Goal: Register for event/course

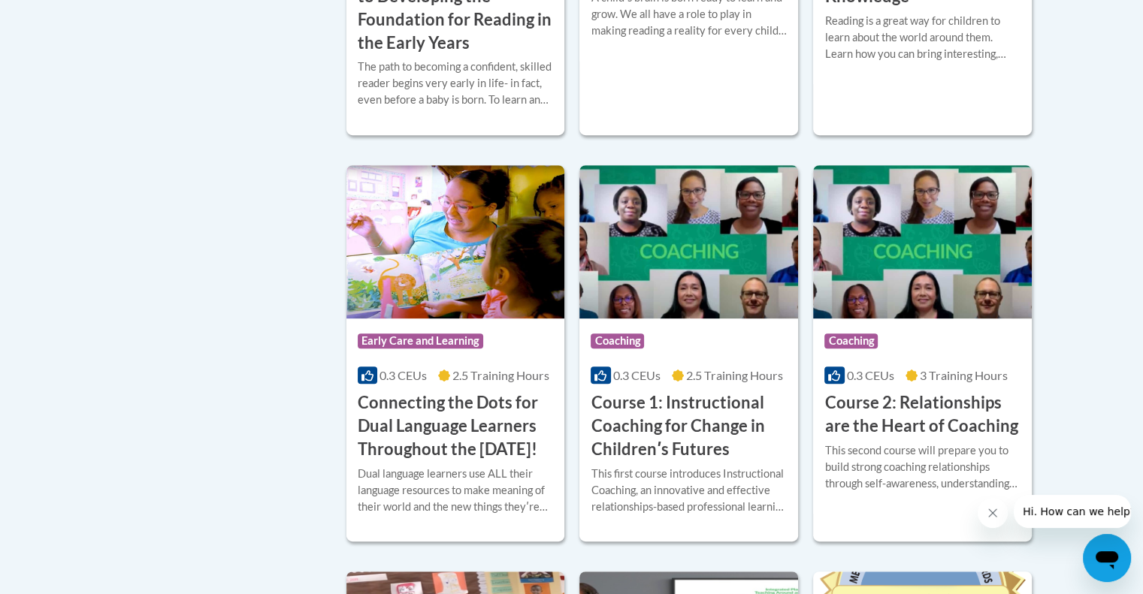
scroll to position [661, 0]
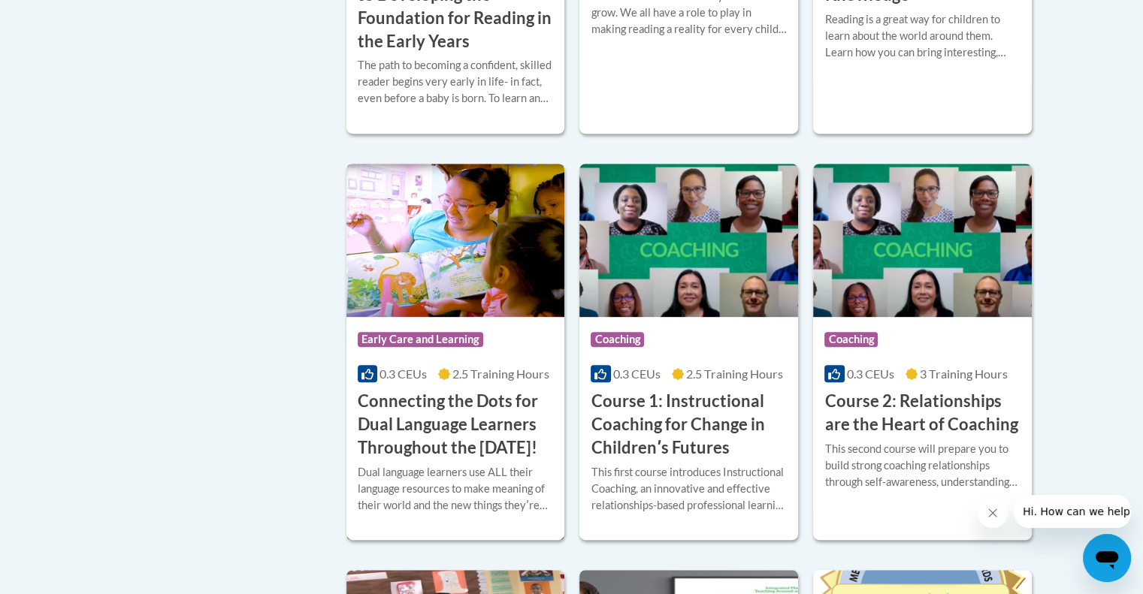
click at [463, 437] on h3 "Connecting the Dots for Dual Language Learners Throughout the [DATE]!" at bounding box center [456, 424] width 196 height 69
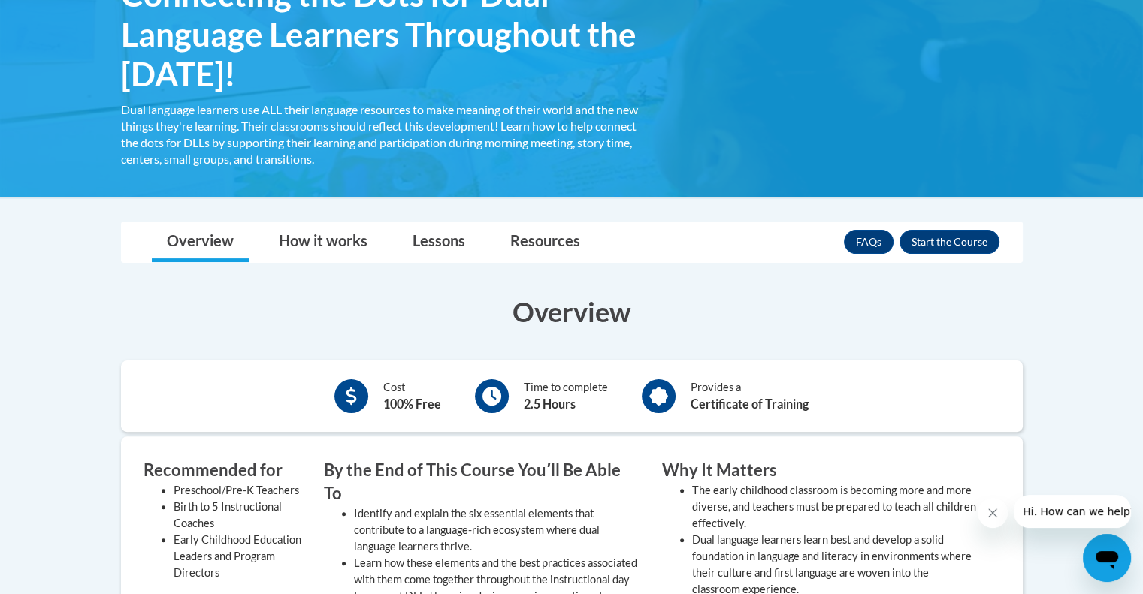
scroll to position [237, 0]
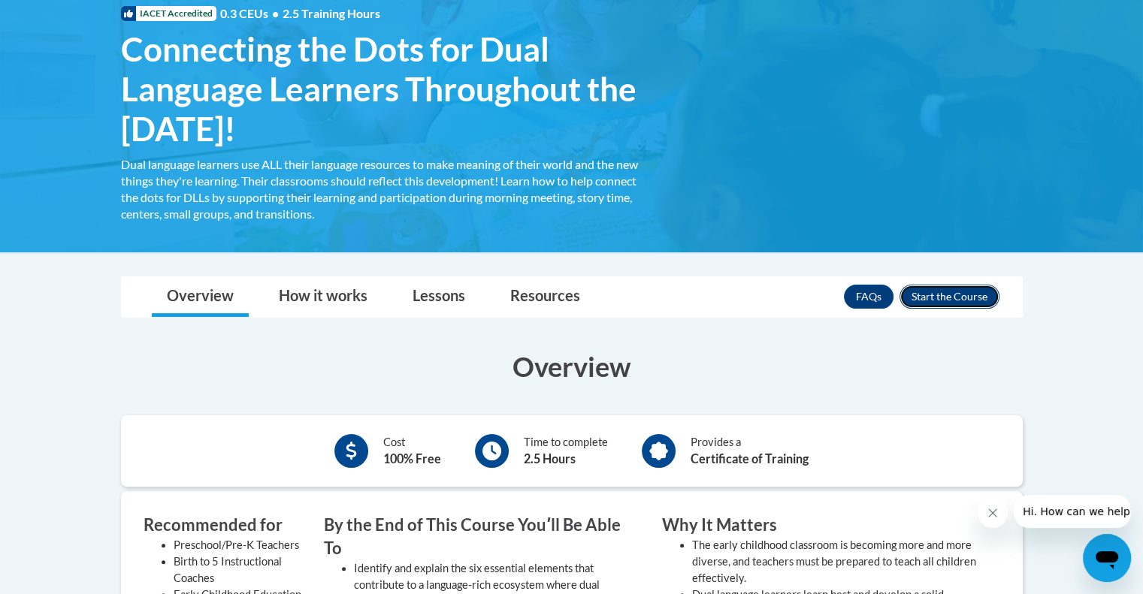
click at [944, 293] on button "Enroll" at bounding box center [950, 297] width 100 height 24
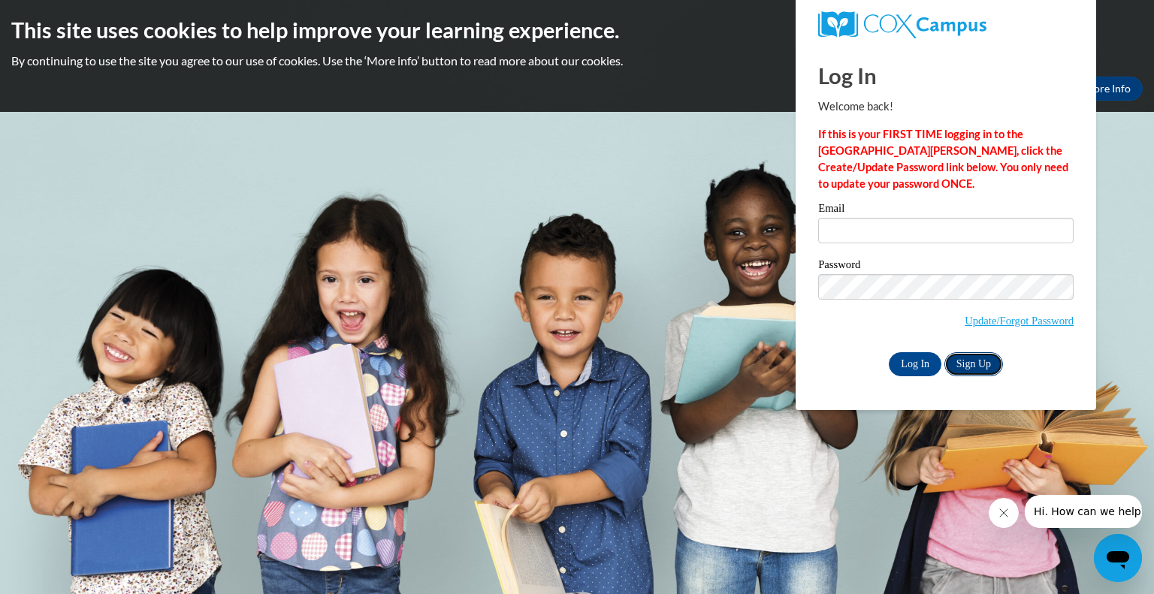
click at [980, 364] on link "Sign Up" at bounding box center [974, 364] width 59 height 24
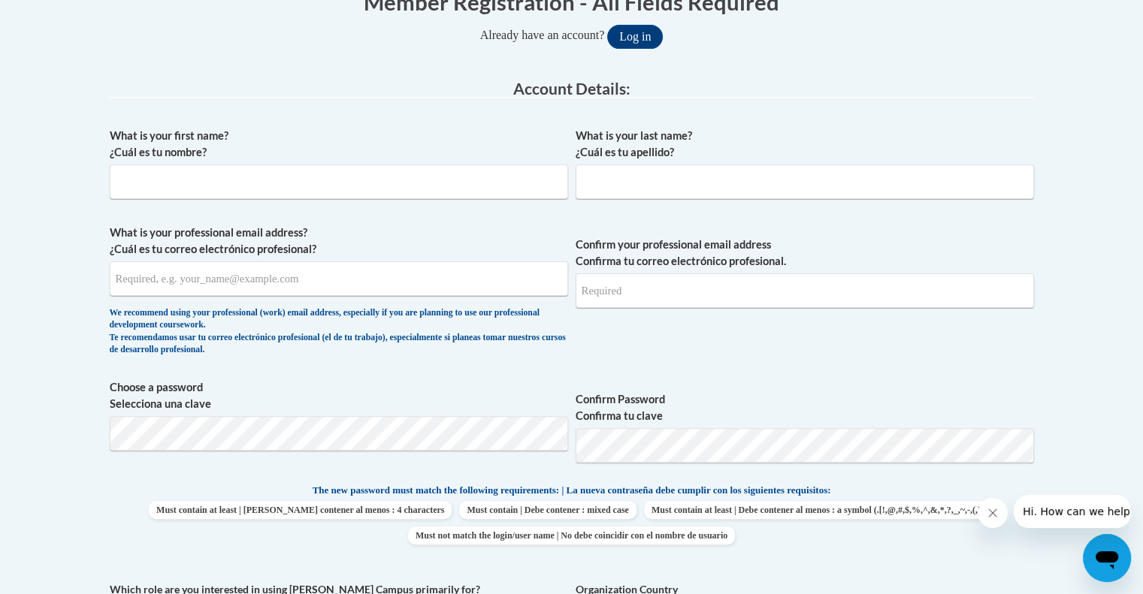
scroll to position [331, 0]
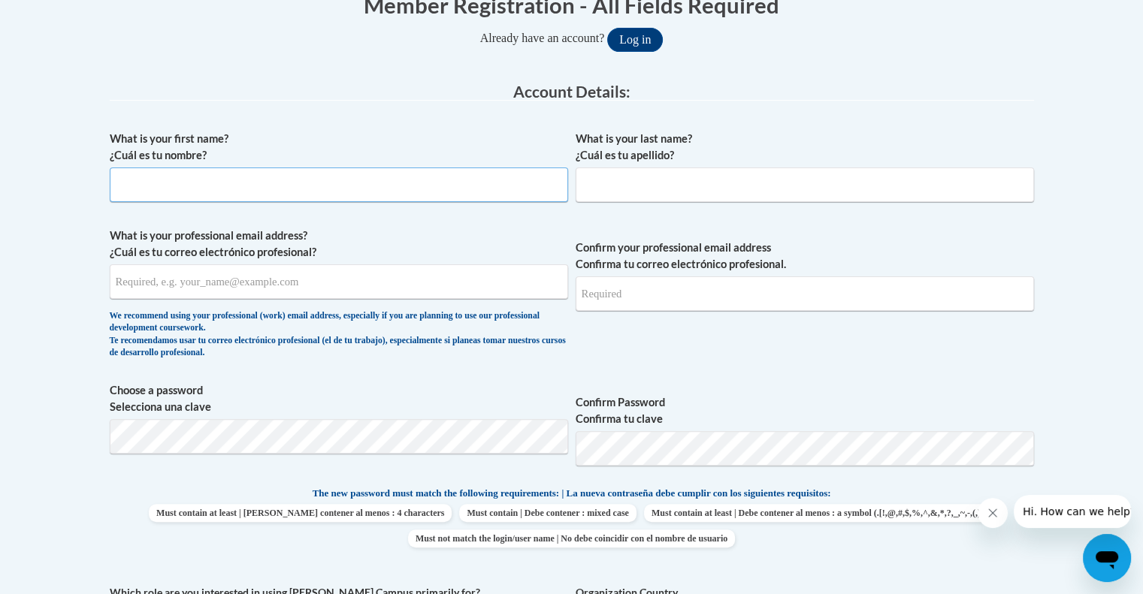
click at [157, 194] on input "What is your first name? ¿Cuál es tu nombre?" at bounding box center [339, 185] width 458 height 35
type input "kassandra"
click at [599, 183] on input "What is your last name? ¿Cuál es tu apellido?" at bounding box center [805, 185] width 458 height 35
type input "Rios Cordova"
click at [343, 288] on input "What is your professional email address? ¿Cuál es tu correo electrónico profesi…" at bounding box center [339, 282] width 458 height 35
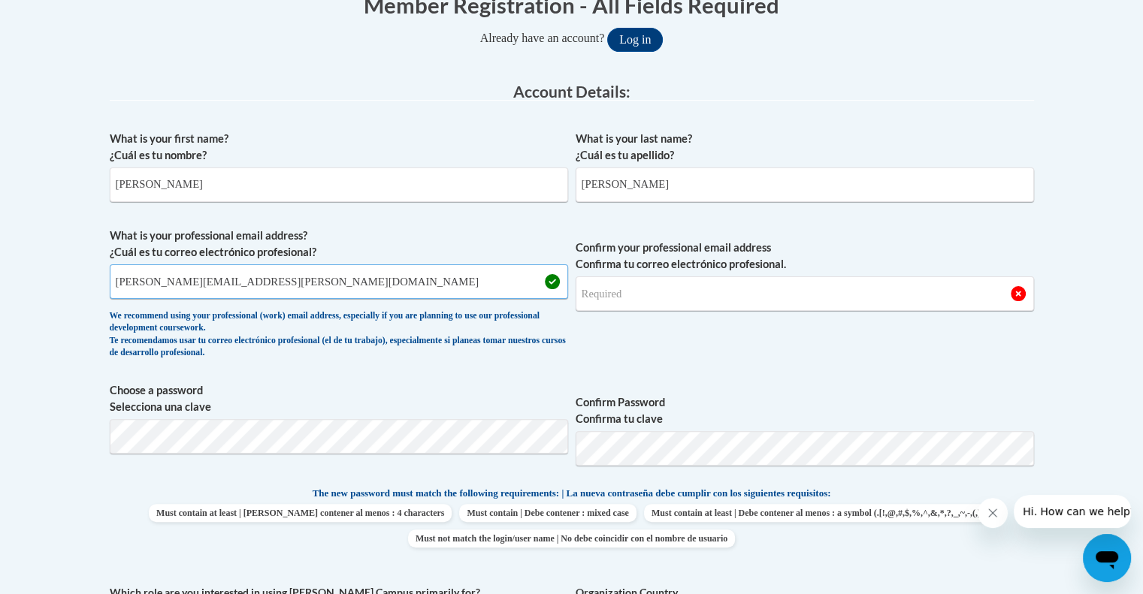
click at [364, 294] on input "kassandra.Cordova@bostonabcd.org" at bounding box center [339, 282] width 458 height 35
type input "kassandra.Cordova@bostonabcd.org"
click at [626, 306] on input "Confirm your professional email address Confirma tu correo electrónico profesio…" at bounding box center [805, 294] width 458 height 35
type input "kassandra.Cordova2bostonabcd.org"
click at [634, 352] on span "Confirm your professional email address Confirma tu correo electrónico profesio…" at bounding box center [805, 297] width 458 height 139
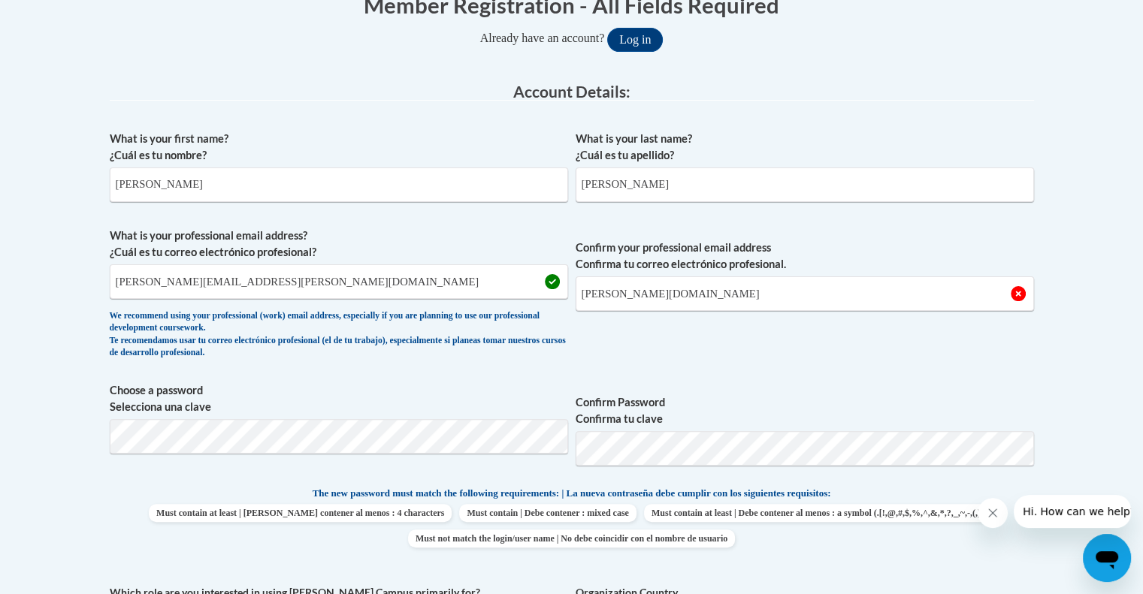
drag, startPoint x: 747, startPoint y: 354, endPoint x: 1140, endPoint y: 167, distance: 435.3
click at [1140, 167] on body "This site uses cookies to help improve your learning experience. By continuing …" at bounding box center [571, 586] width 1143 height 1834
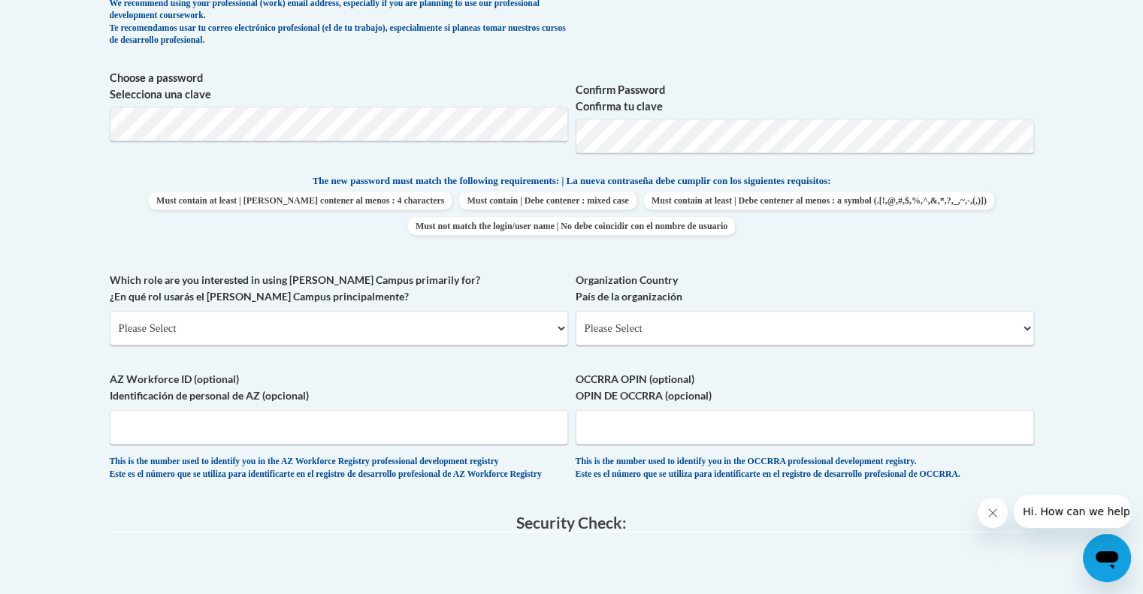
scroll to position [649, 0]
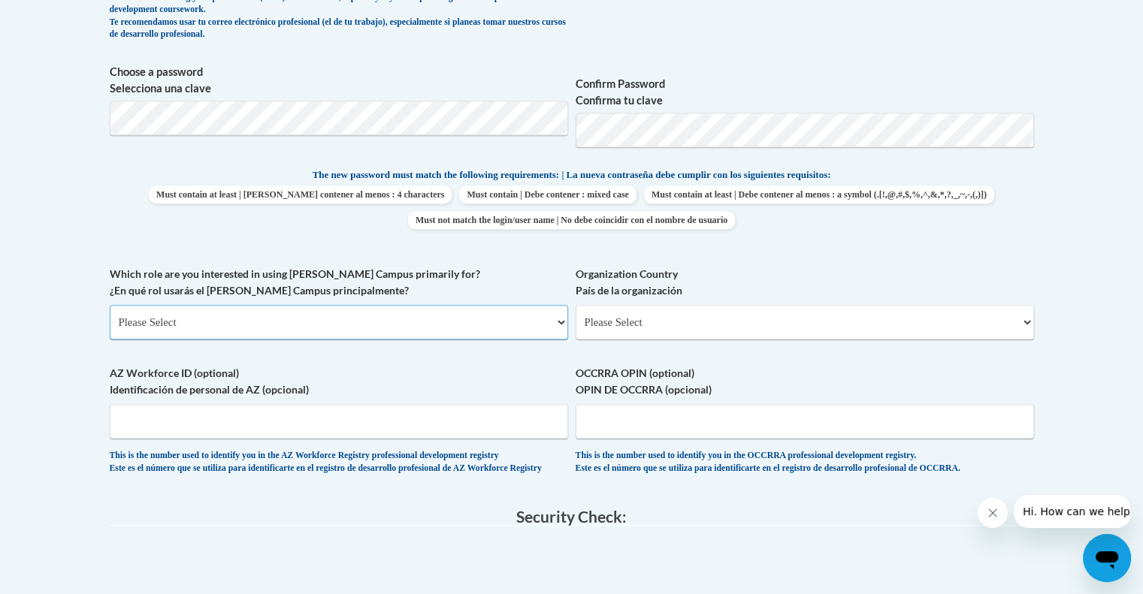
click at [159, 311] on select "Please Select College/University | Colegio/Universidad Community/Nonprofit Part…" at bounding box center [339, 322] width 458 height 35
select select "fbf2d438-af2f-41f8-98f1-81c410e29de3"
click at [110, 305] on select "Please Select College/University | Colegio/Universidad Community/Nonprofit Part…" at bounding box center [339, 322] width 458 height 35
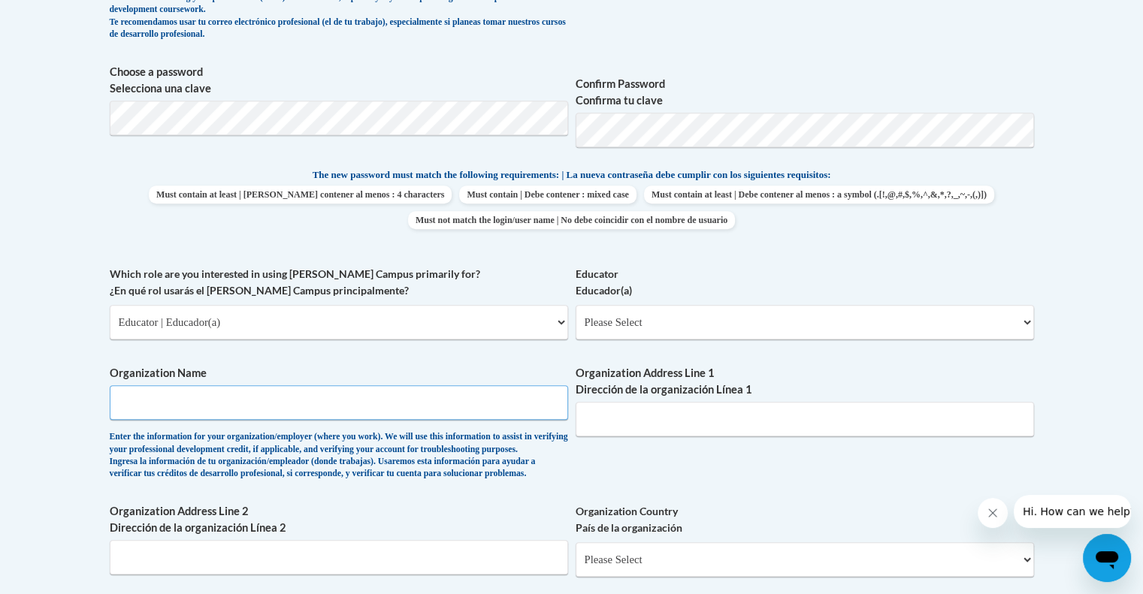
click at [364, 410] on input "Organization Name" at bounding box center [339, 403] width 458 height 35
type input "abcd geneva head start"
click at [737, 437] on div "Organization Address Line 1 Dirección de la organización Línea 1" at bounding box center [805, 406] width 458 height 83
click at [688, 468] on div "What is your first name? ¿Cuál es tu nombre? kassandra What is your last name? …" at bounding box center [572, 266] width 924 height 923
click at [666, 423] on input "Organization Address Line 1 Dirección de la organización Línea 1" at bounding box center [805, 419] width 458 height 35
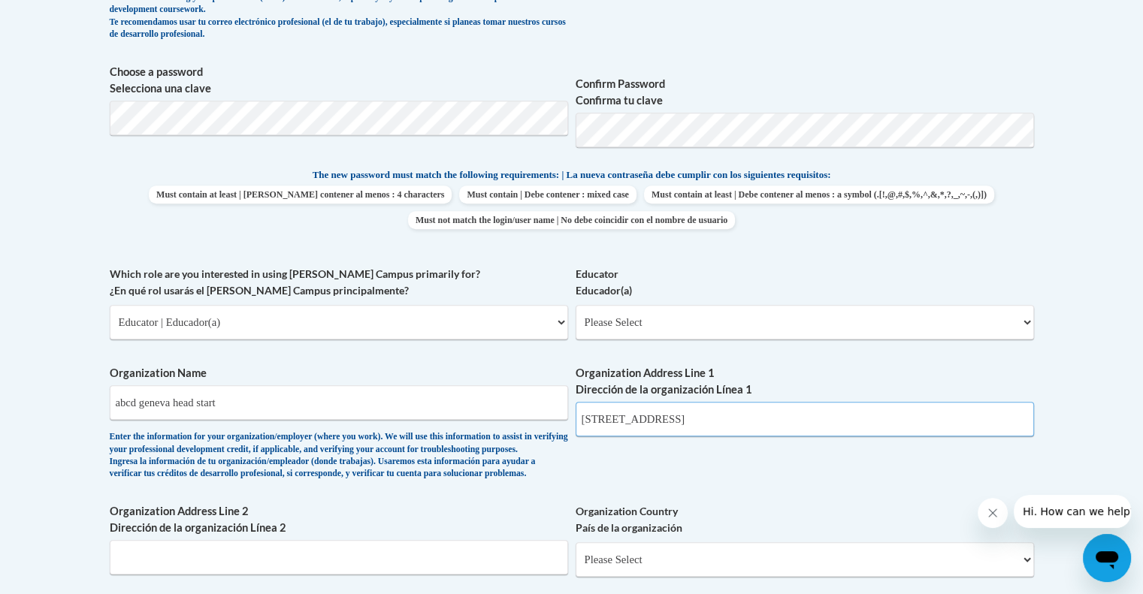
type input "198 geneva ave boston ma 02121"
click at [702, 531] on label "Organization Country País de la organización" at bounding box center [805, 520] width 458 height 33
click at [702, 543] on select "Please Select United States | Estados Unidos Outside of the United States | Fue…" at bounding box center [805, 560] width 458 height 35
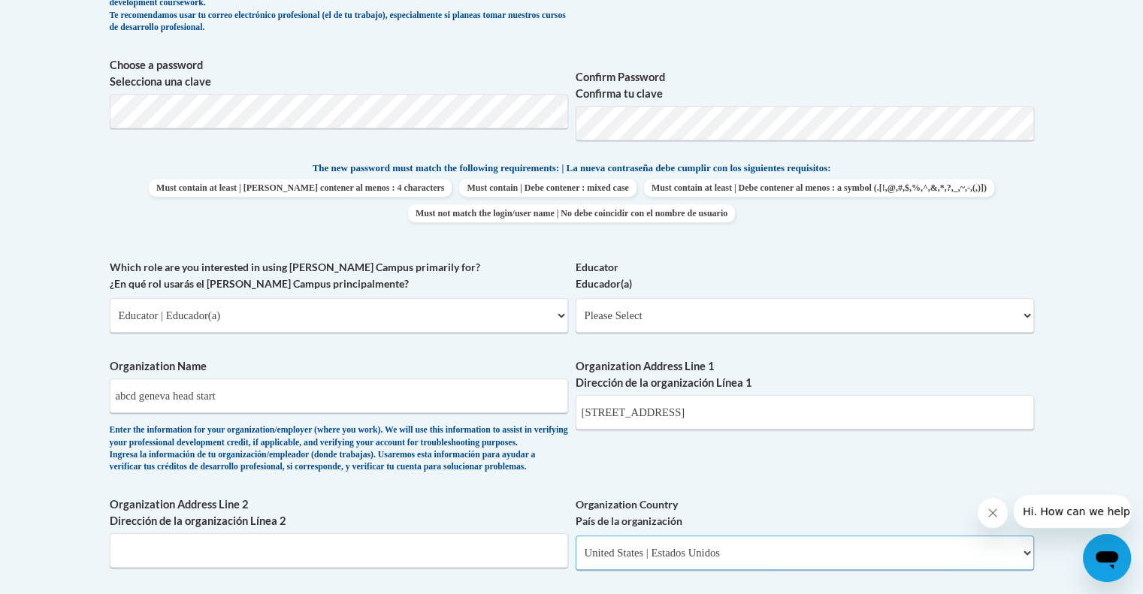
select select "2ba6c5f2-6ab4-47b5-9408-0a73ae60d186"
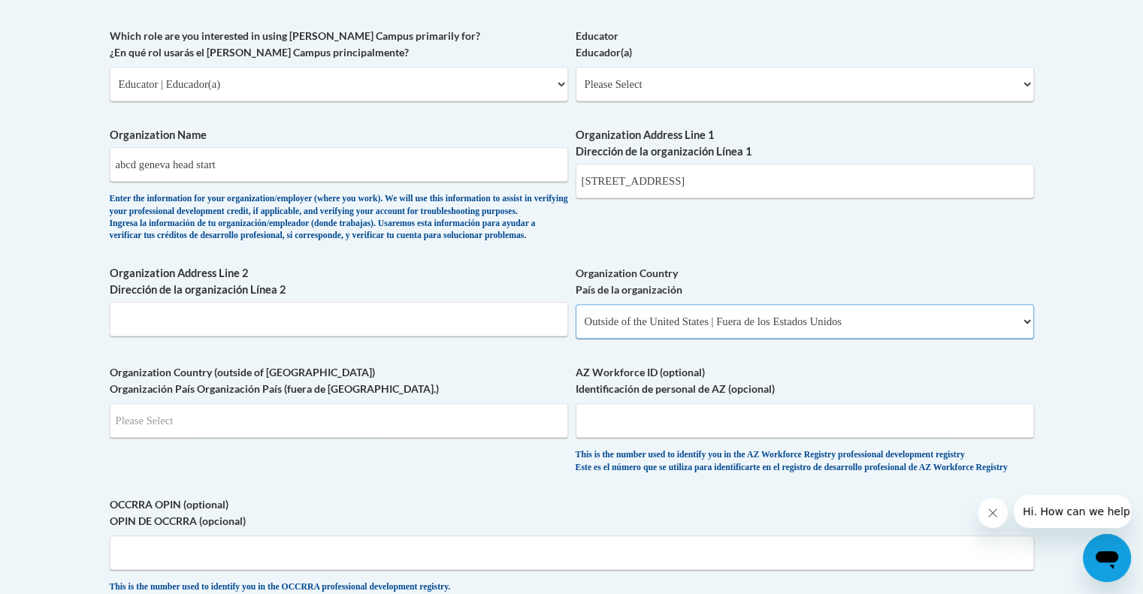
scroll to position [902, 0]
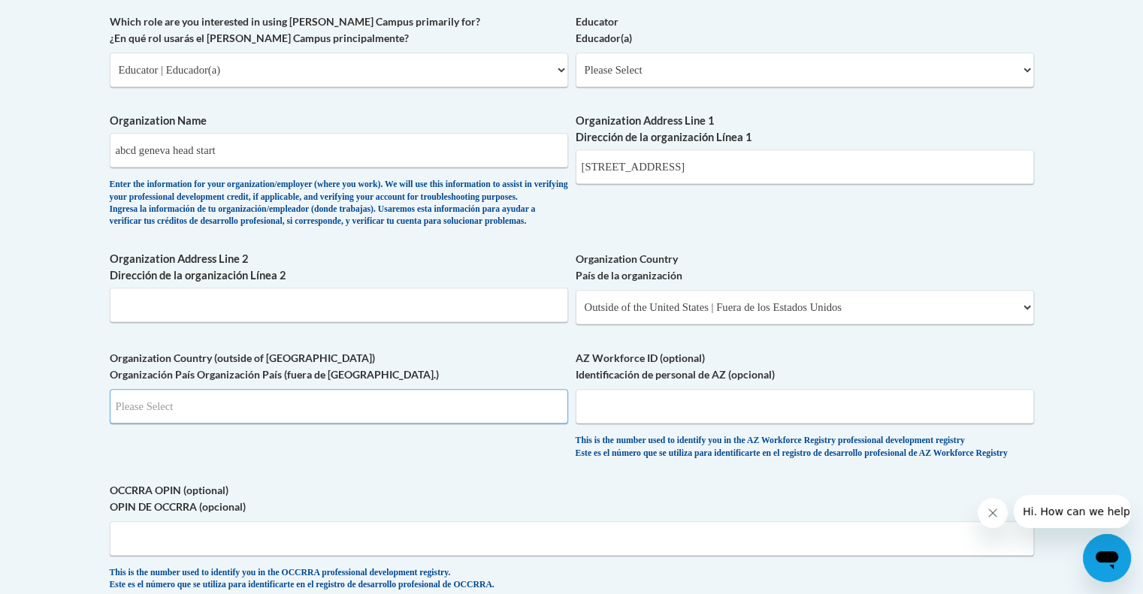
click at [445, 423] on input "Search" at bounding box center [339, 406] width 458 height 35
type input "US"
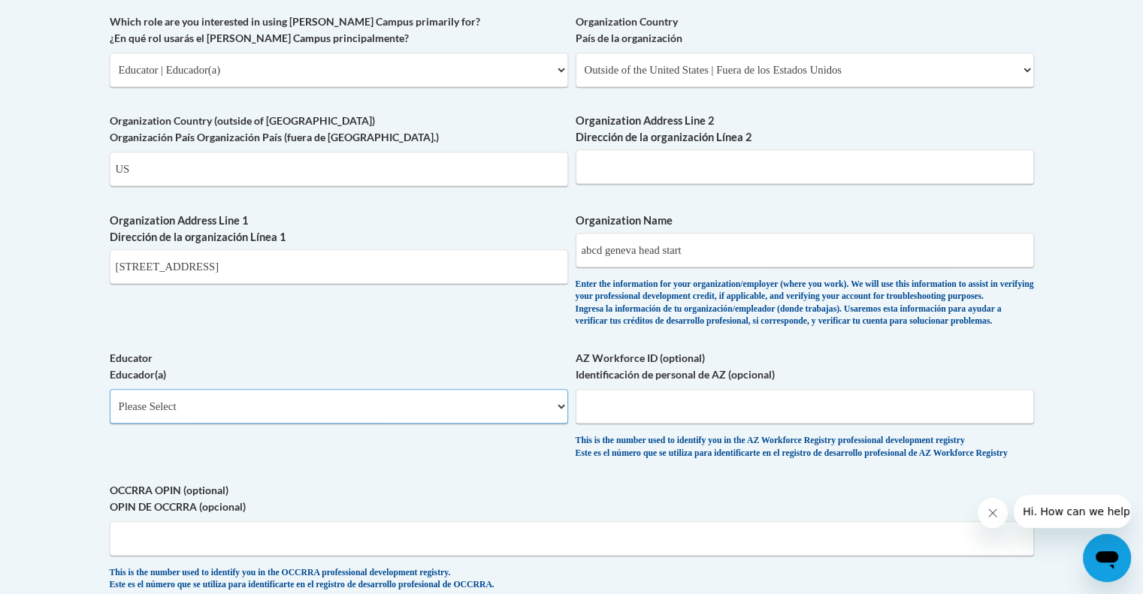
click at [488, 424] on select "Please Select Early Learning/Daycare Teacher/Family Home Care Provider | Maestr…" at bounding box center [339, 406] width 458 height 35
select select "5e2af403-4f2c-4e49-a02f-103e55d7b75b"
click at [110, 414] on select "Please Select Early Learning/Daycare Teacher/Family Home Care Provider | Maestr…" at bounding box center [339, 406] width 458 height 35
click at [356, 353] on div "What is your first name? ¿Cuál es tu nombre? kassandra What is your last name? …" at bounding box center [572, 79] width 924 height 1055
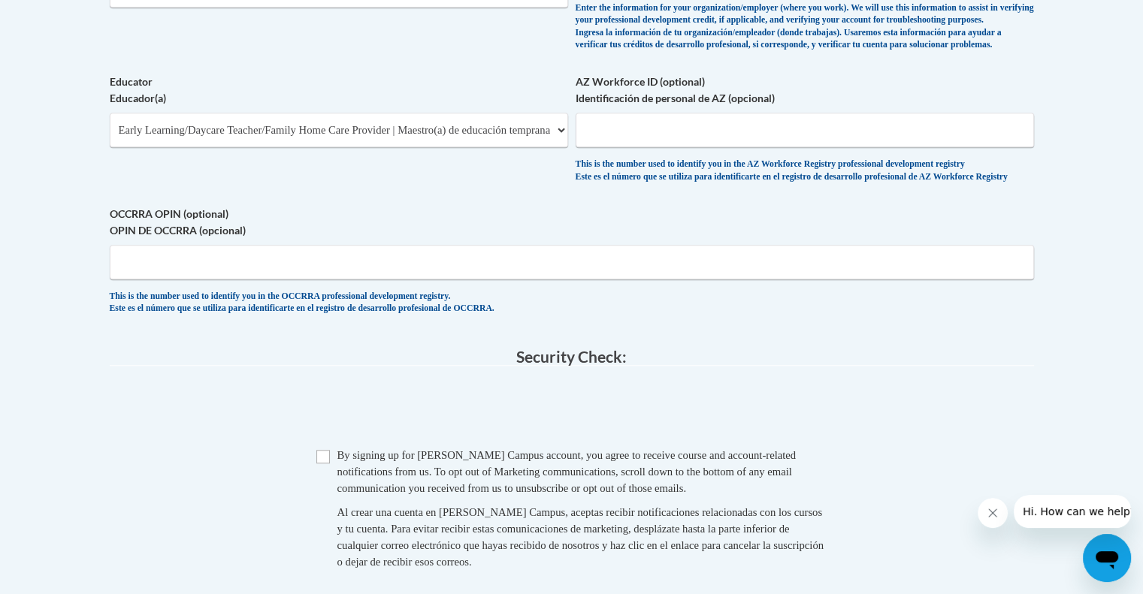
scroll to position [1166, 0]
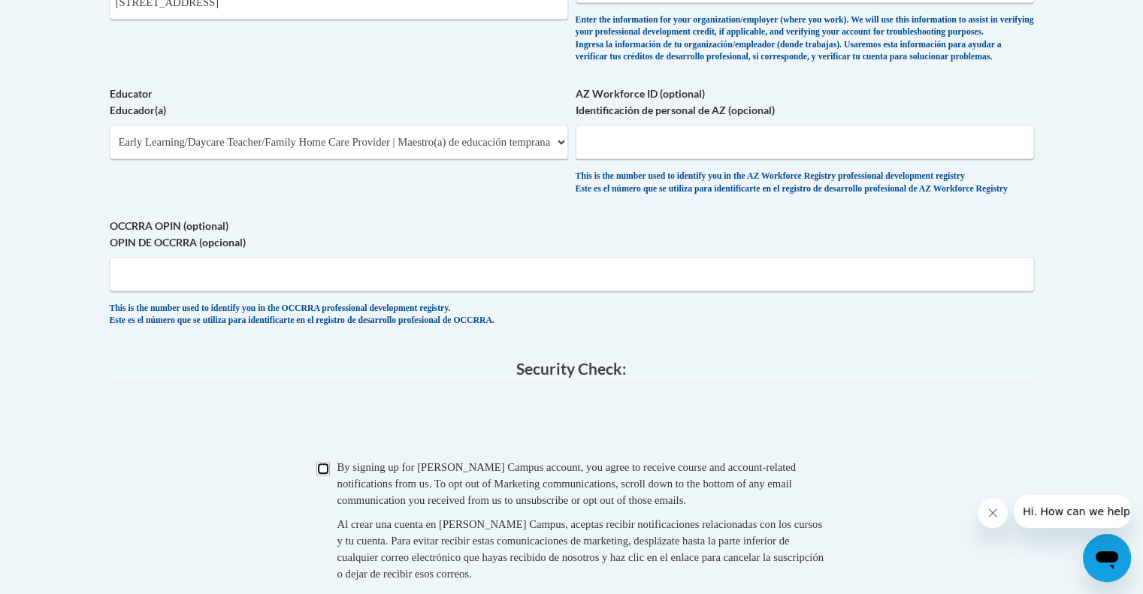
click at [323, 476] on input "Checkbox" at bounding box center [323, 469] width 14 height 14
checkbox input "true"
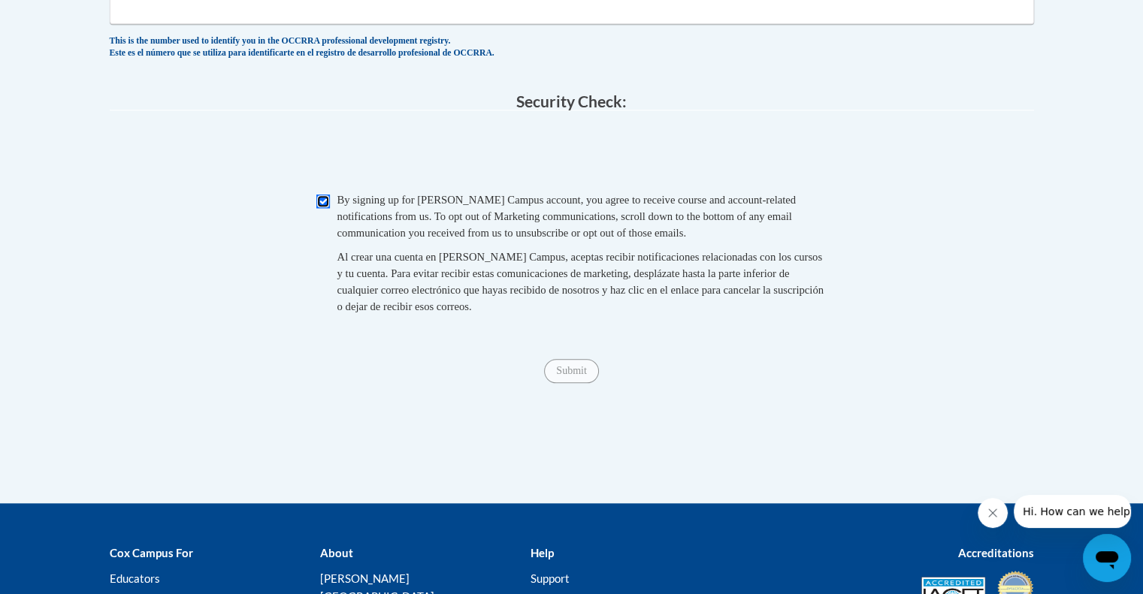
scroll to position [1445, 0]
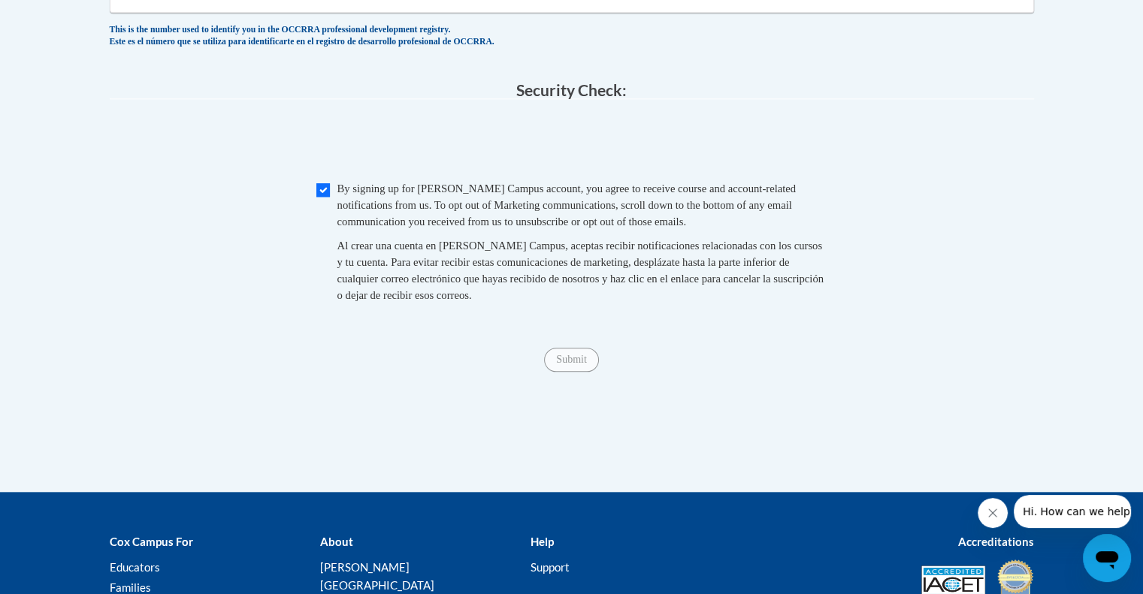
click at [576, 365] on span "Submit" at bounding box center [571, 359] width 54 height 12
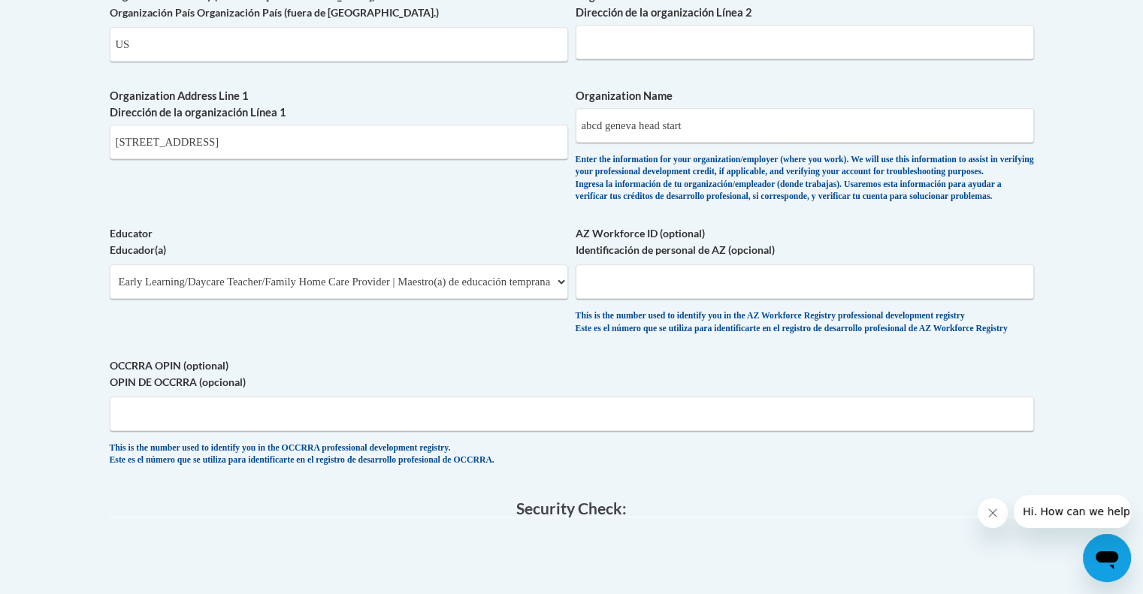
scroll to position [977, 0]
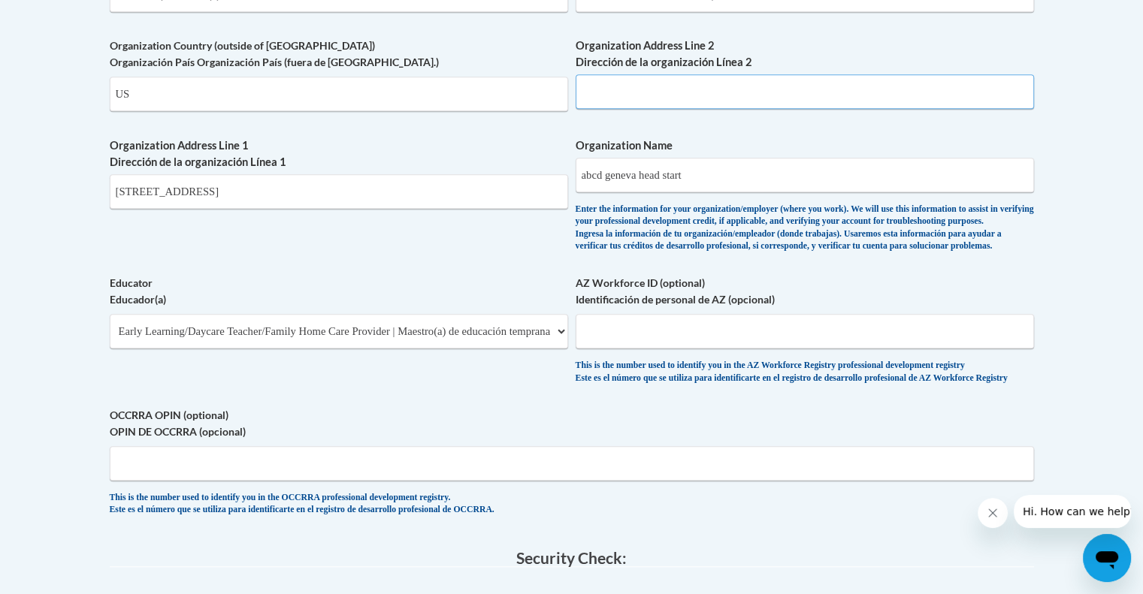
click at [654, 89] on input "Organization Address Line 2 Dirección de la organización Línea 2" at bounding box center [805, 91] width 458 height 35
type input "n/a"
click at [504, 141] on label "Organization Address Line 1 Dirección de la organización Línea 1" at bounding box center [339, 154] width 458 height 33
click at [504, 174] on input "198 geneva ave boston ma 02121" at bounding box center [339, 191] width 458 height 35
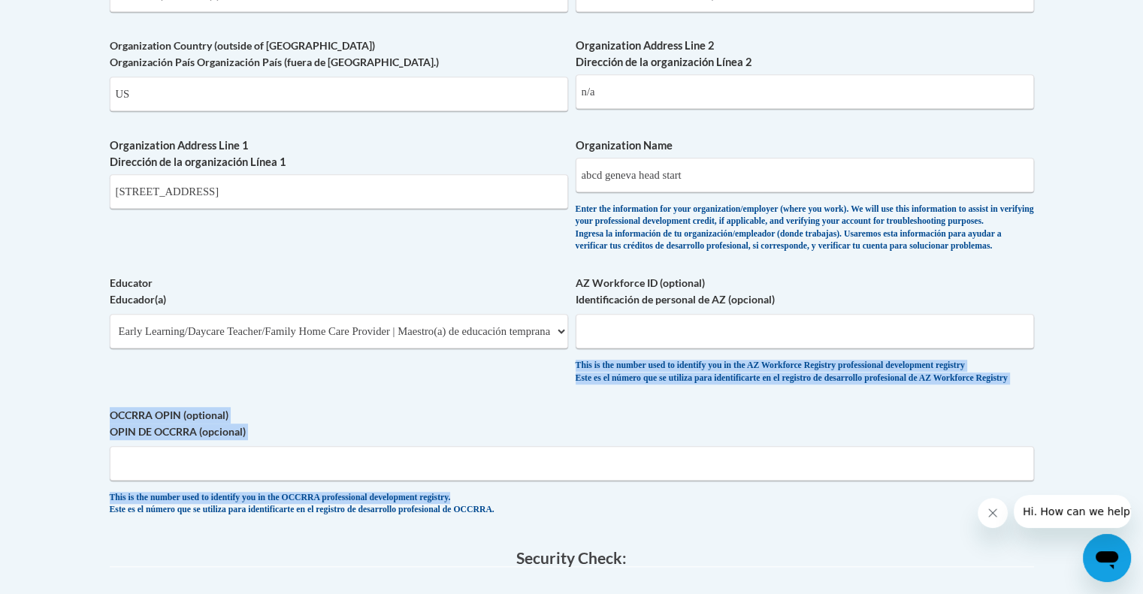
drag, startPoint x: 1142, startPoint y: 319, endPoint x: 1154, endPoint y: 525, distance: 206.3
click at [1117, 397] on body "This site uses cookies to help improve your learning experience. By continuing …" at bounding box center [571, 124] width 1143 height 2203
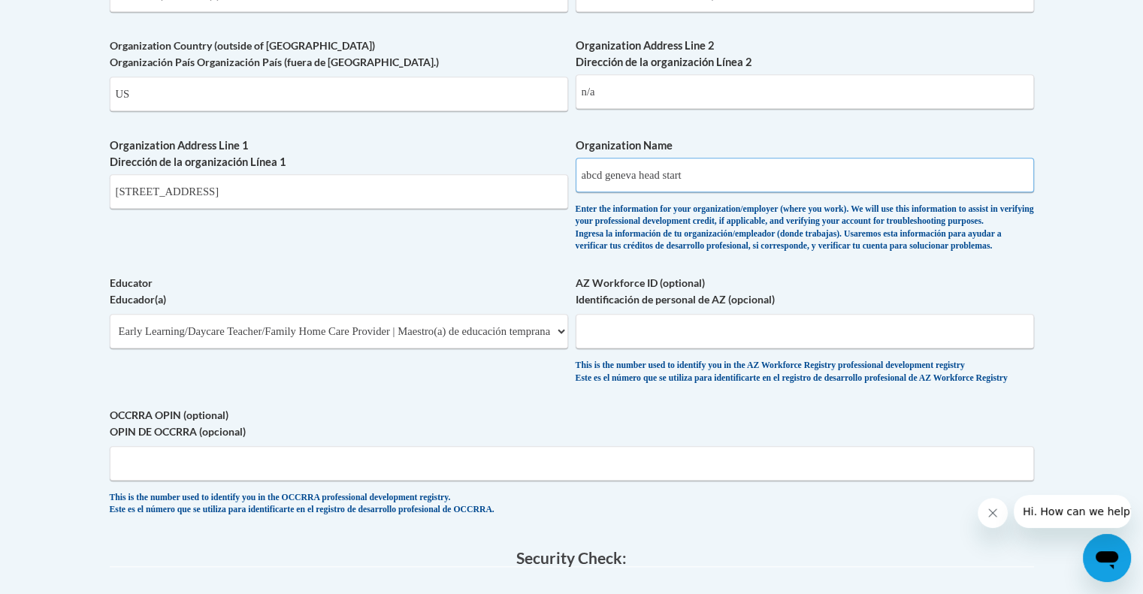
drag, startPoint x: 1012, startPoint y: 168, endPoint x: 1095, endPoint y: 264, distance: 127.3
click at [1095, 264] on body "This site uses cookies to help improve your learning experience. By continuing …" at bounding box center [571, 124] width 1143 height 2203
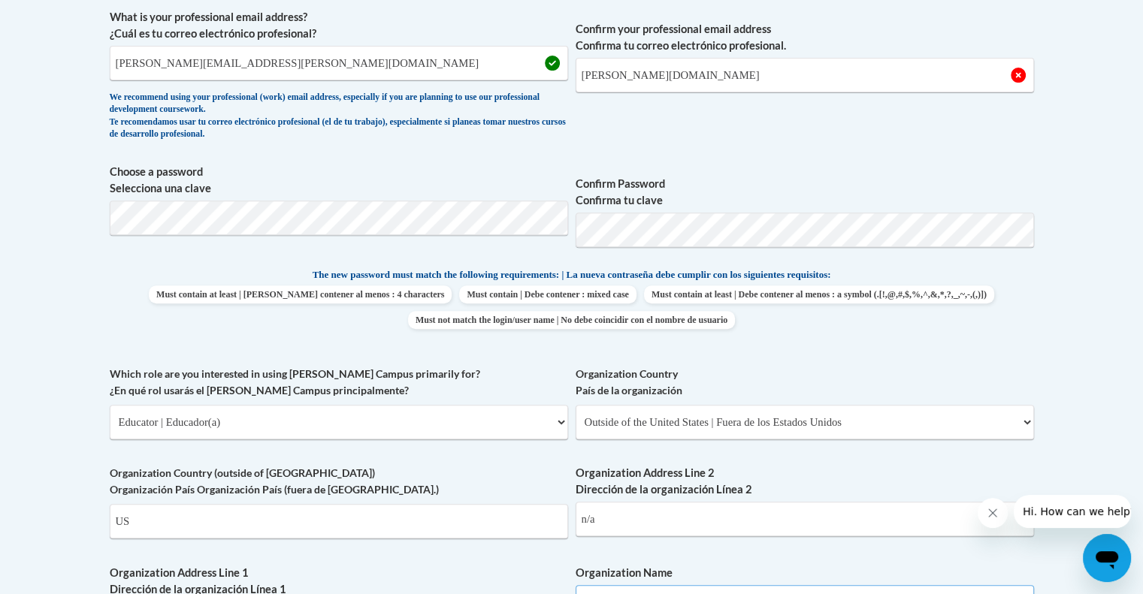
scroll to position [532, 0]
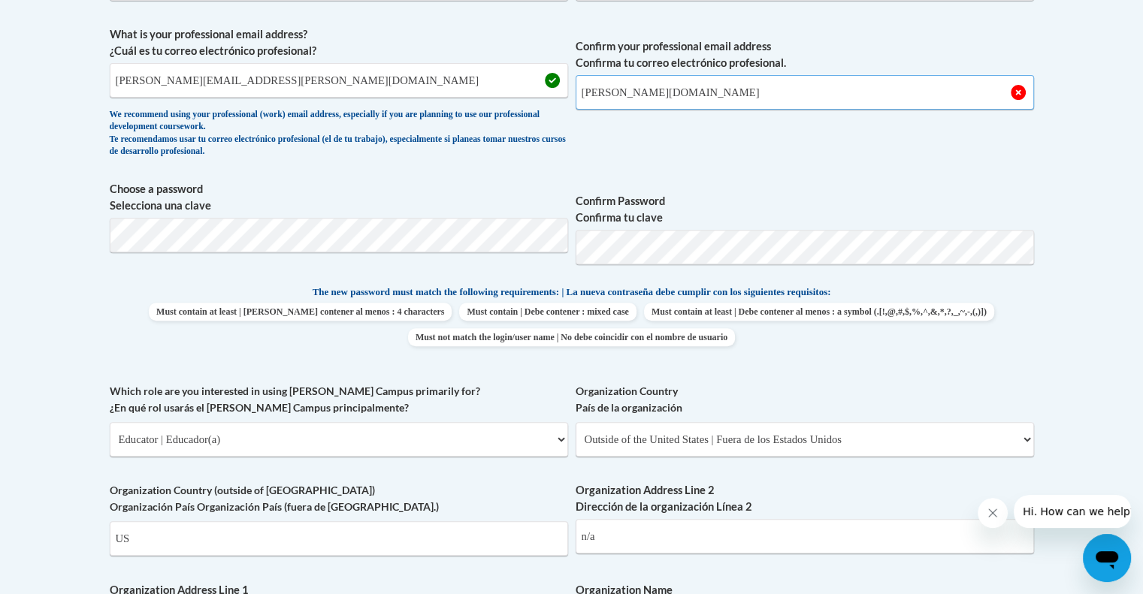
click at [675, 93] on input "kassandra.Cordova2bostonabcd.org" at bounding box center [805, 92] width 458 height 35
click at [679, 93] on input "kassandra.Cordova2bostonabcd.org" at bounding box center [805, 92] width 458 height 35
click at [811, 98] on input "kassandra.Cordova@bostonabcd.org" at bounding box center [805, 92] width 458 height 35
type input "kassandra.Cordova@bostonabcd.org"
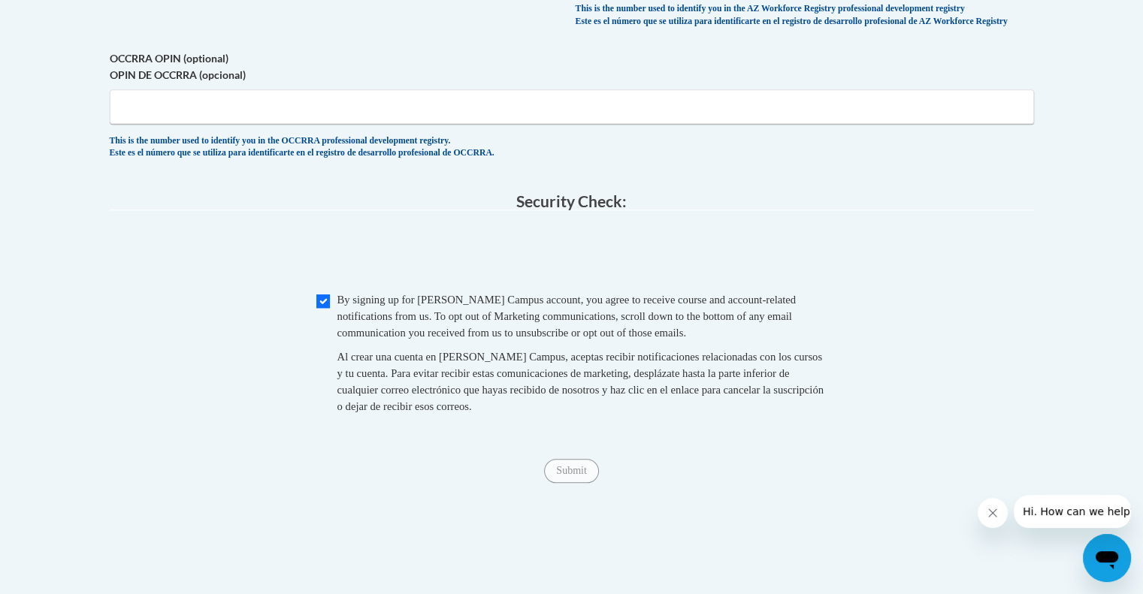
click at [794, 160] on div "This is the number used to identify you in the OCCRRA professional development …" at bounding box center [572, 147] width 924 height 25
click at [572, 483] on input "Submit" at bounding box center [571, 471] width 54 height 24
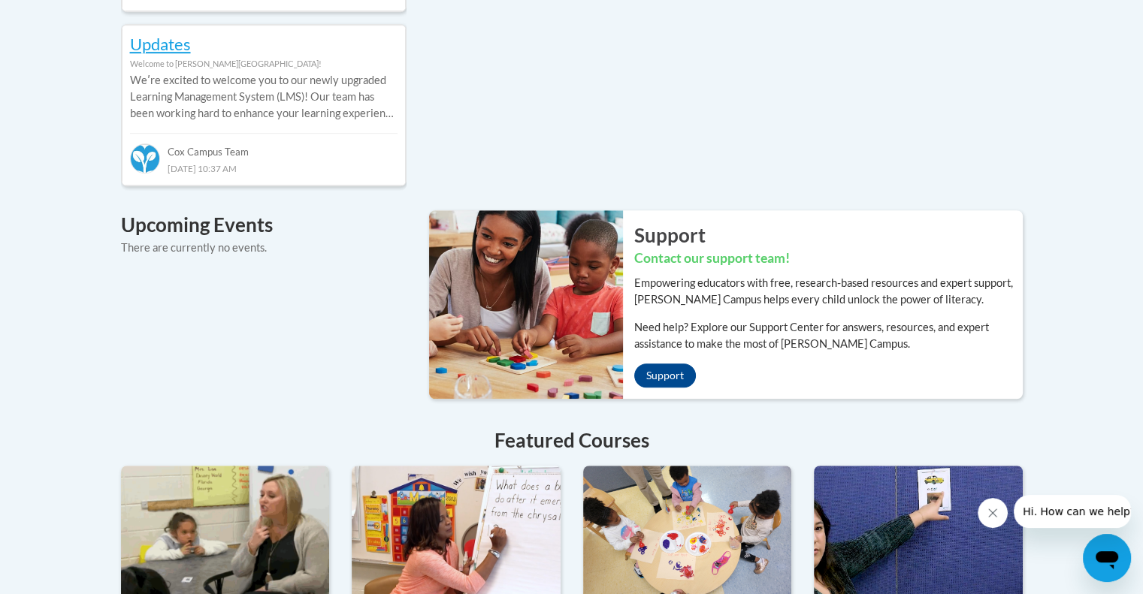
scroll to position [962, 0]
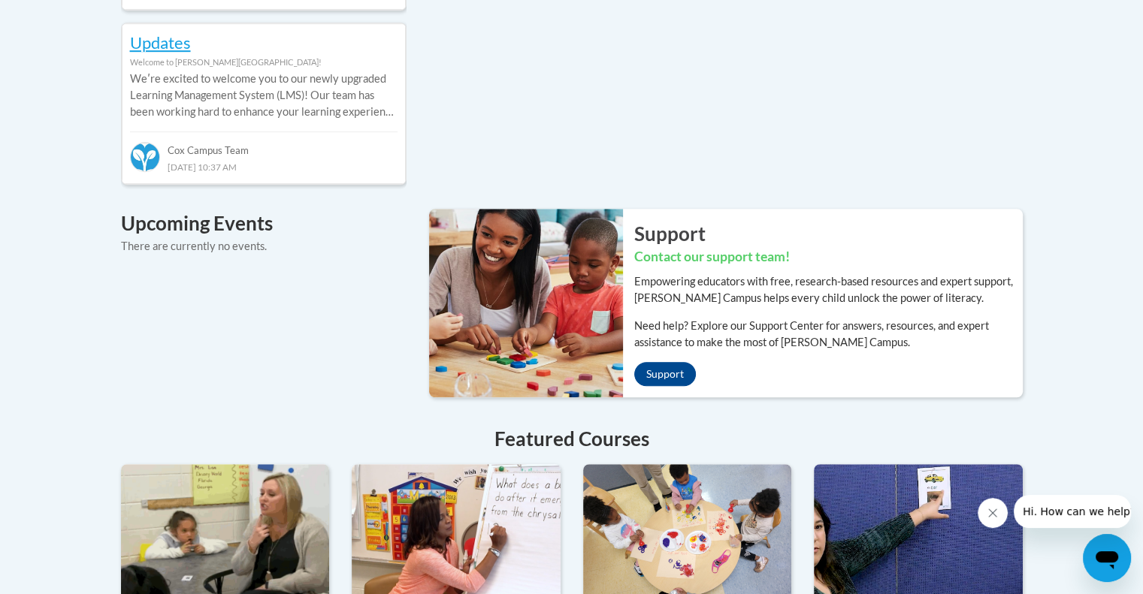
click at [467, 332] on img at bounding box center [520, 303] width 205 height 188
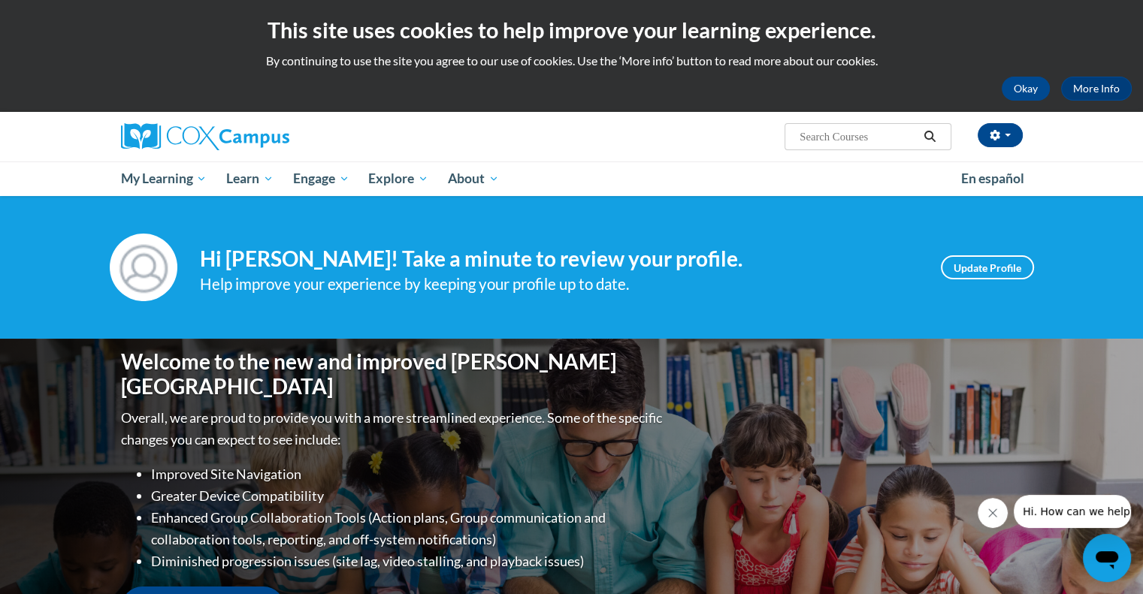
scroll to position [0, 0]
click at [864, 149] on span "Search Search..." at bounding box center [868, 136] width 166 height 27
click at [865, 133] on input "Search..." at bounding box center [858, 137] width 120 height 18
type input "connect the dots for dual"
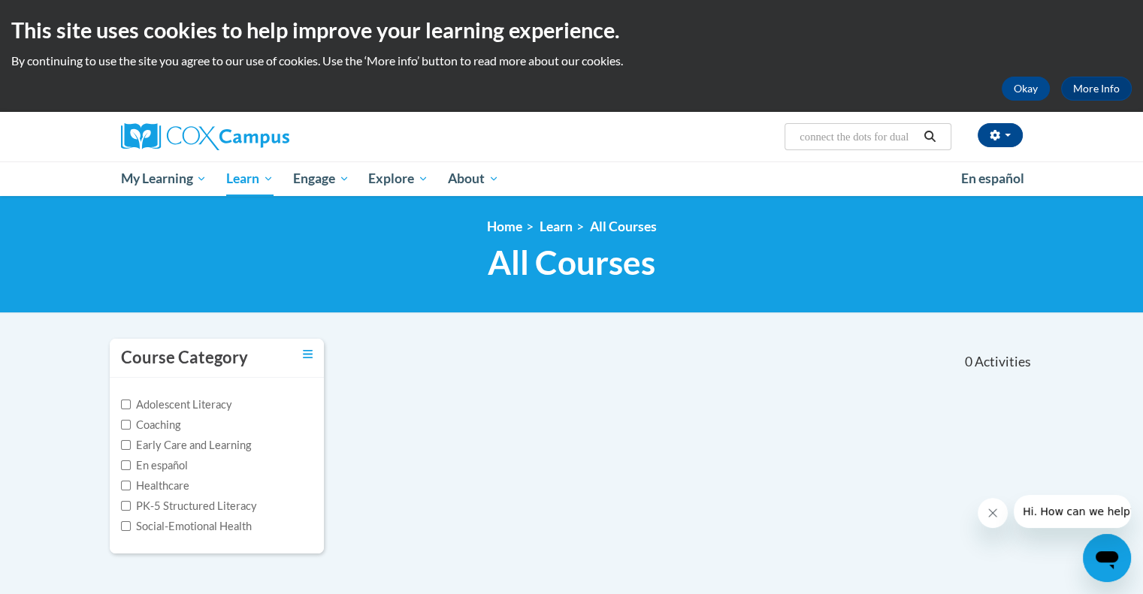
click at [891, 141] on input "connect the dots for dual" at bounding box center [858, 137] width 120 height 18
click at [918, 135] on input "connect the dots for dual" at bounding box center [858, 137] width 120 height 18
drag, startPoint x: 912, startPoint y: 138, endPoint x: 744, endPoint y: 95, distance: 173.5
click at [744, 95] on body "This site uses cookies to help improve your learning experience. By continuing …" at bounding box center [571, 456] width 1143 height 912
click at [816, 135] on input "al" at bounding box center [858, 137] width 120 height 18
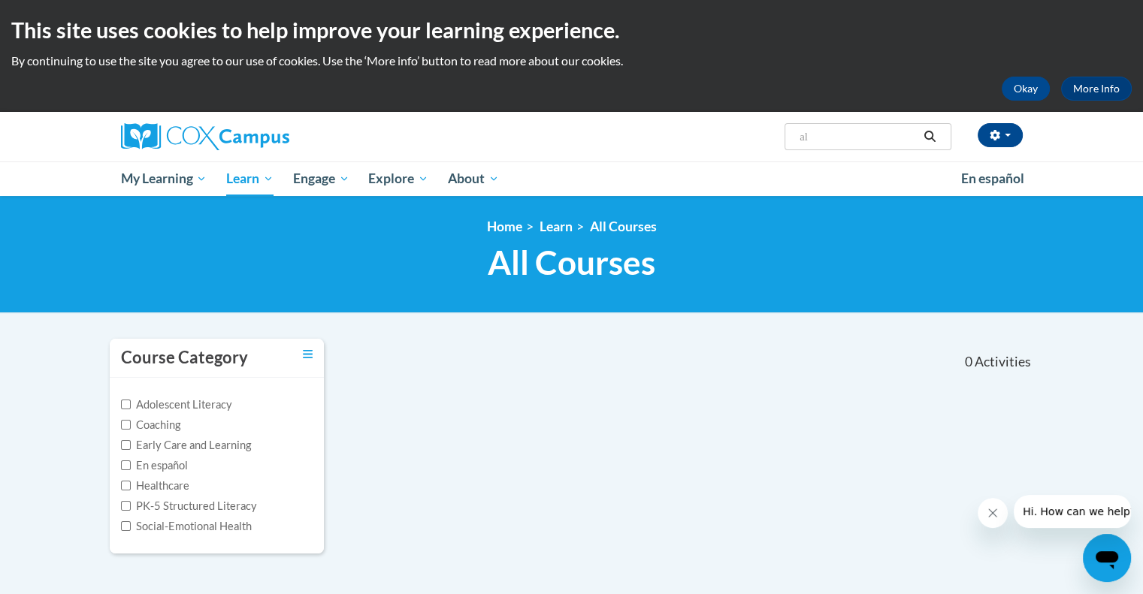
type input "a"
click at [834, 138] on input "connec the dots" at bounding box center [858, 137] width 120 height 18
click at [879, 138] on input "connect the dots" at bounding box center [858, 137] width 120 height 18
type input "connect the dots for dual languange learners throughout the pre school day"
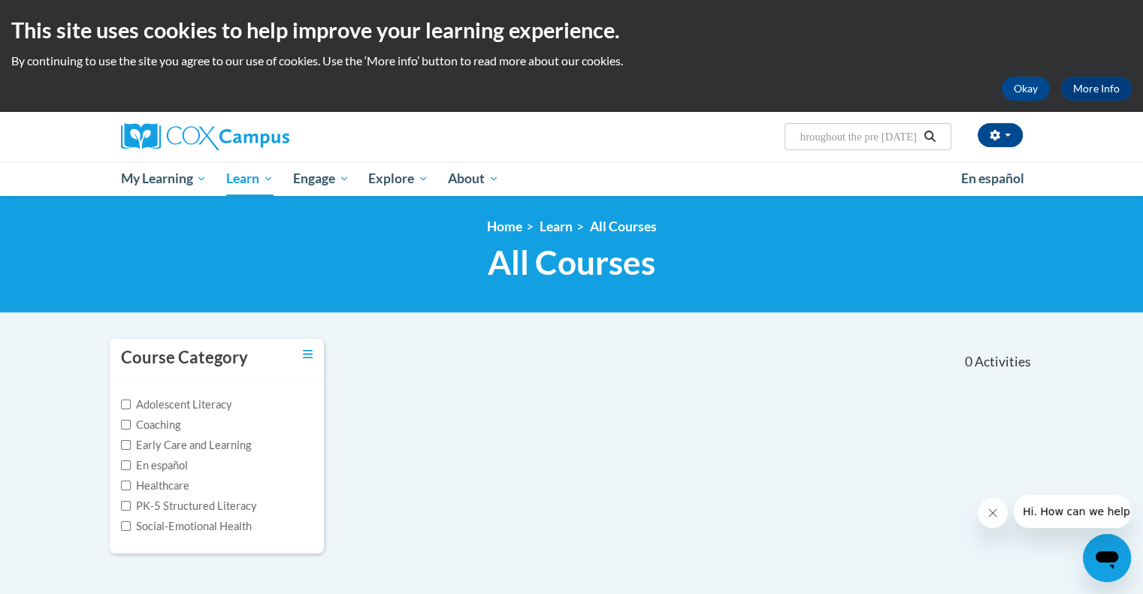
scroll to position [0, 253]
type input "connect the dots for dual languange learners throughout the pre [DATE]"
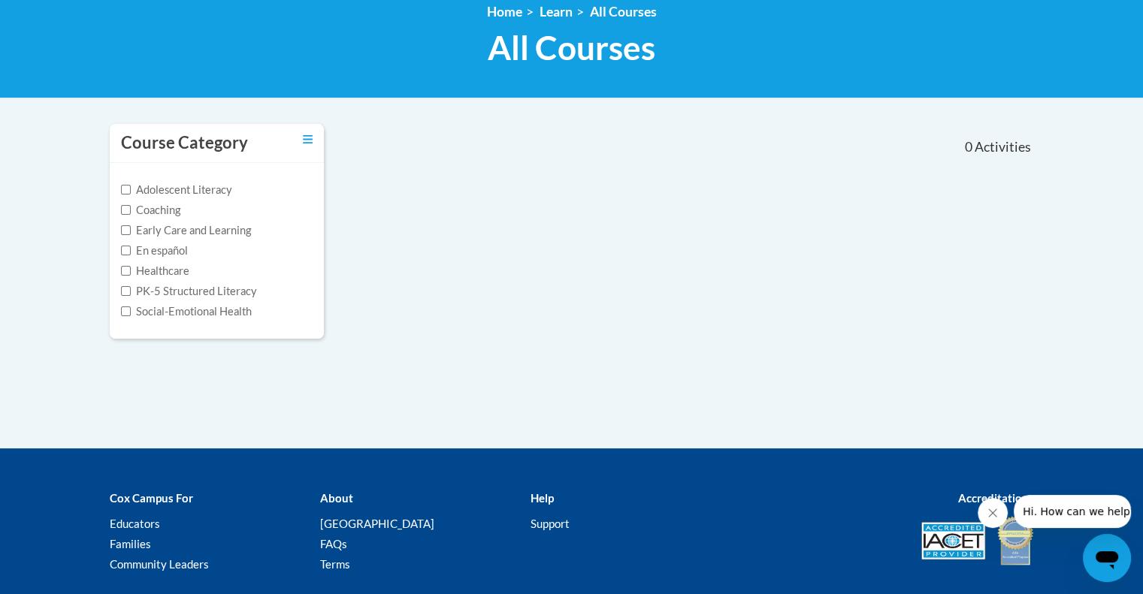
scroll to position [209, 0]
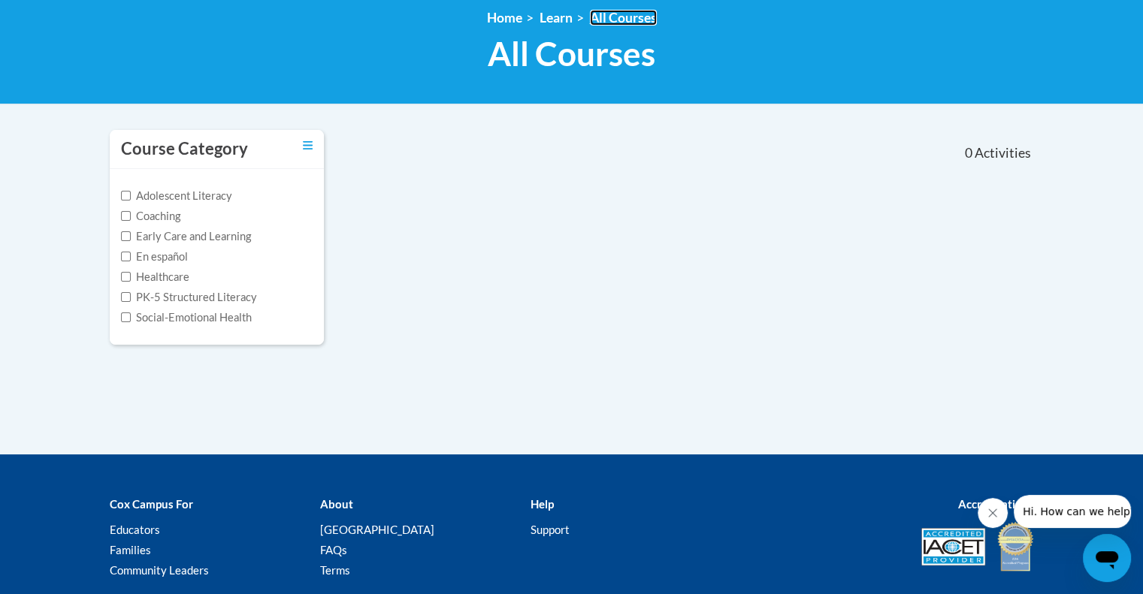
click at [621, 14] on link "All Courses" at bounding box center [623, 18] width 67 height 16
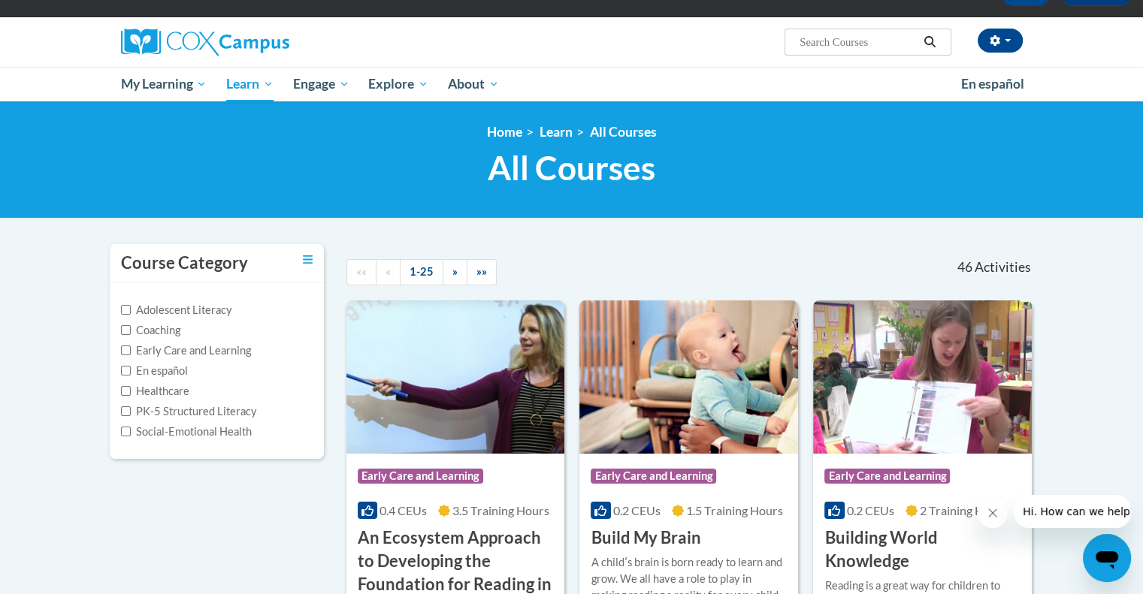
scroll to position [120, 0]
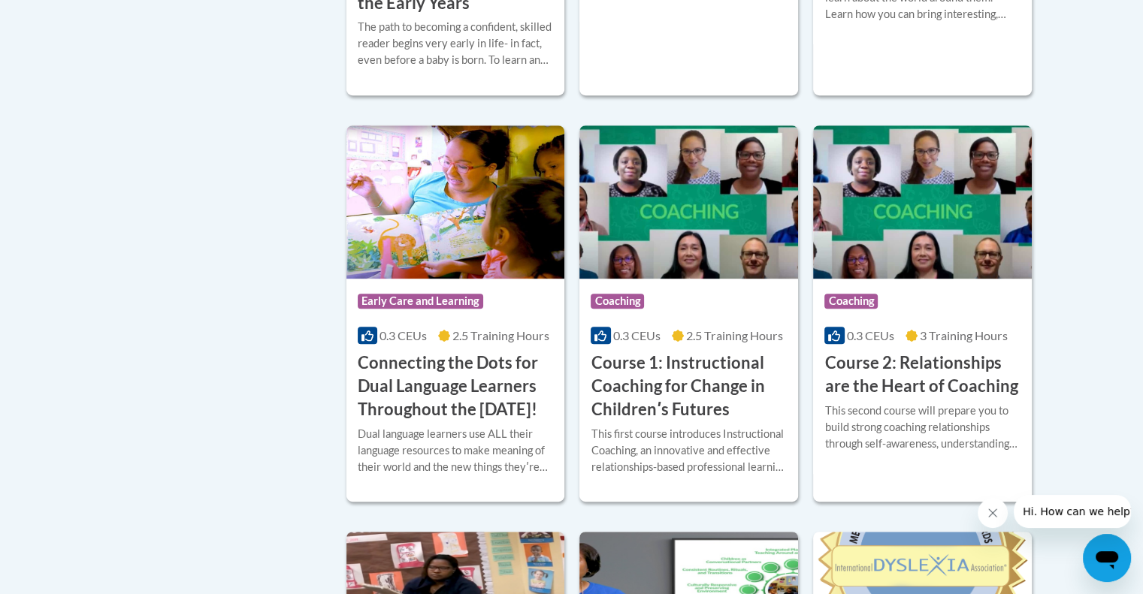
scroll to position [721, 0]
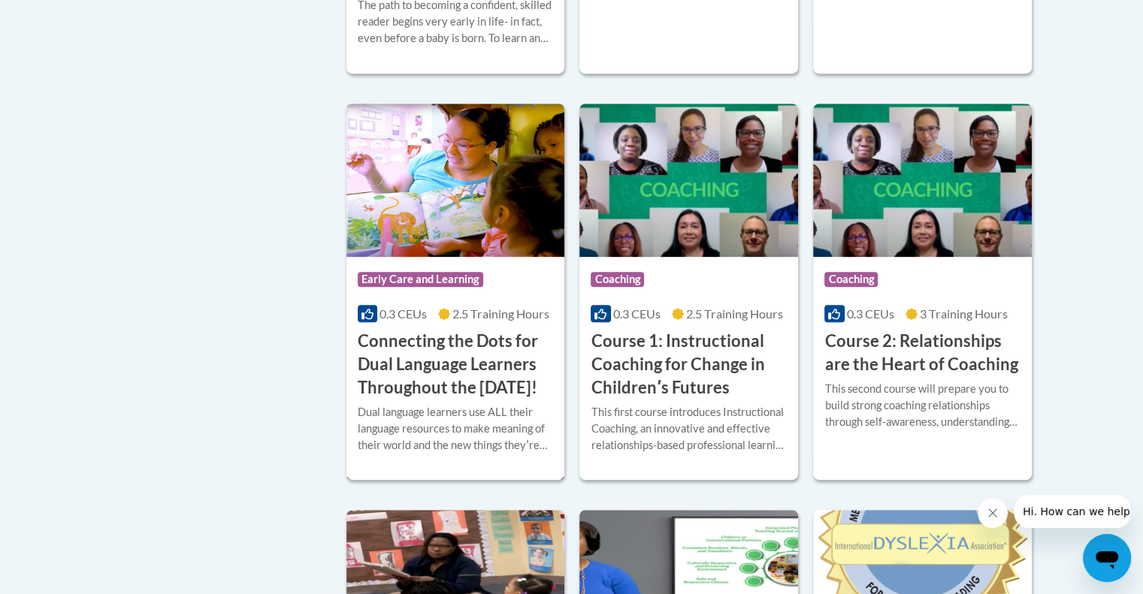
click at [412, 383] on h3 "Connecting the Dots for Dual Language Learners Throughout the [DATE]!" at bounding box center [456, 364] width 196 height 69
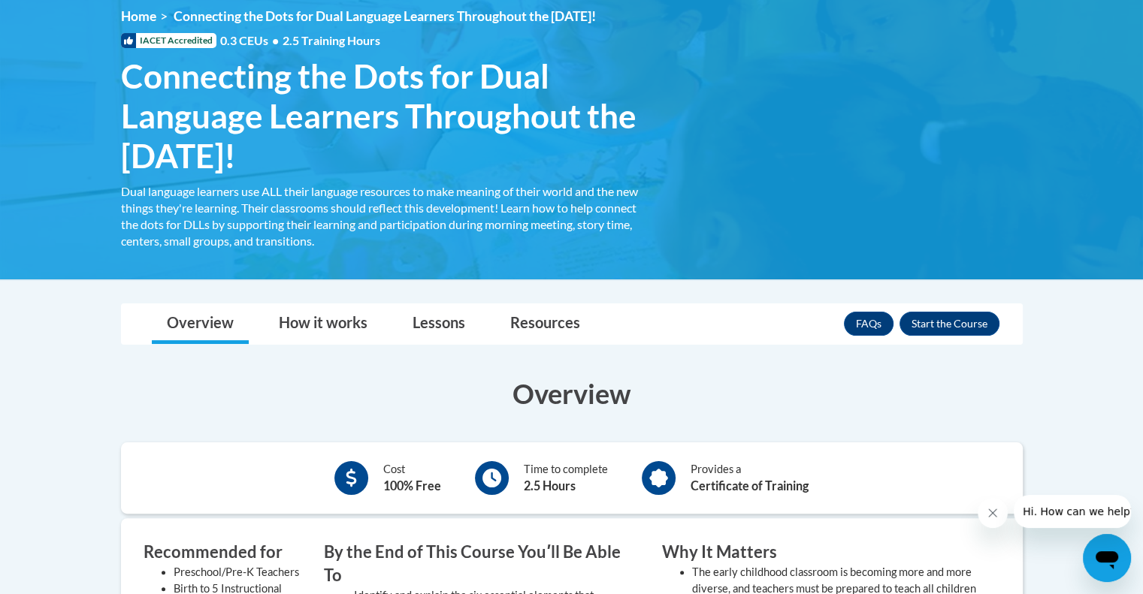
scroll to position [240, 0]
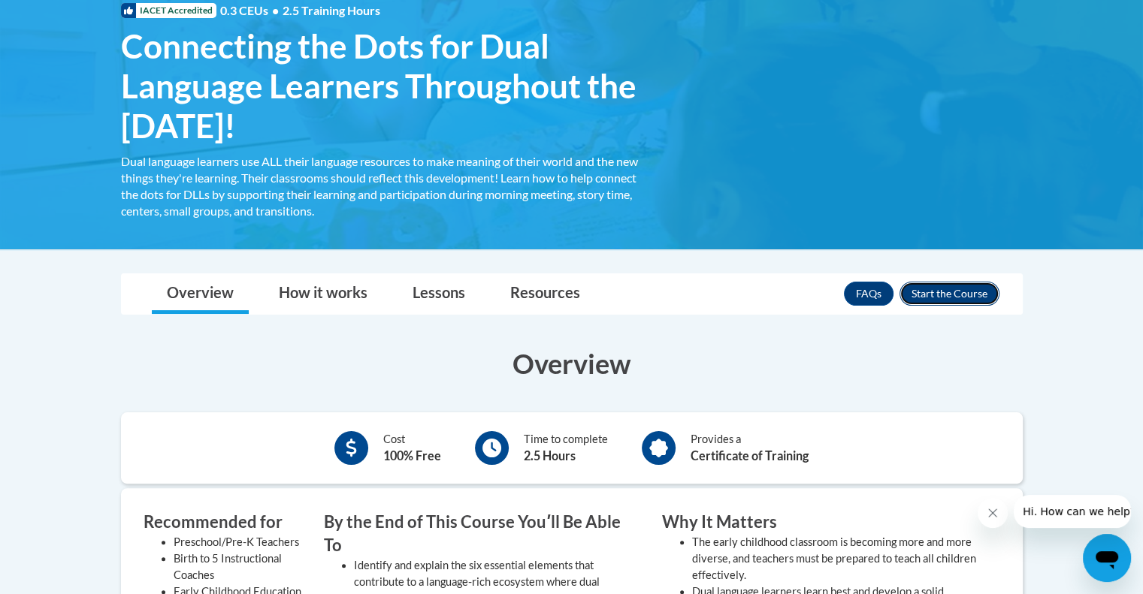
click at [962, 297] on button "Enroll" at bounding box center [950, 294] width 100 height 24
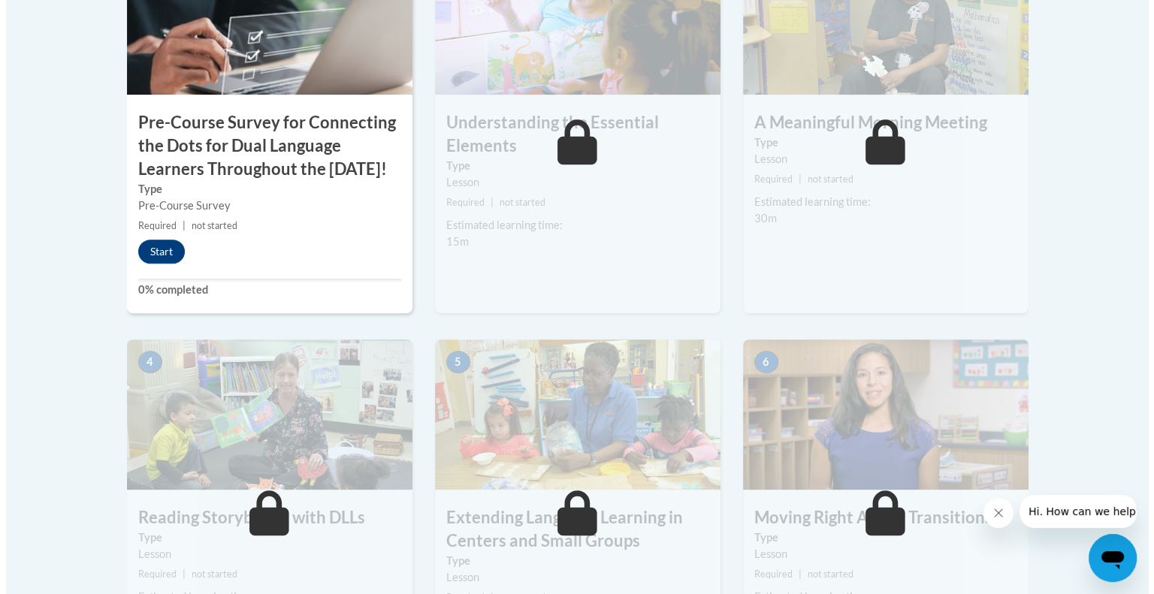
scroll to position [601, 0]
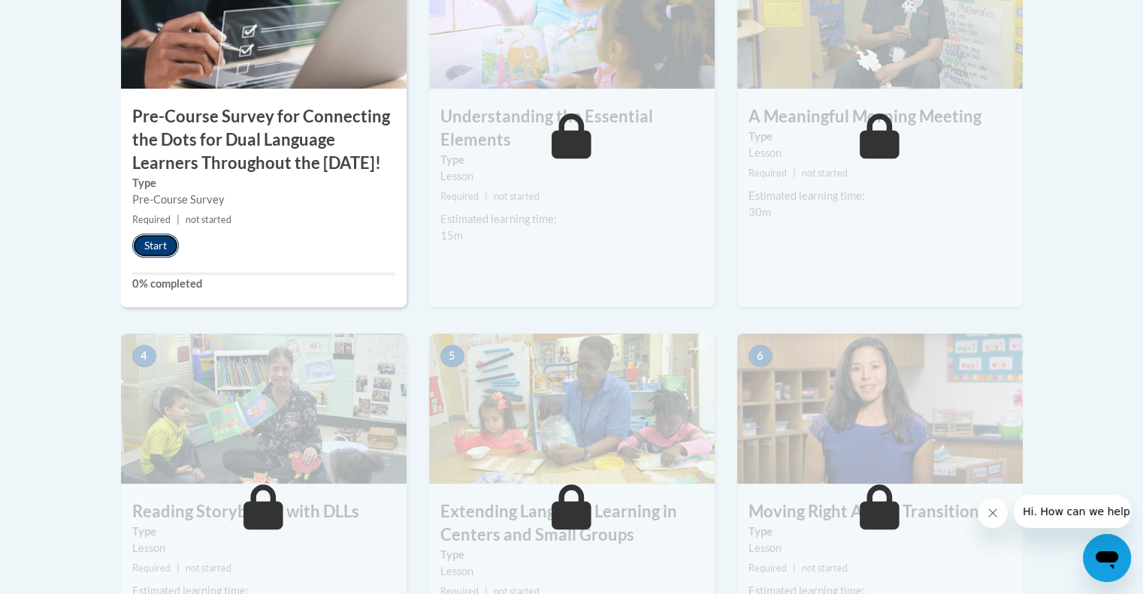
click at [152, 258] on button "Start" at bounding box center [155, 246] width 47 height 24
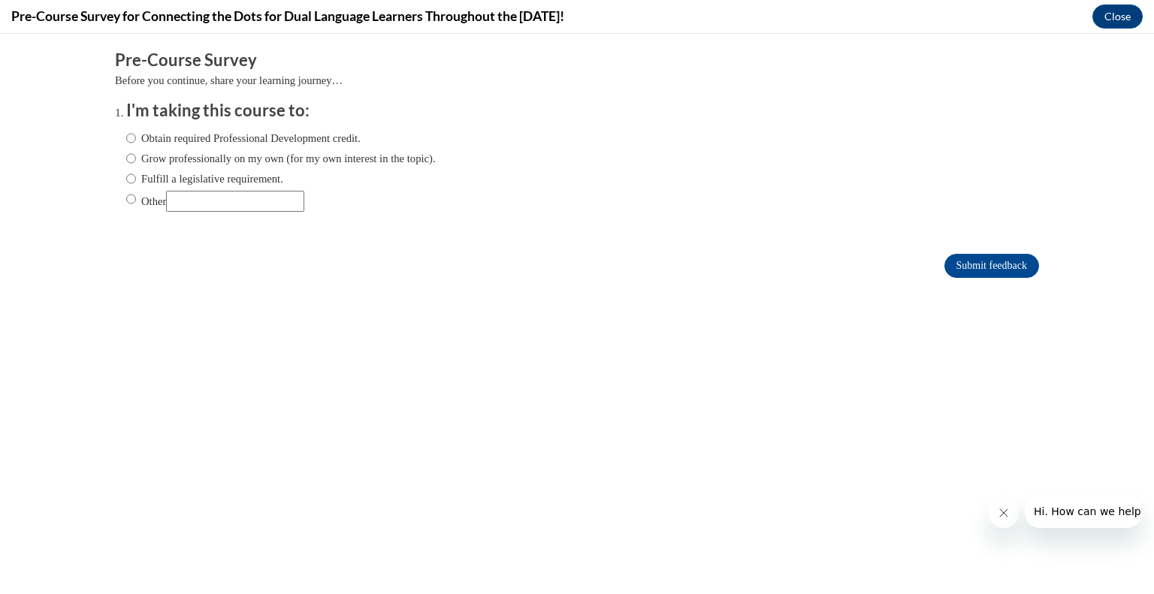
scroll to position [0, 0]
click at [126, 139] on input "Obtain required Professional Development credit." at bounding box center [131, 138] width 10 height 17
radio input "true"
click at [126, 162] on input "Grow professionally on my own (for my own interest in the topic)." at bounding box center [131, 158] width 10 height 17
radio input "true"
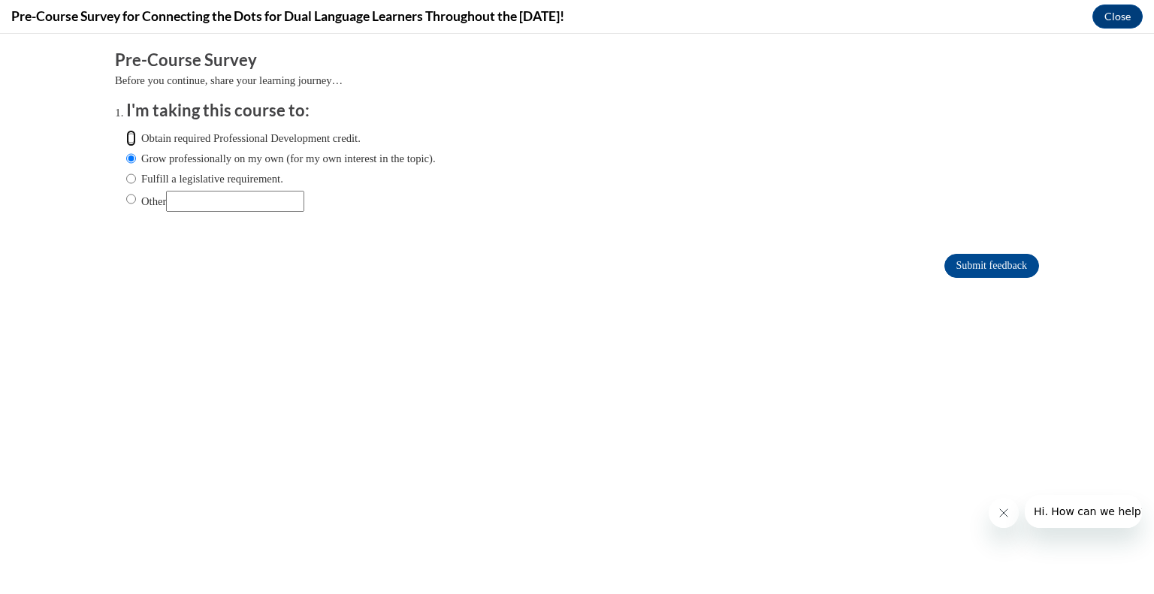
click at [126, 137] on input "Obtain required Professional Development credit." at bounding box center [131, 138] width 10 height 17
radio input "true"
click at [952, 261] on input "Submit feedback" at bounding box center [992, 266] width 95 height 24
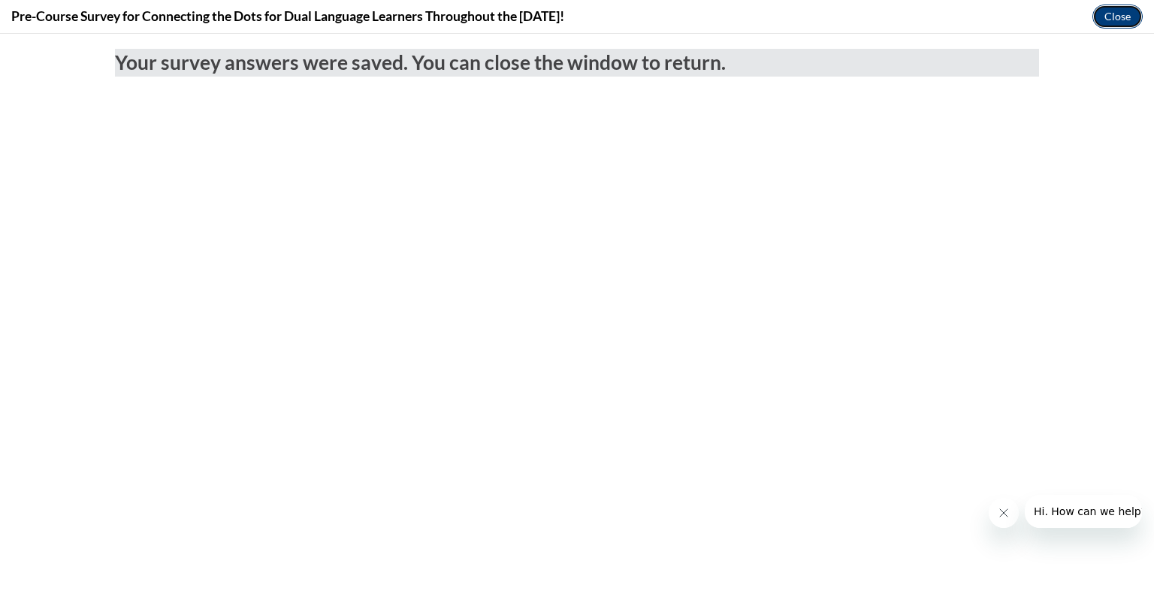
click at [1124, 17] on button "Close" at bounding box center [1118, 17] width 50 height 24
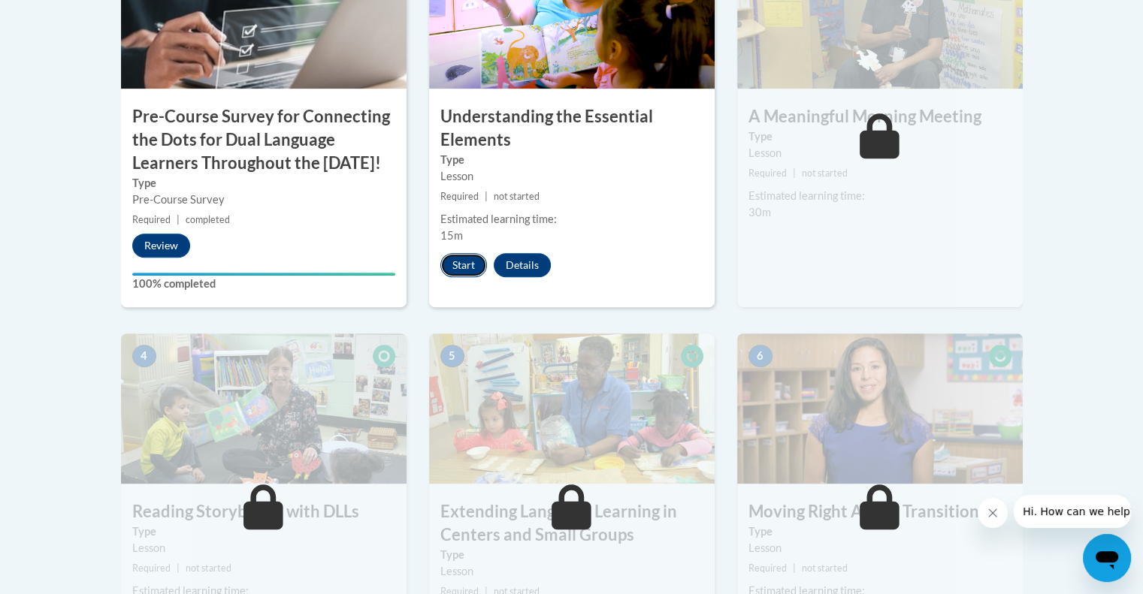
click at [464, 269] on button "Start" at bounding box center [463, 265] width 47 height 24
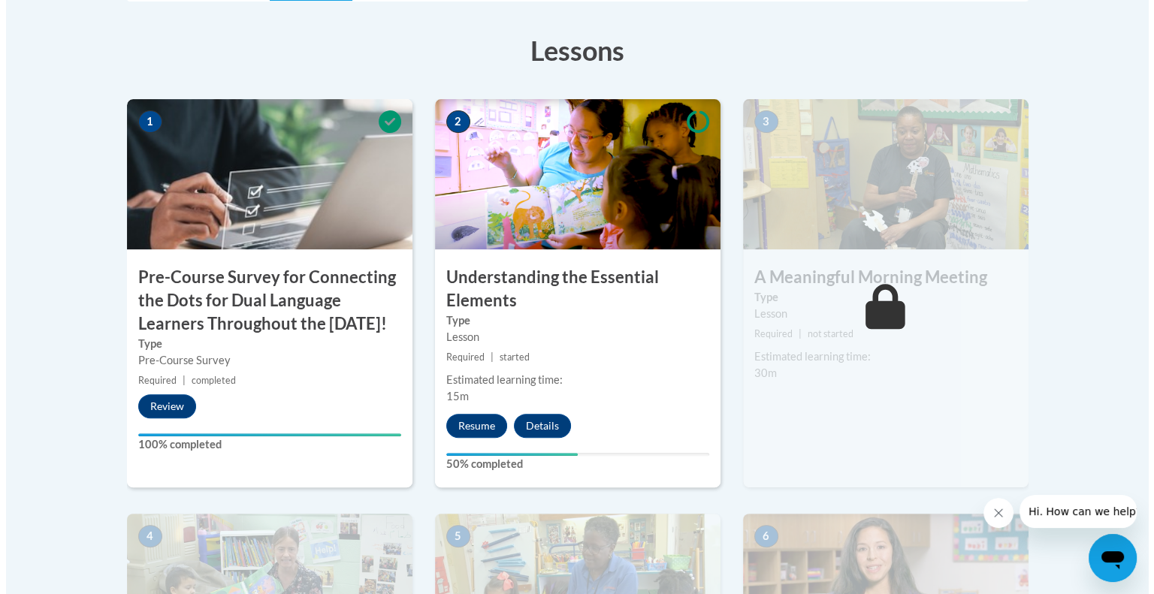
scroll to position [511, 0]
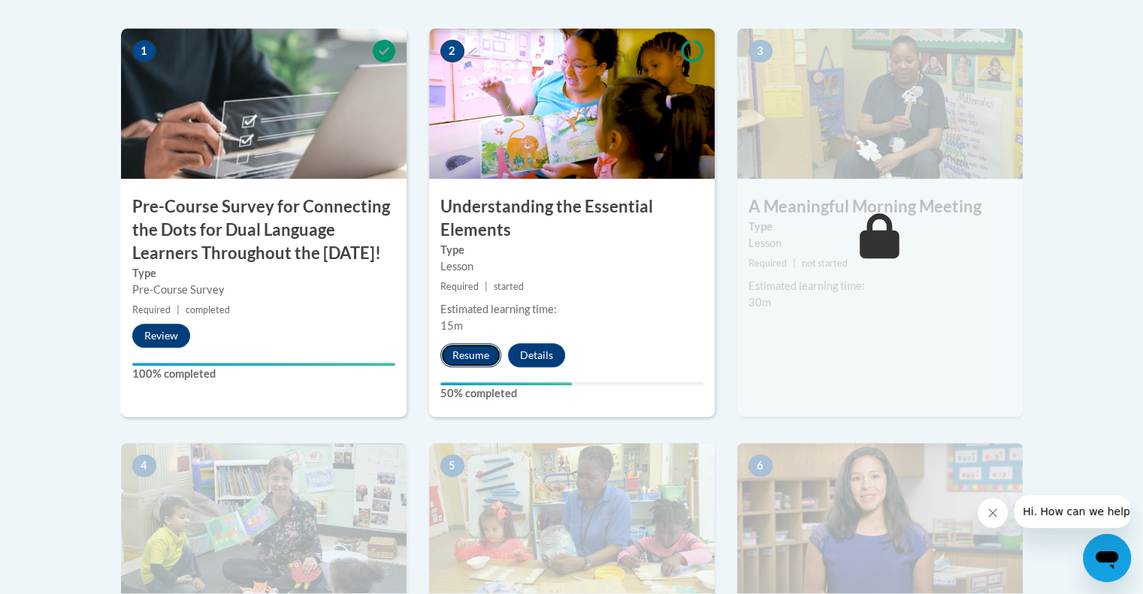
click at [479, 360] on button "Resume" at bounding box center [470, 355] width 61 height 24
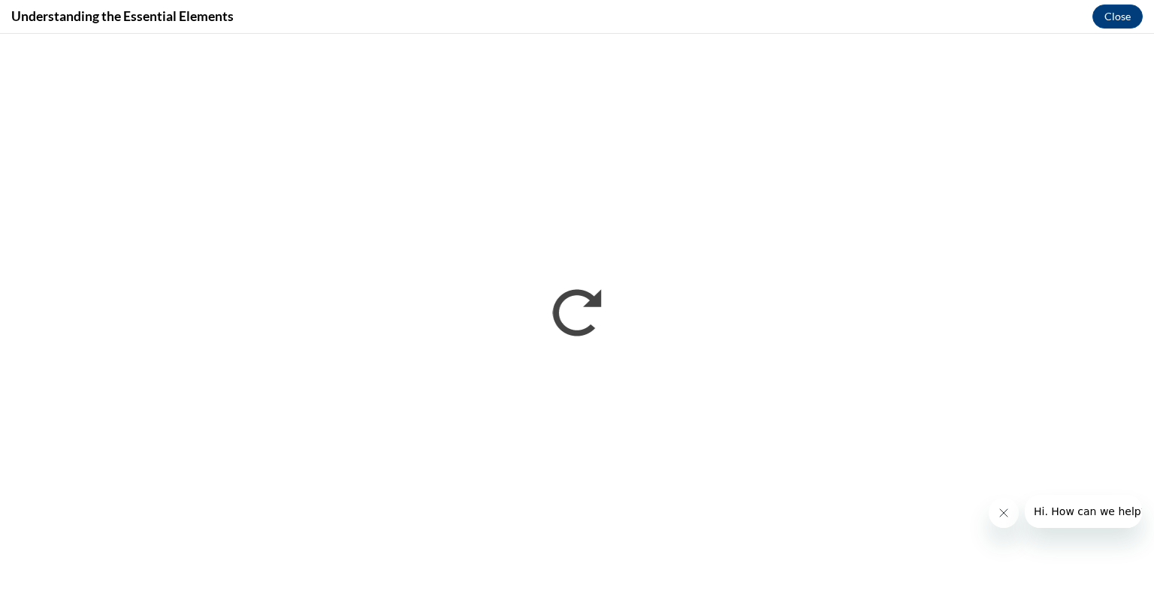
scroll to position [0, 0]
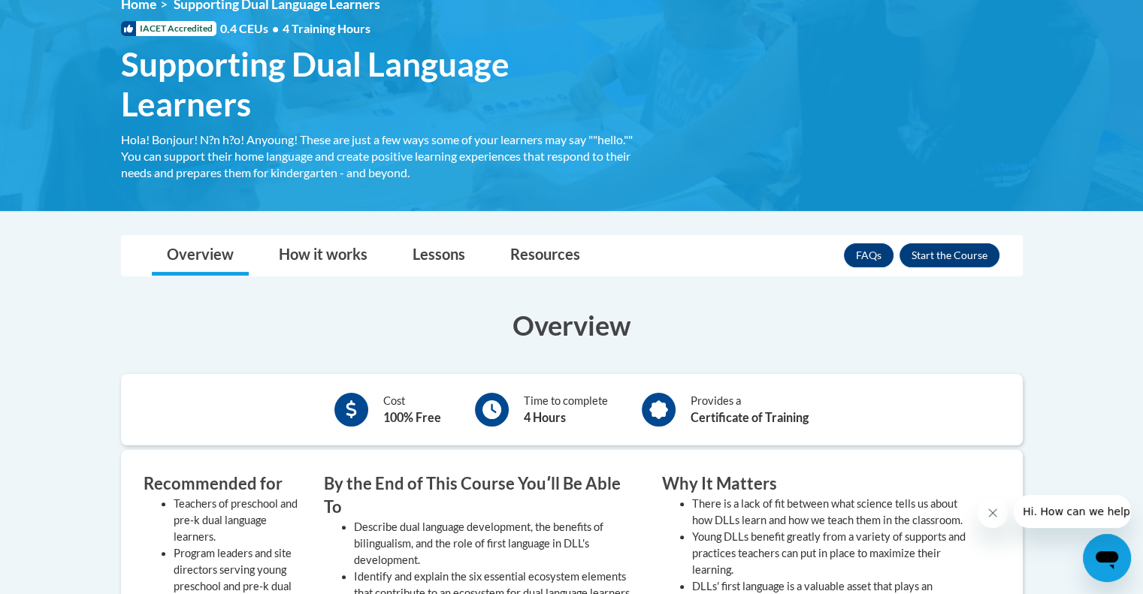
scroll to position [221, 0]
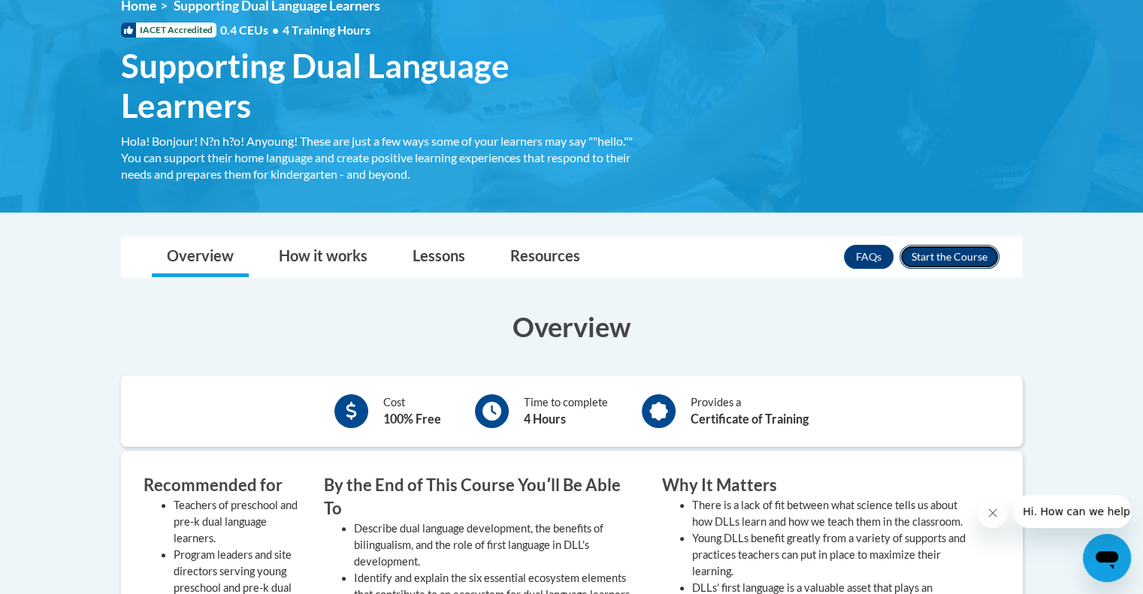
click at [926, 265] on button "Enroll" at bounding box center [950, 257] width 100 height 24
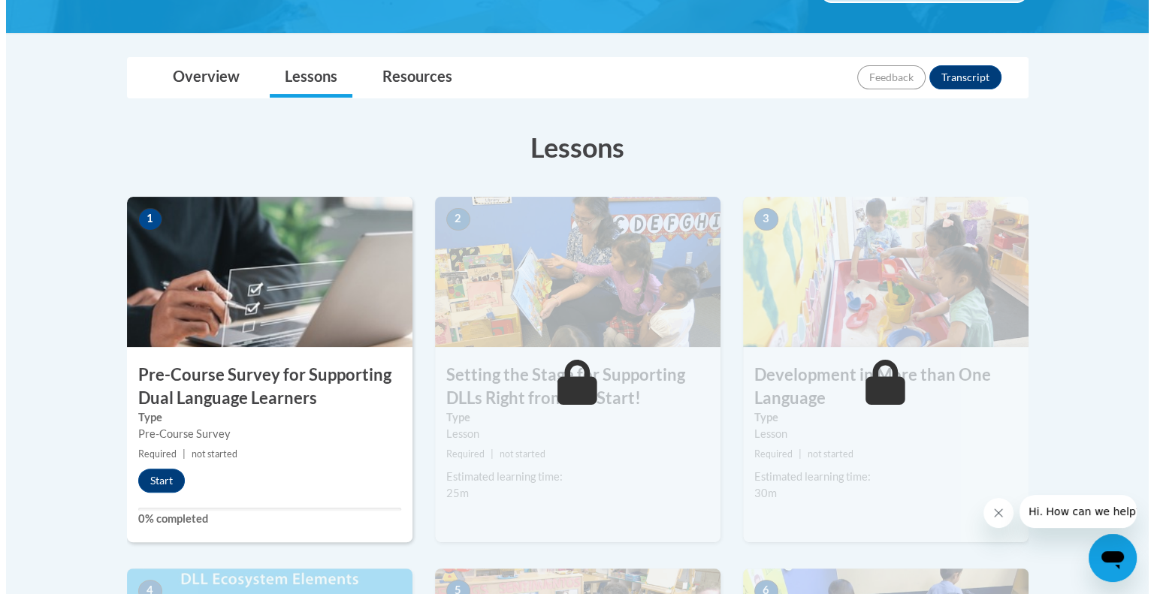
scroll to position [301, 0]
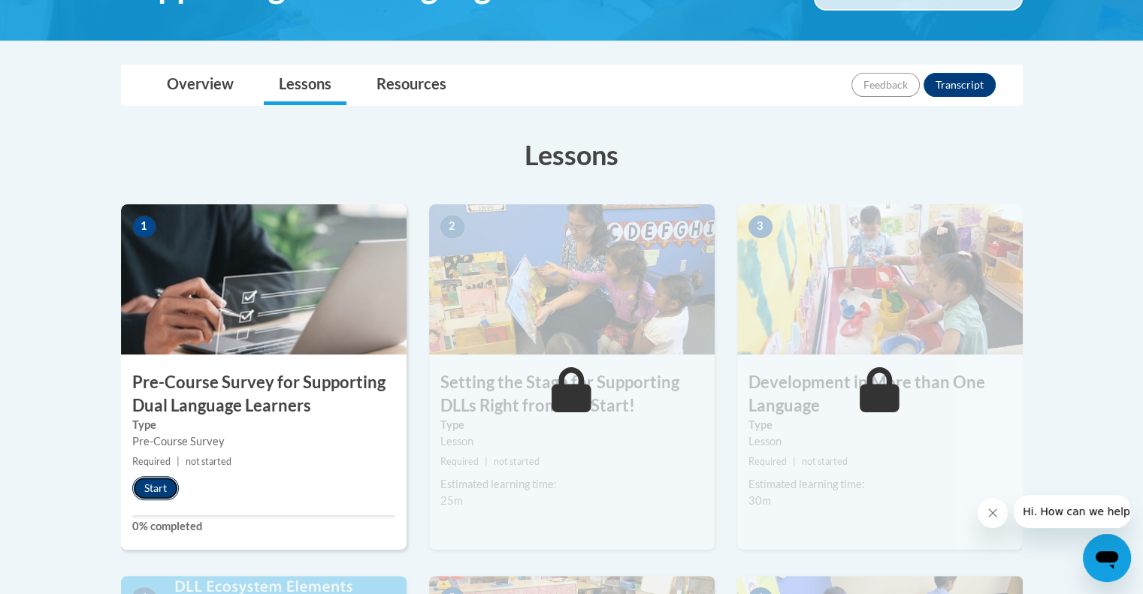
click at [162, 476] on button "Start" at bounding box center [155, 488] width 47 height 24
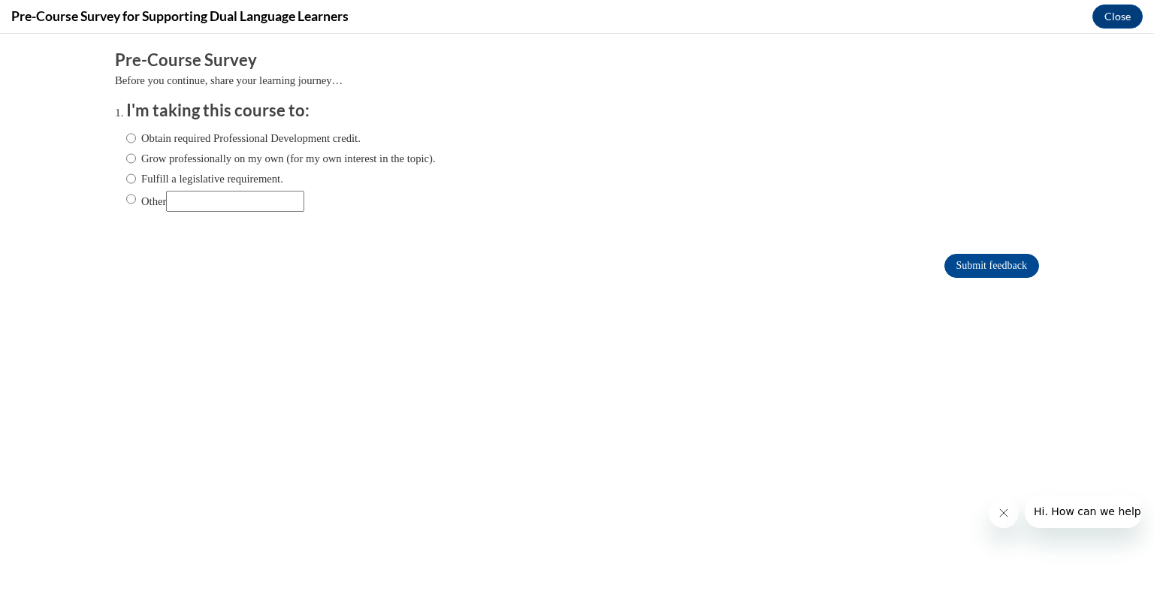
scroll to position [0, 0]
click at [265, 132] on label "Obtain required Professional Development credit." at bounding box center [243, 138] width 234 height 17
click at [136, 132] on input "Obtain required Professional Development credit." at bounding box center [131, 138] width 10 height 17
radio input "true"
click at [979, 264] on input "Submit feedback" at bounding box center [992, 266] width 95 height 24
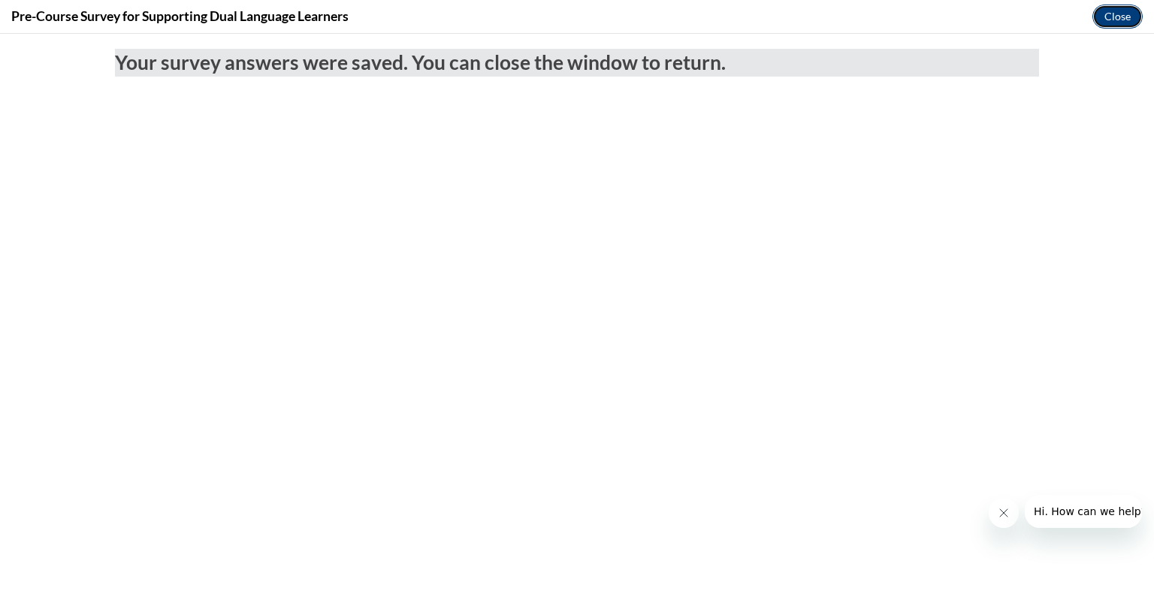
click at [1118, 13] on button "Close" at bounding box center [1118, 17] width 50 height 24
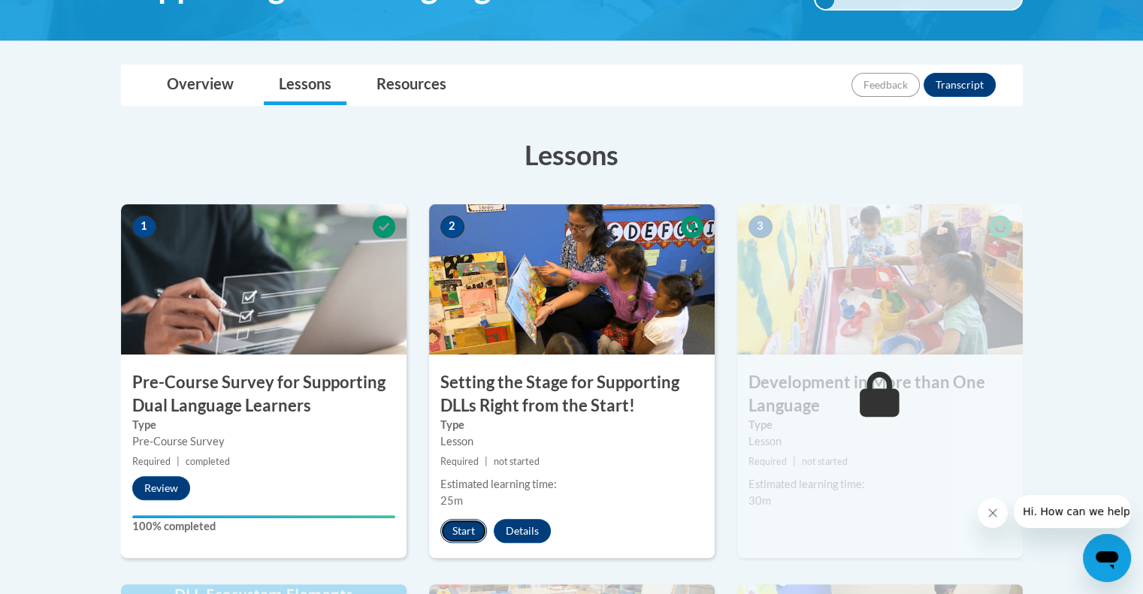
click at [465, 526] on button "Start" at bounding box center [463, 531] width 47 height 24
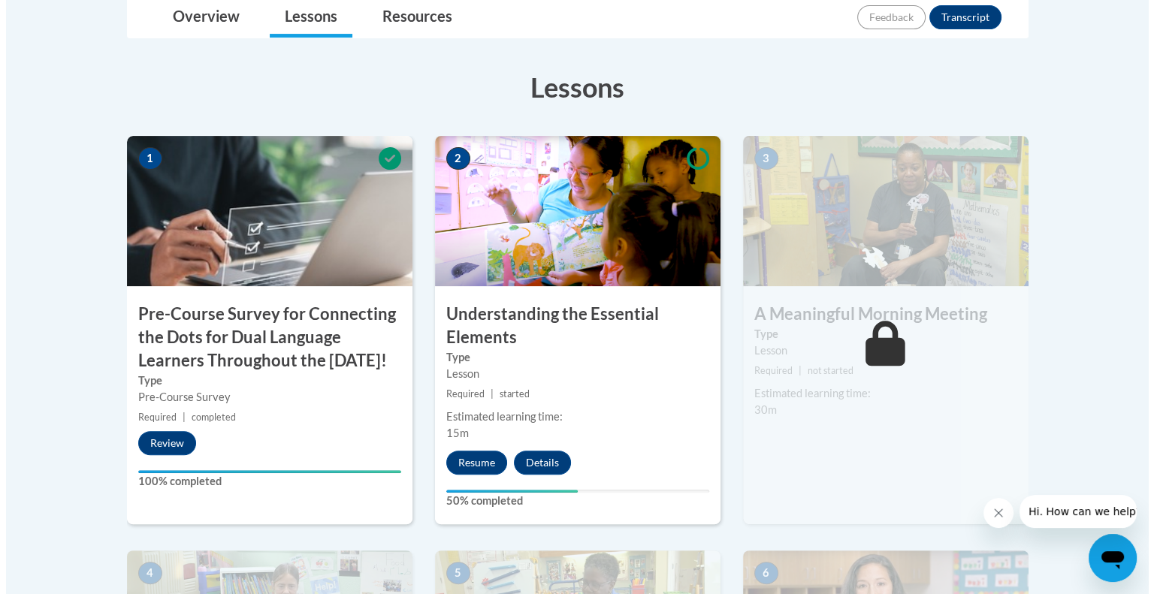
scroll to position [400, 0]
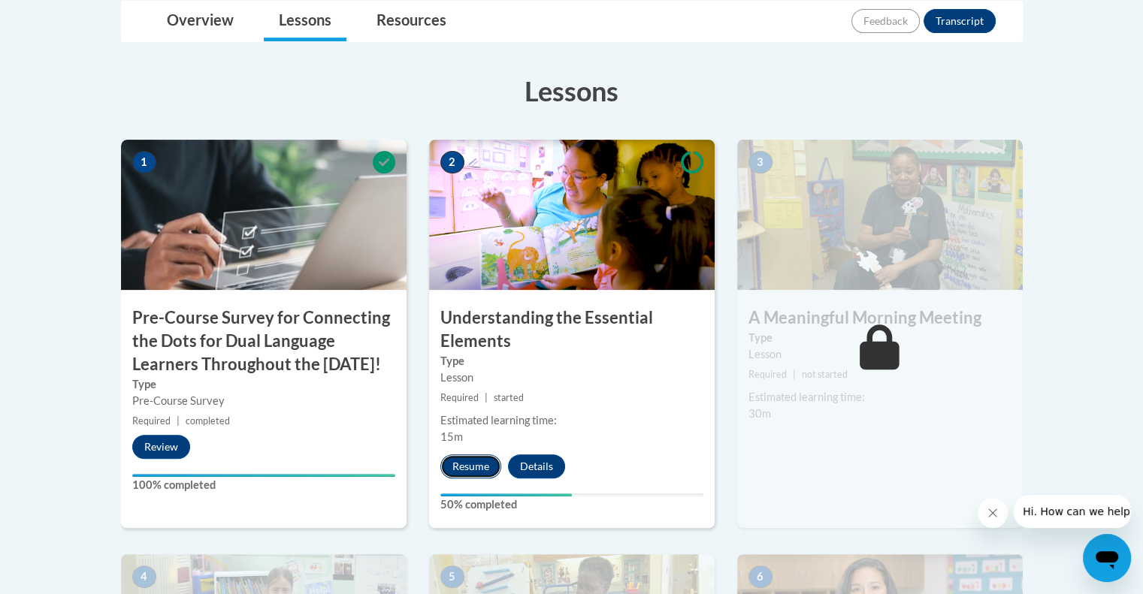
click at [457, 471] on button "Resume" at bounding box center [470, 467] width 61 height 24
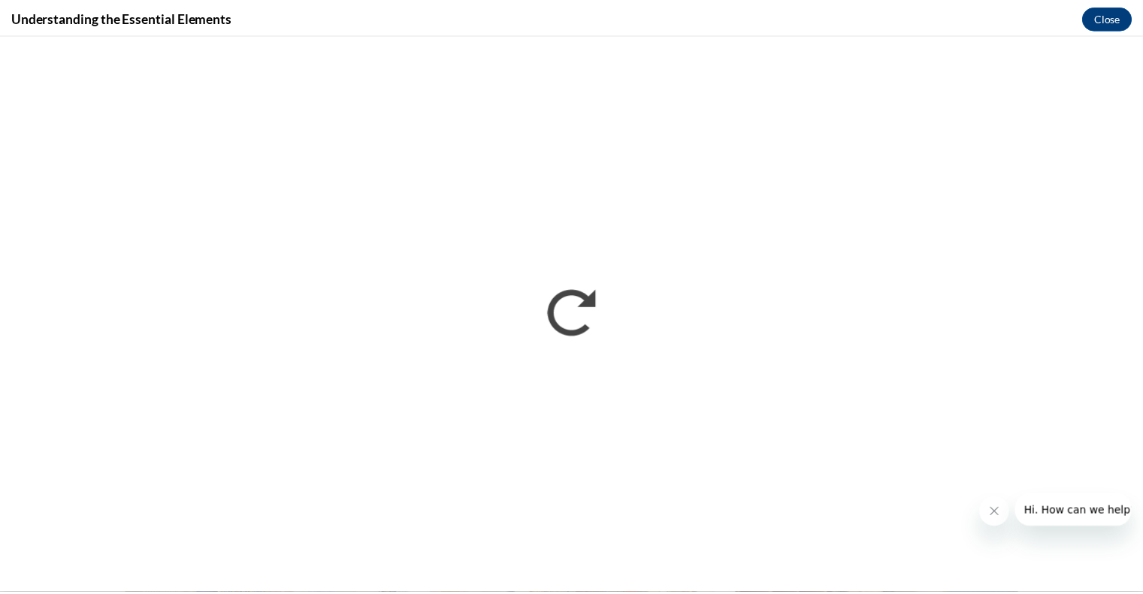
scroll to position [0, 0]
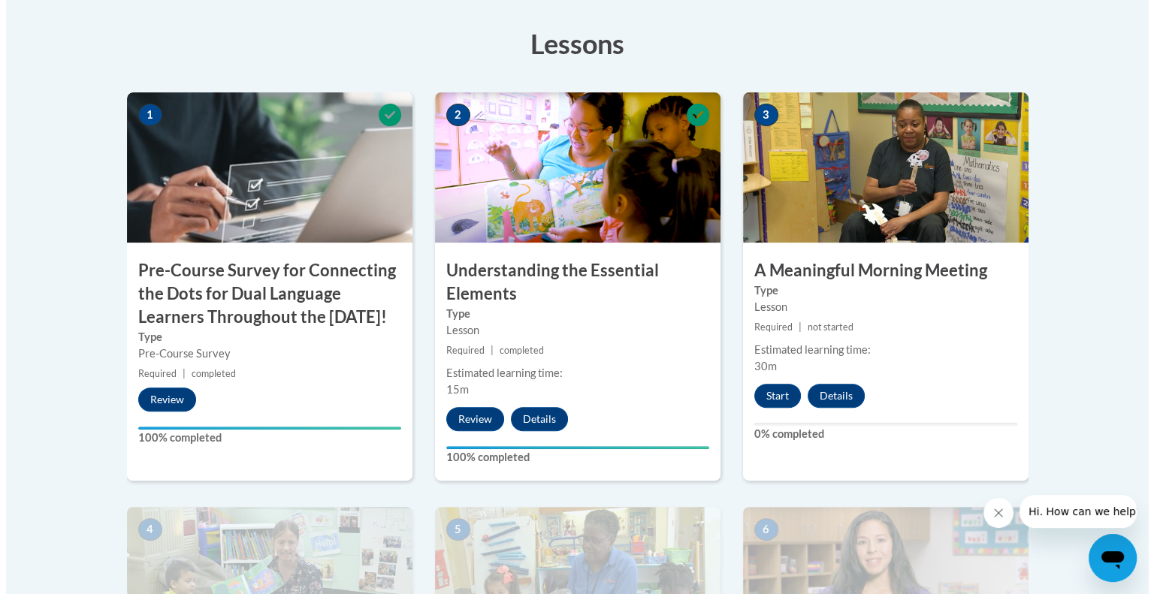
scroll to position [513, 0]
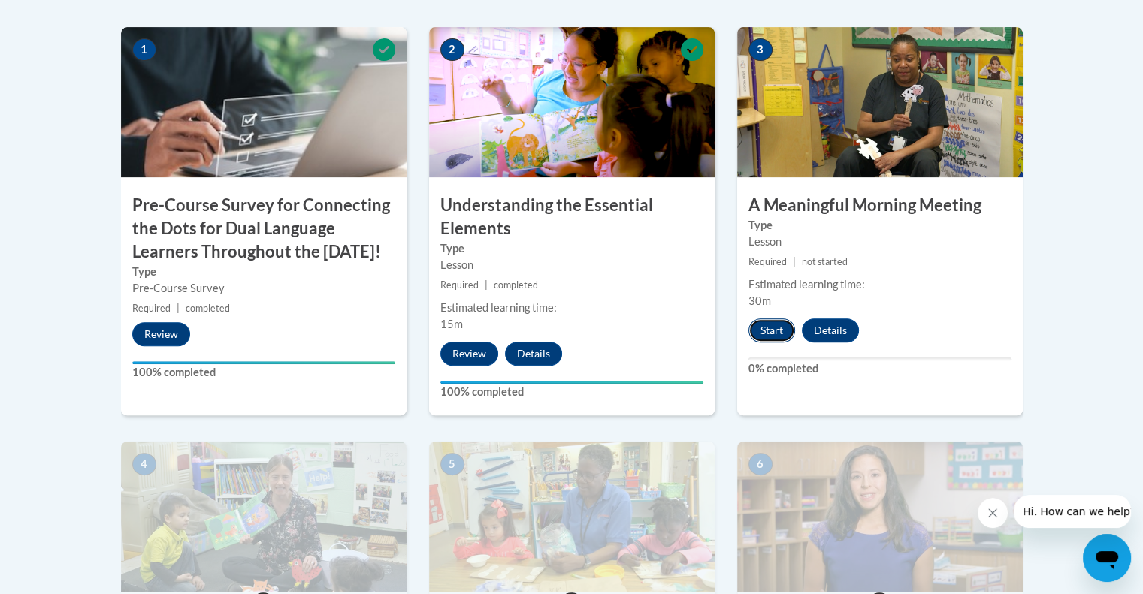
click at [761, 327] on button "Start" at bounding box center [772, 331] width 47 height 24
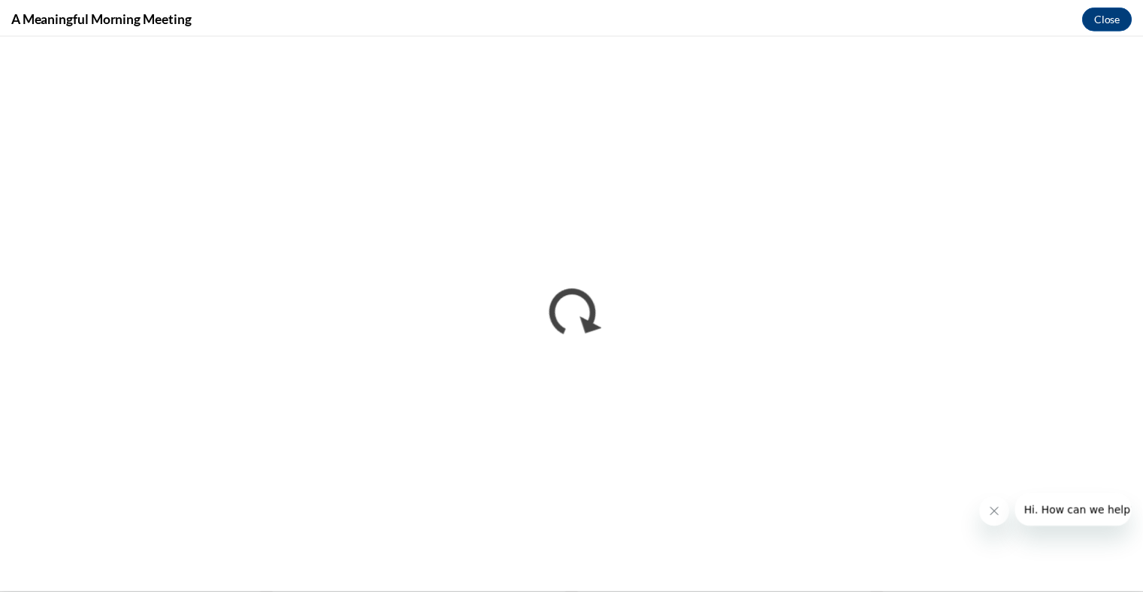
scroll to position [0, 0]
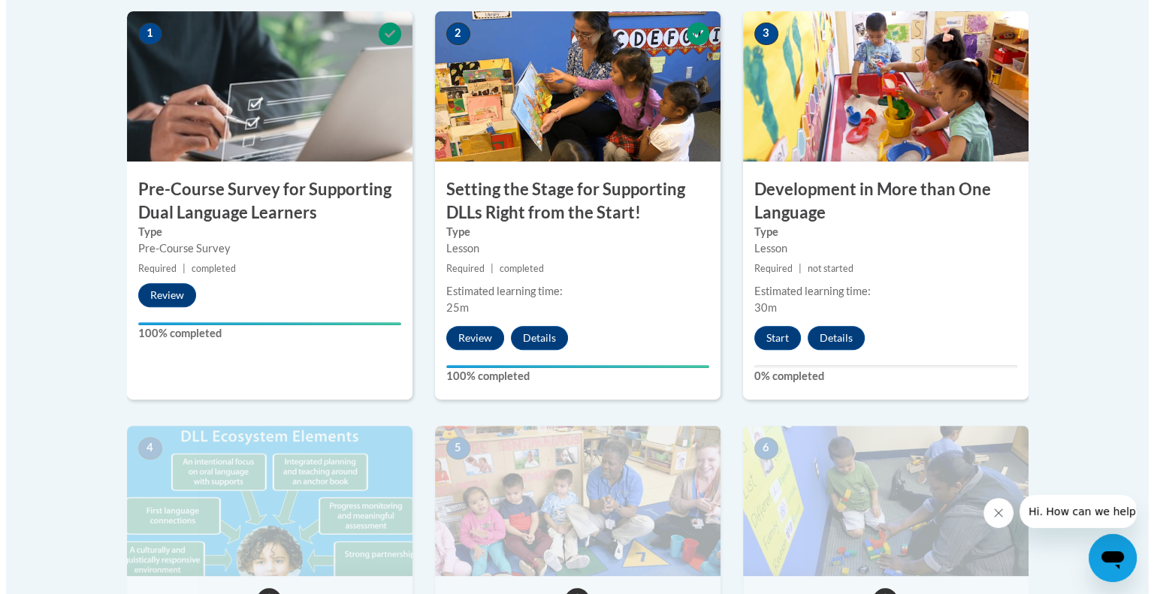
scroll to position [489, 0]
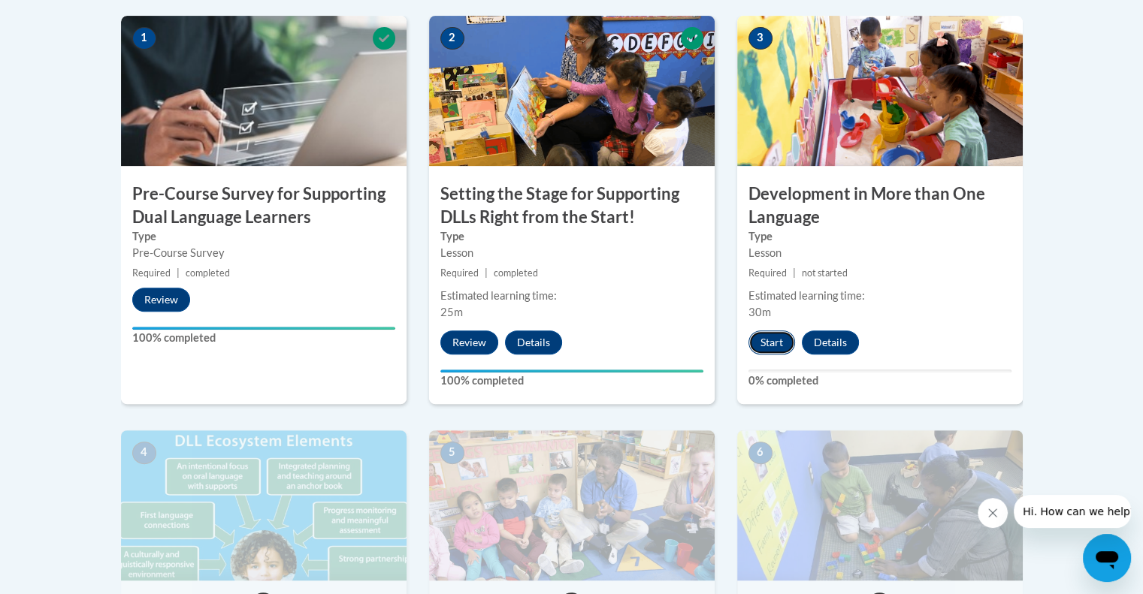
click at [776, 346] on button "Start" at bounding box center [772, 343] width 47 height 24
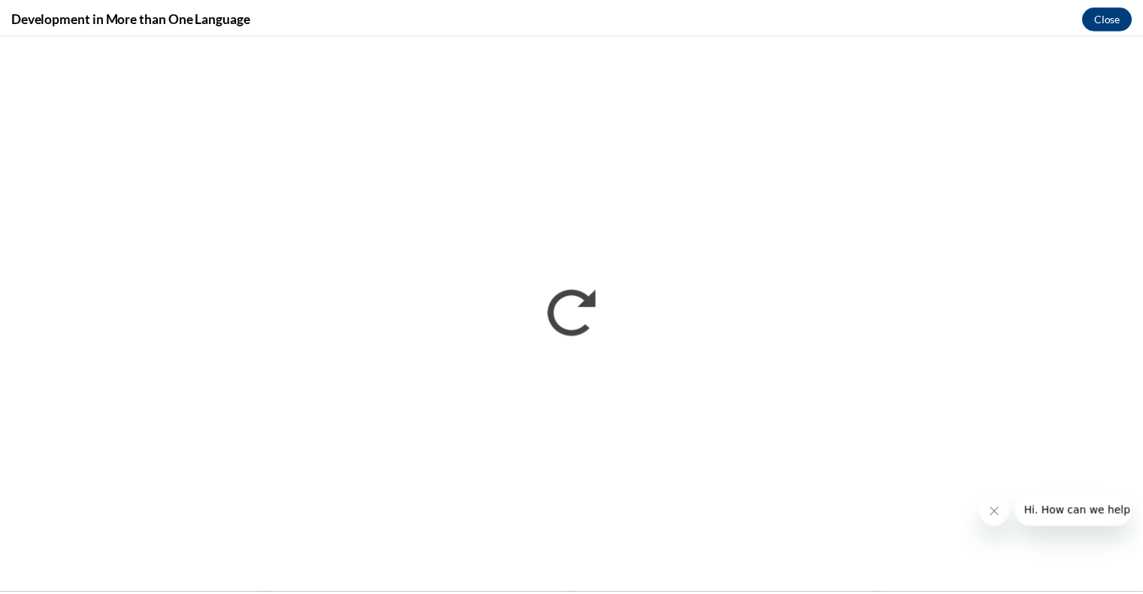
scroll to position [0, 0]
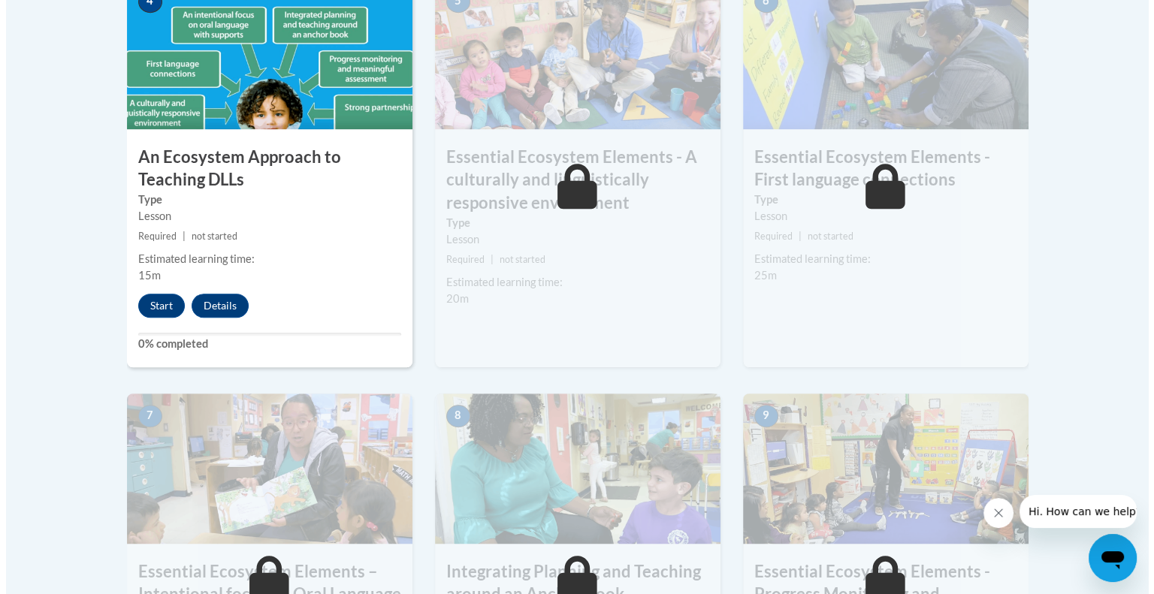
scroll to position [956, 0]
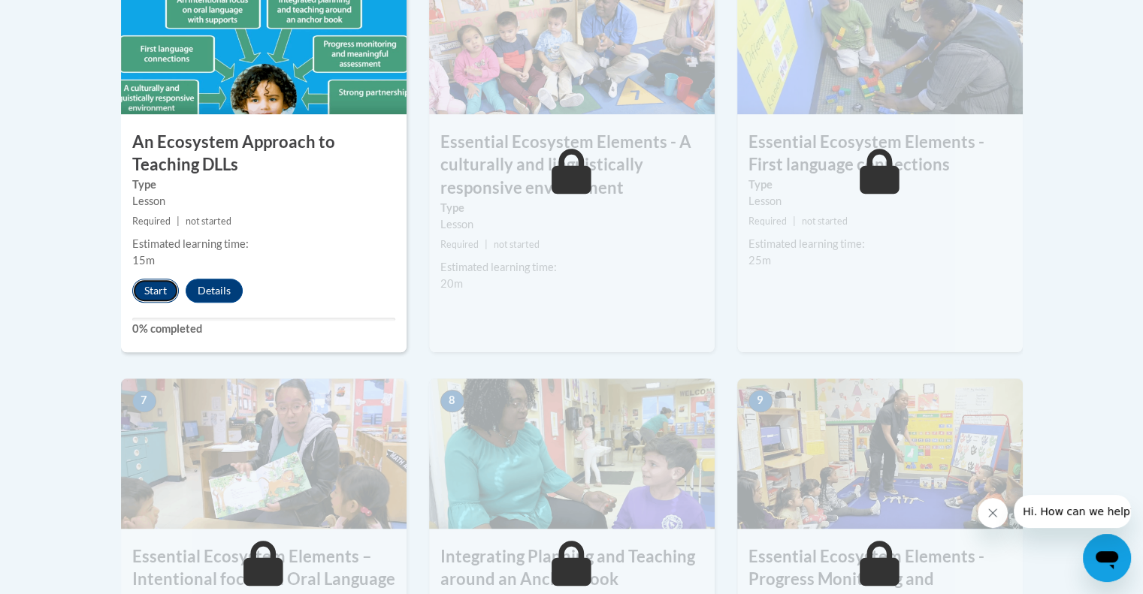
click at [153, 289] on button "Start" at bounding box center [155, 291] width 47 height 24
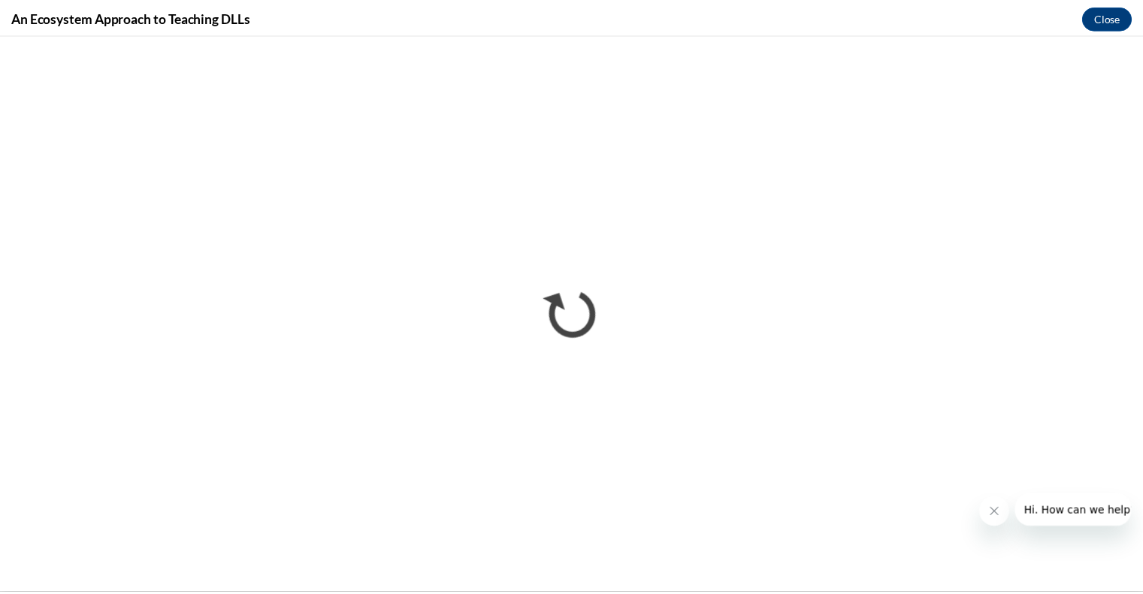
scroll to position [0, 0]
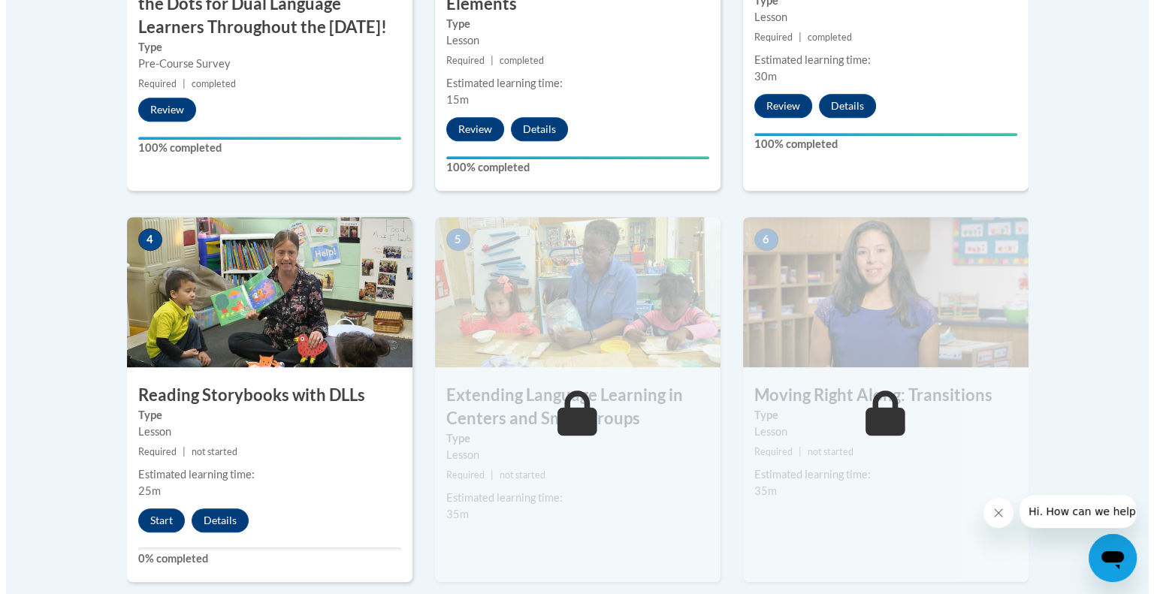
scroll to position [760, 0]
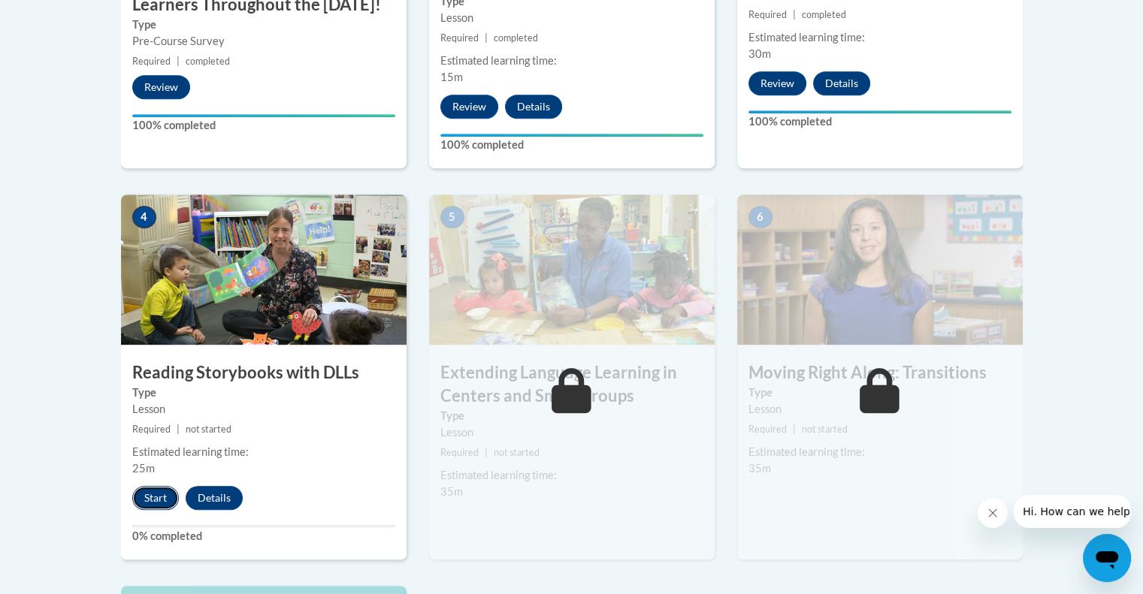
click at [153, 509] on button "Start" at bounding box center [155, 498] width 47 height 24
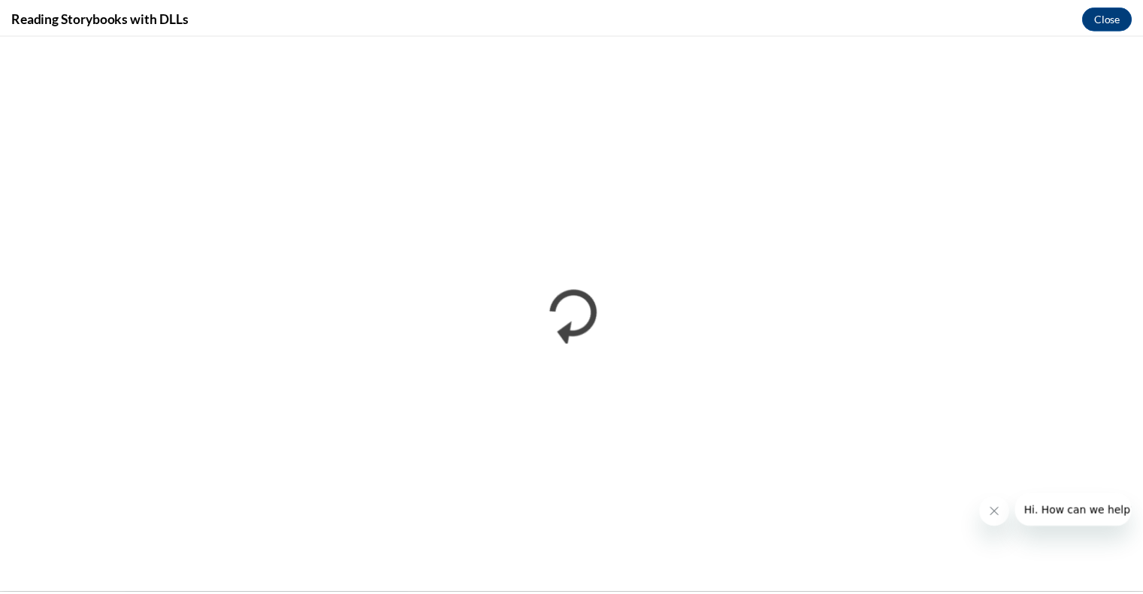
scroll to position [0, 0]
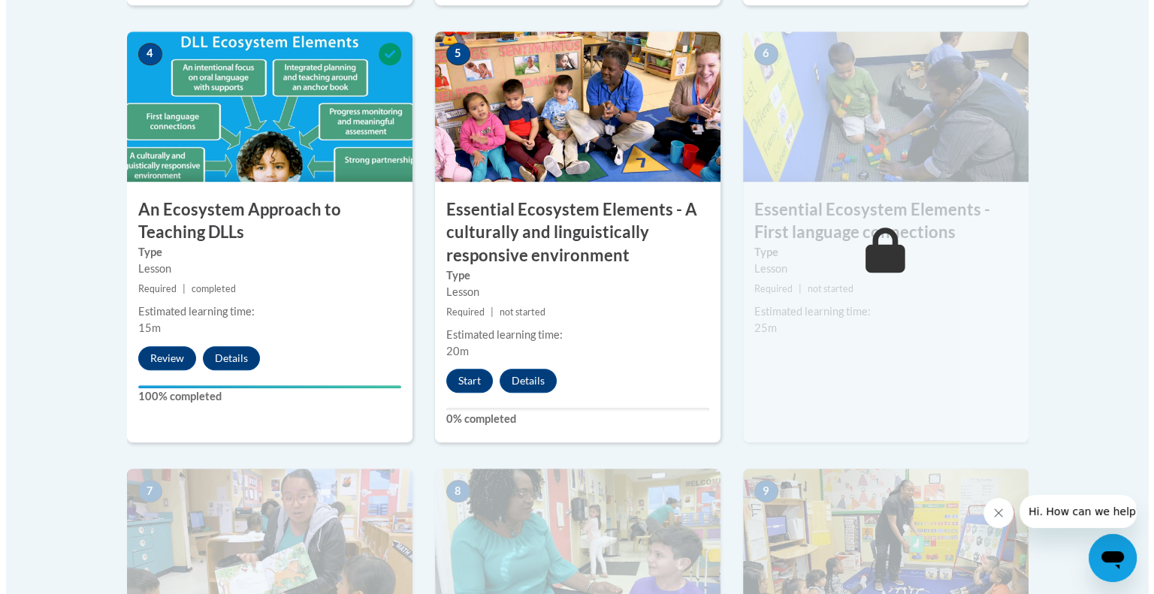
scroll to position [919, 0]
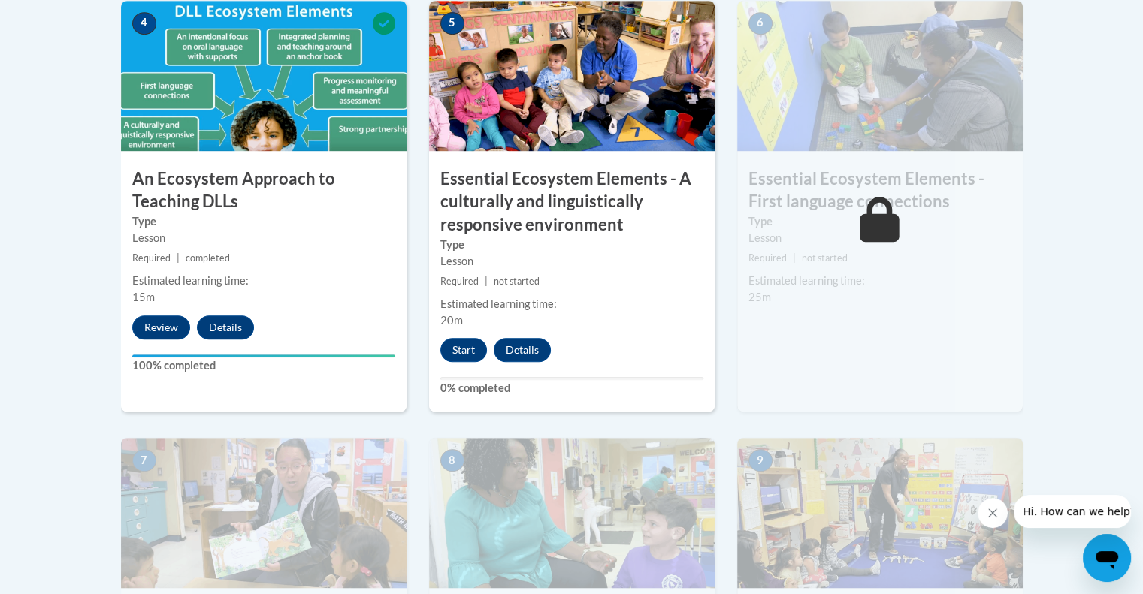
click at [876, 305] on div "Estimated learning time: 25m" at bounding box center [880, 289] width 286 height 33
click at [458, 358] on button "Start" at bounding box center [463, 350] width 47 height 24
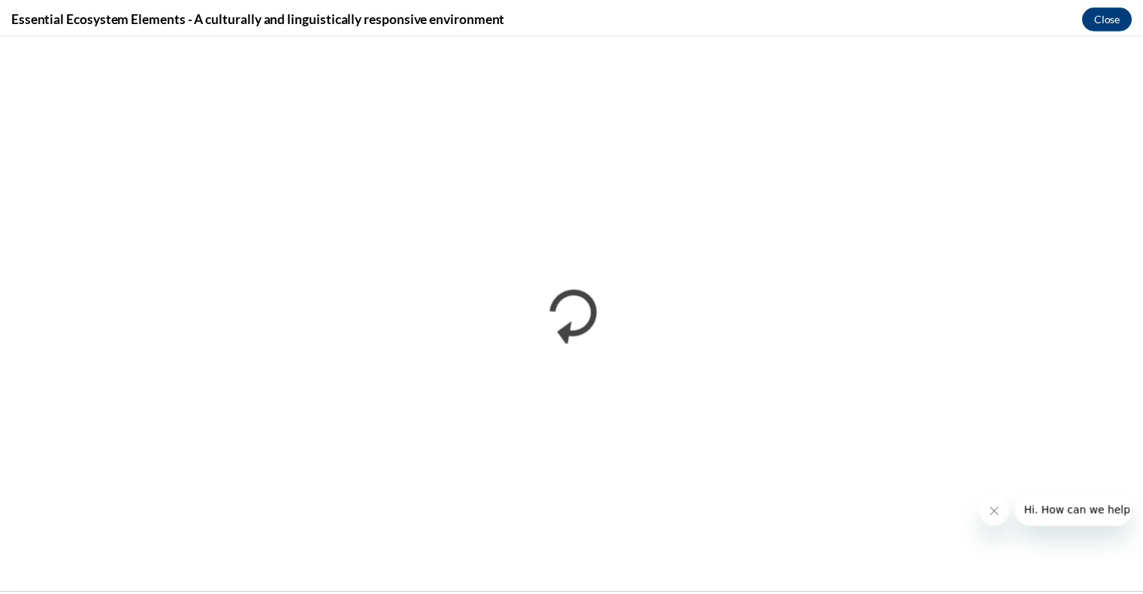
scroll to position [0, 0]
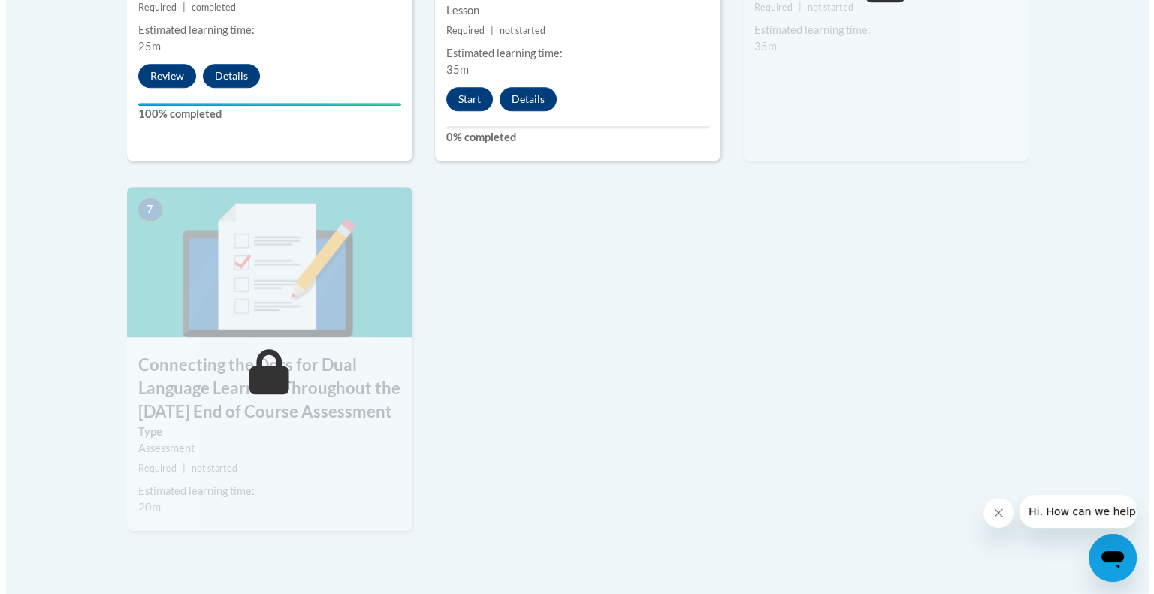
scroll to position [881, 0]
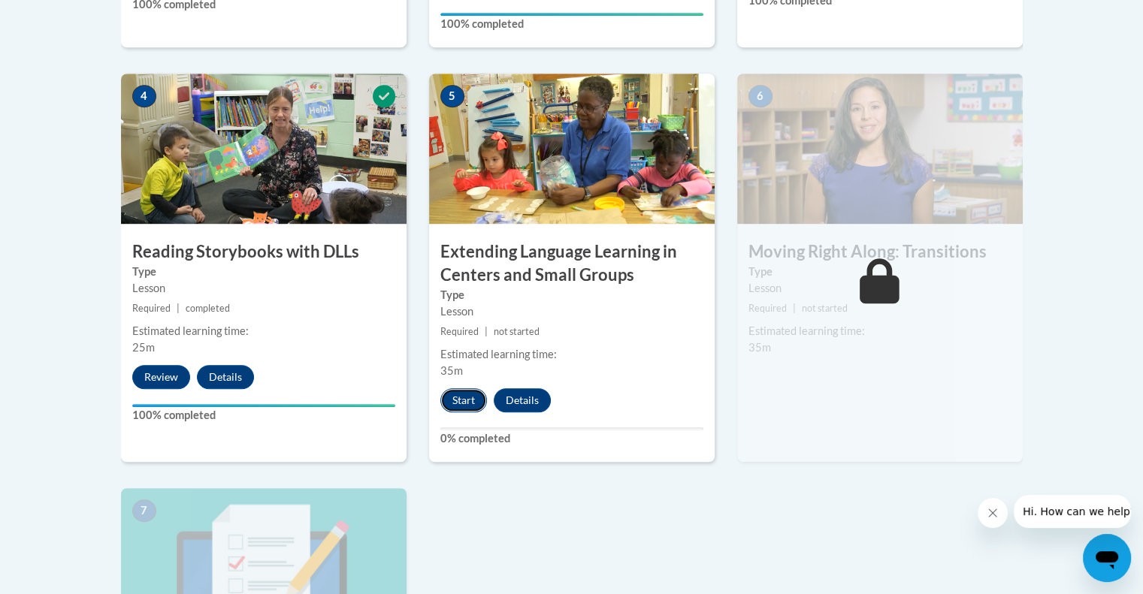
click at [466, 408] on button "Start" at bounding box center [463, 401] width 47 height 24
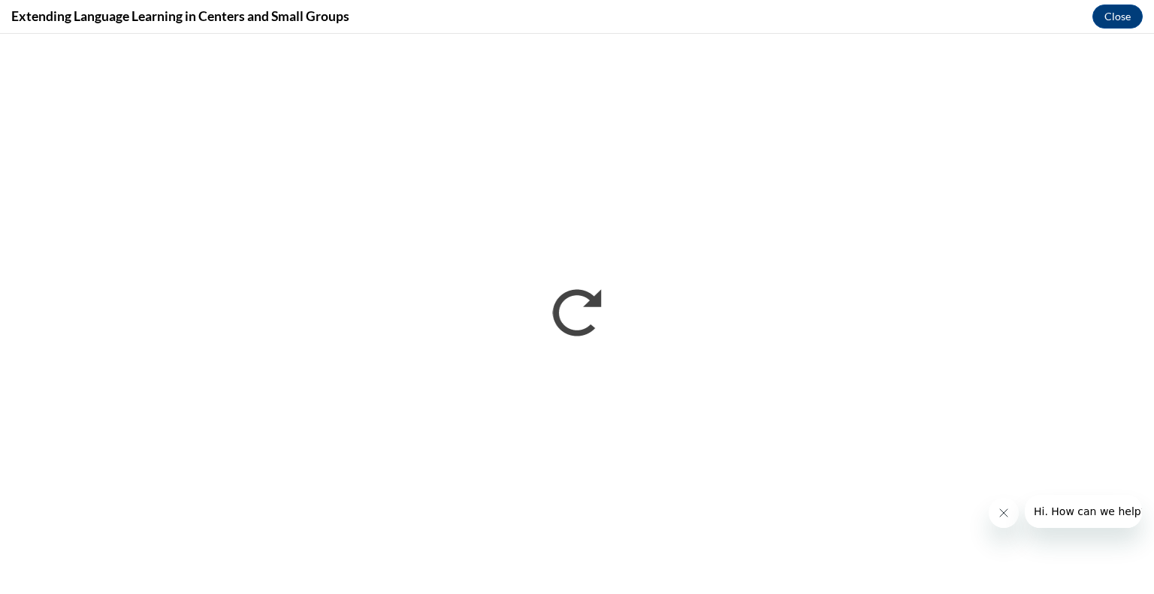
scroll to position [0, 0]
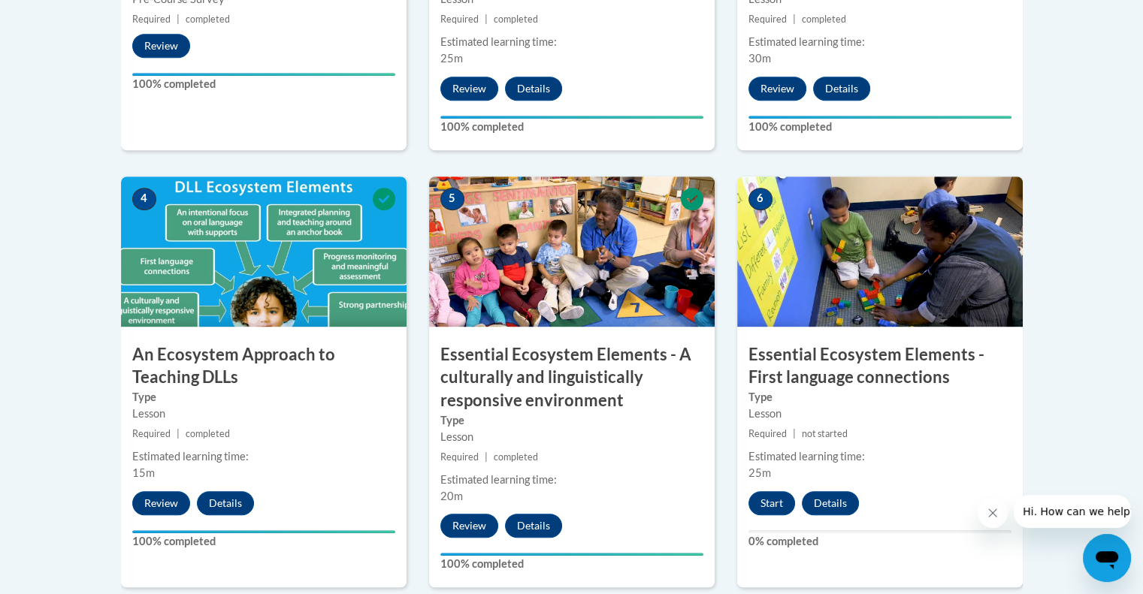
scroll to position [757, 0]
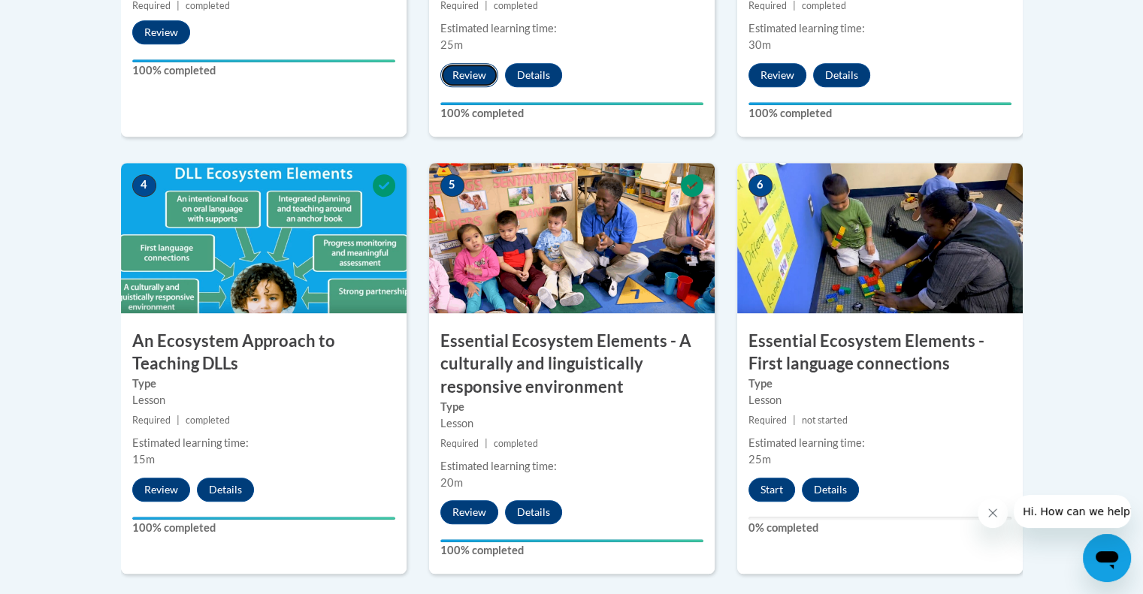
click at [470, 66] on button "Review" at bounding box center [469, 75] width 58 height 24
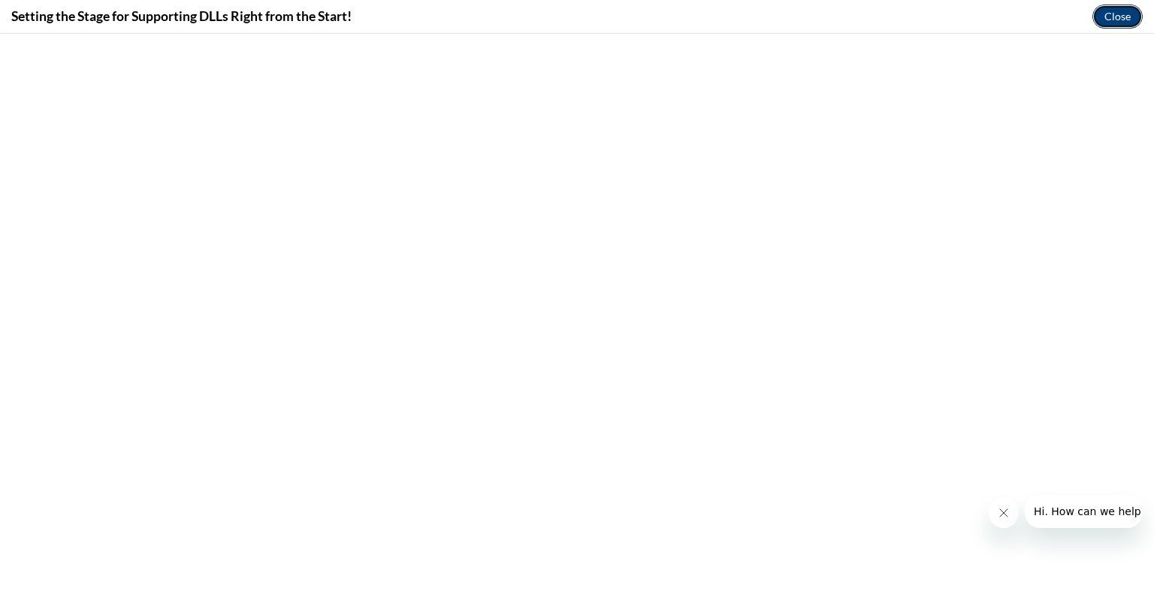
click at [1112, 20] on button "Close" at bounding box center [1118, 17] width 50 height 24
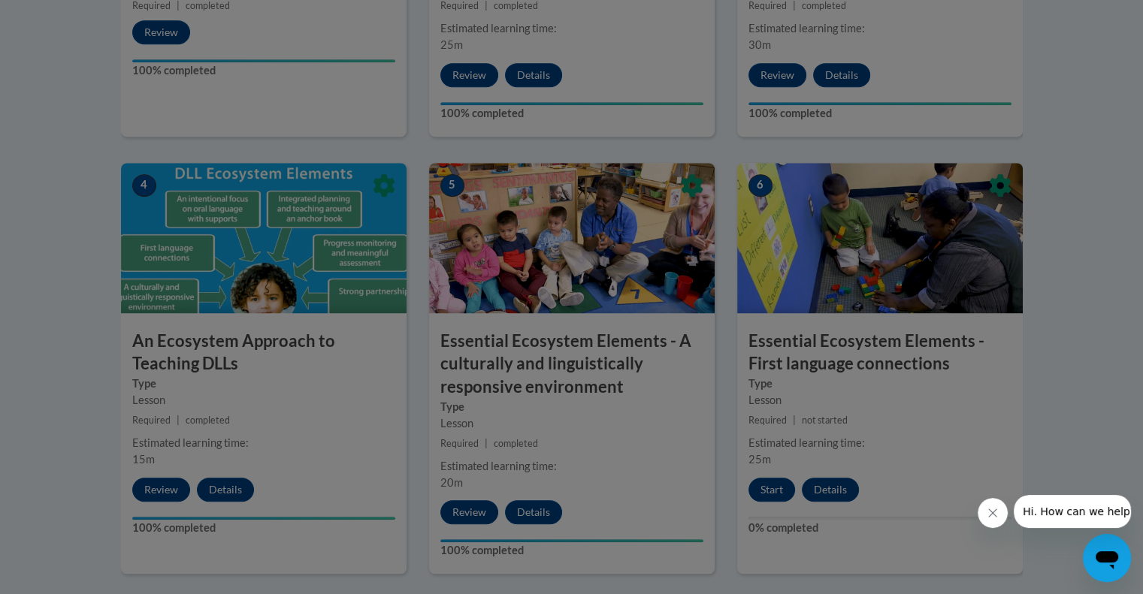
click at [518, 86] on div at bounding box center [571, 297] width 1143 height 594
click at [542, 59] on div at bounding box center [571, 297] width 1143 height 594
click at [537, 82] on div at bounding box center [571, 297] width 1143 height 594
click at [542, 80] on div at bounding box center [571, 297] width 1143 height 594
drag, startPoint x: 1154, startPoint y: 441, endPoint x: 11, endPoint y: 17, distance: 1218.7
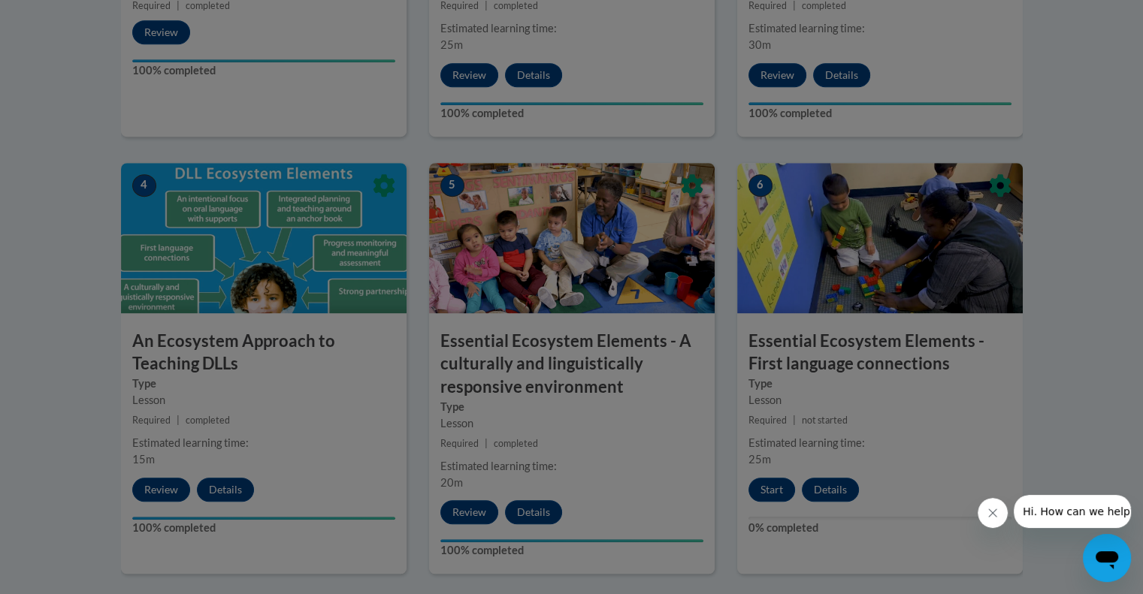
click at [667, 71] on div at bounding box center [571, 297] width 1143 height 594
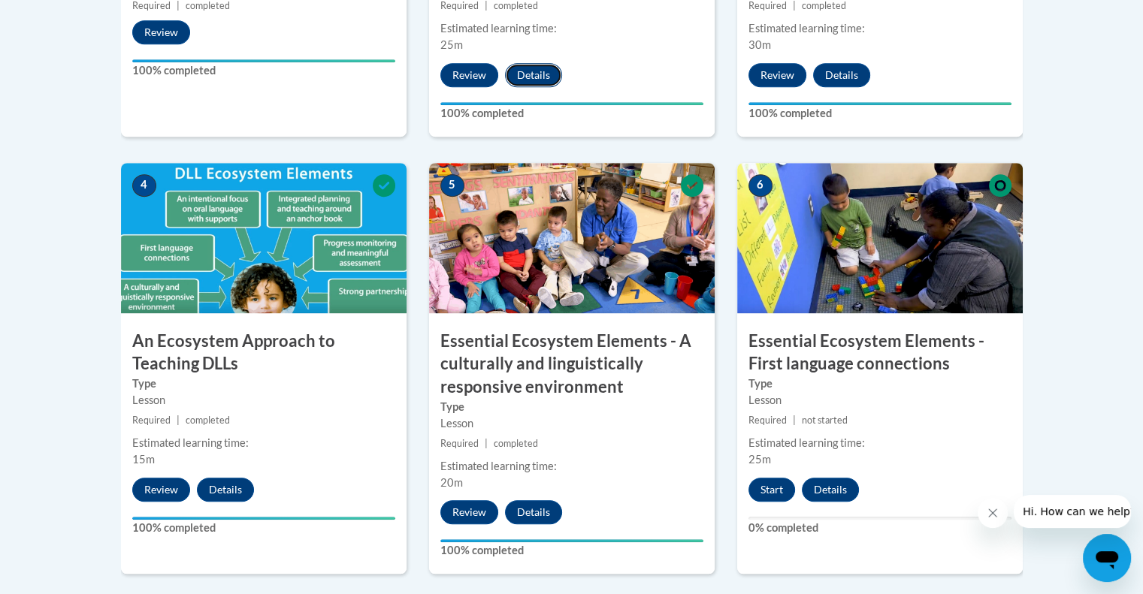
click at [520, 72] on button "Details" at bounding box center [533, 75] width 57 height 24
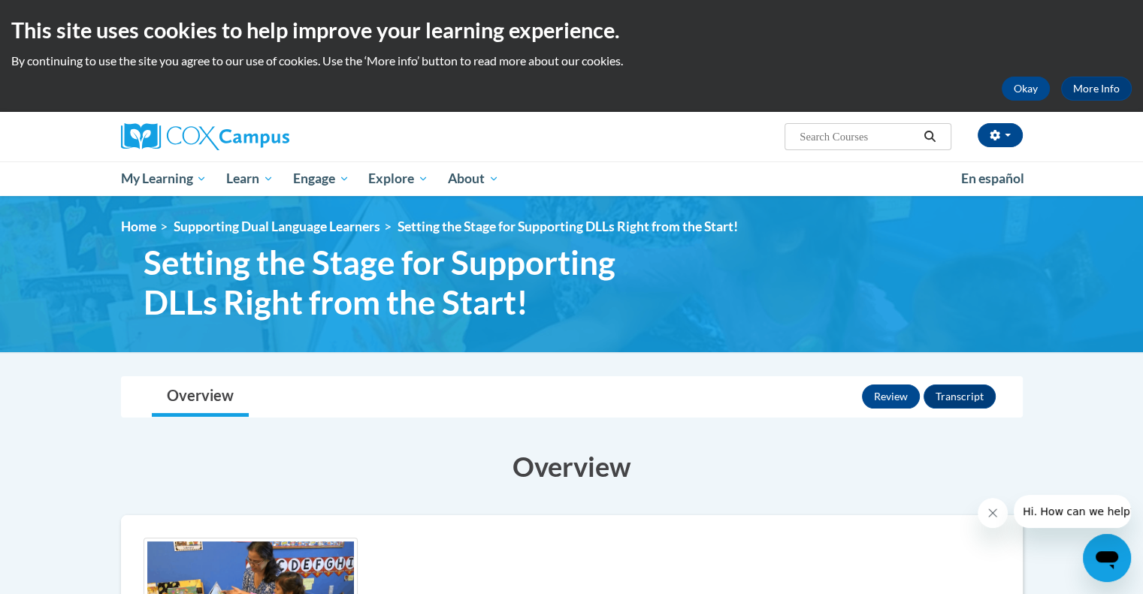
click at [1138, 138] on div "kassandra Rios Cordova (Eastern Daylight Time GMT-0400 ) My Profile Inbox My Tr…" at bounding box center [571, 154] width 1143 height 84
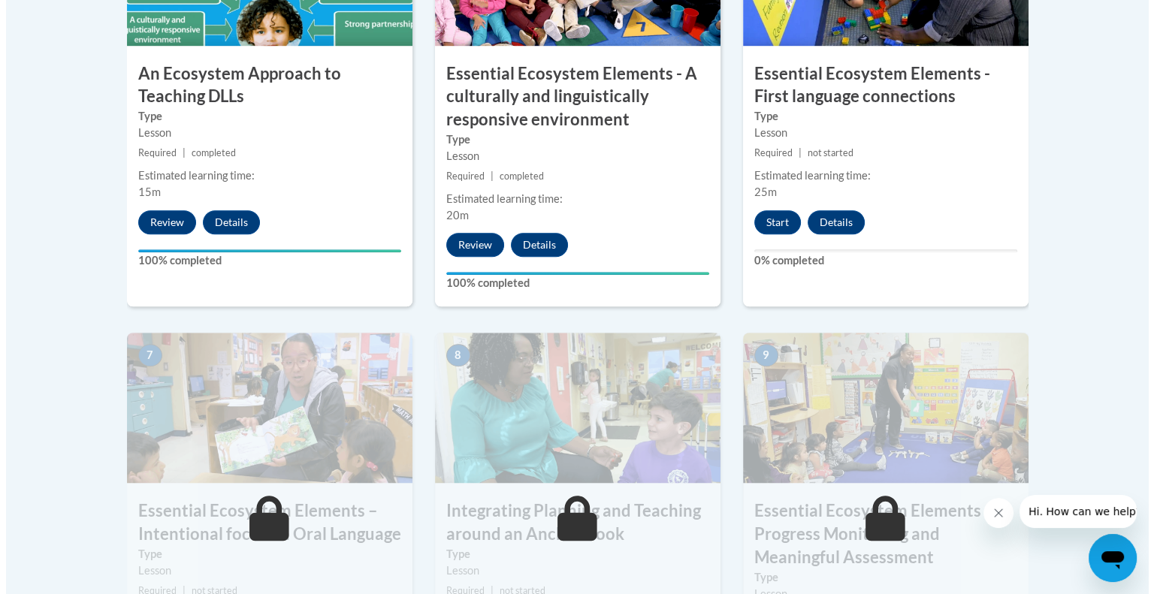
scroll to position [1006, 0]
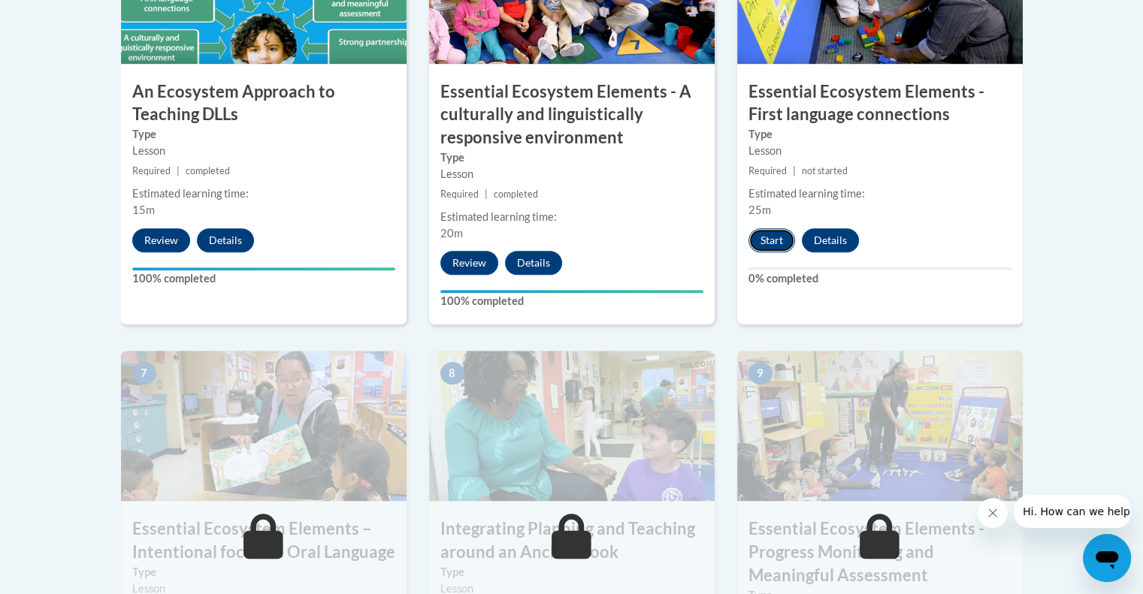
click at [769, 243] on button "Start" at bounding box center [772, 240] width 47 height 24
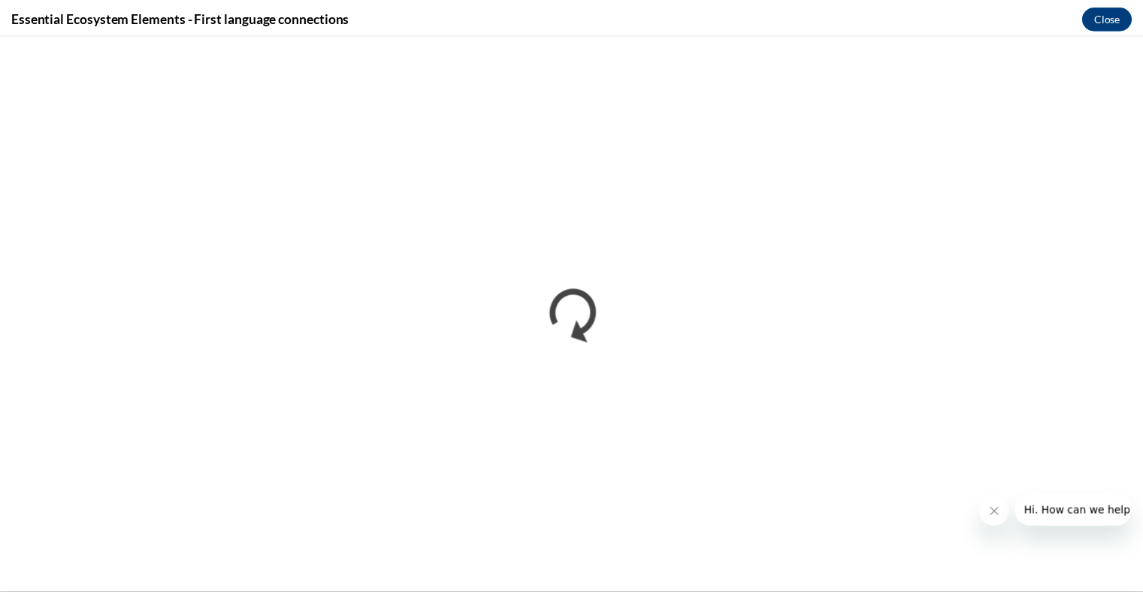
scroll to position [0, 0]
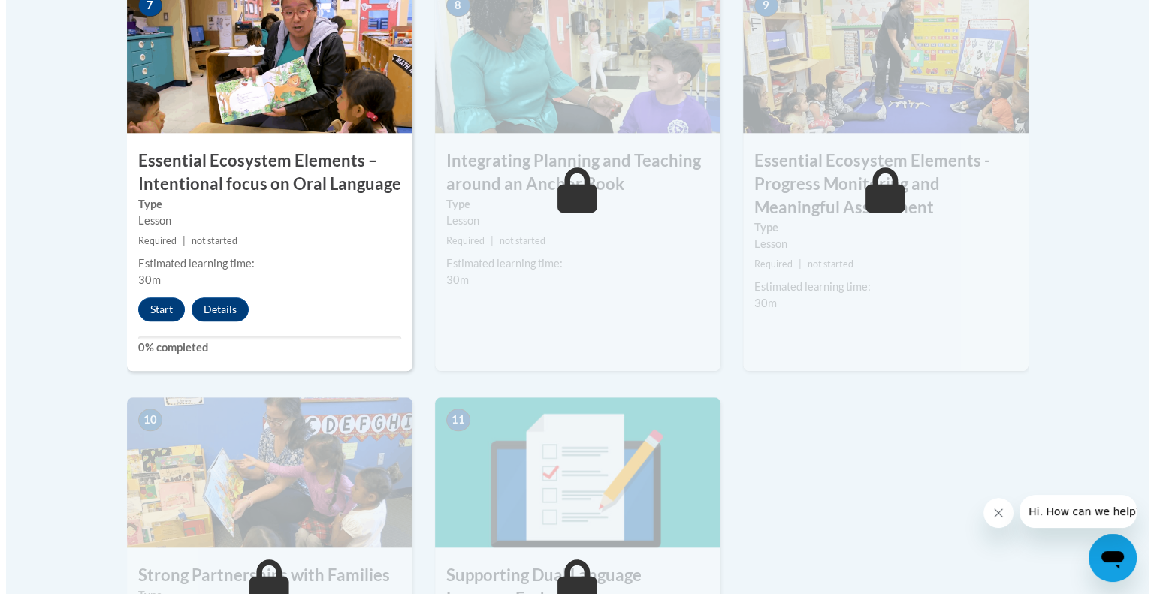
scroll to position [1372, 0]
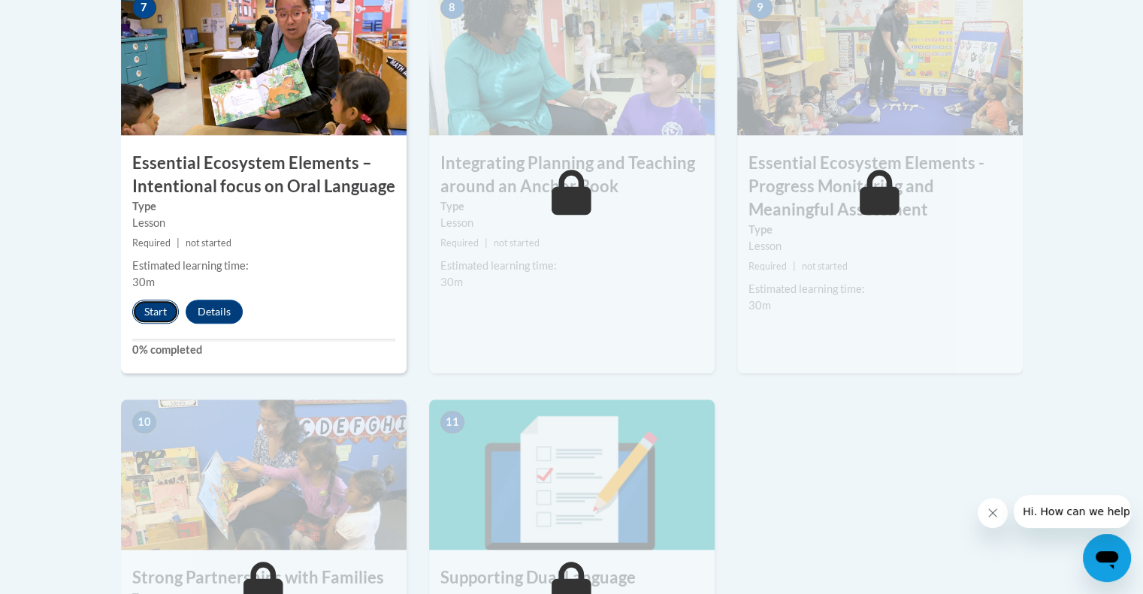
click at [148, 310] on button "Start" at bounding box center [155, 312] width 47 height 24
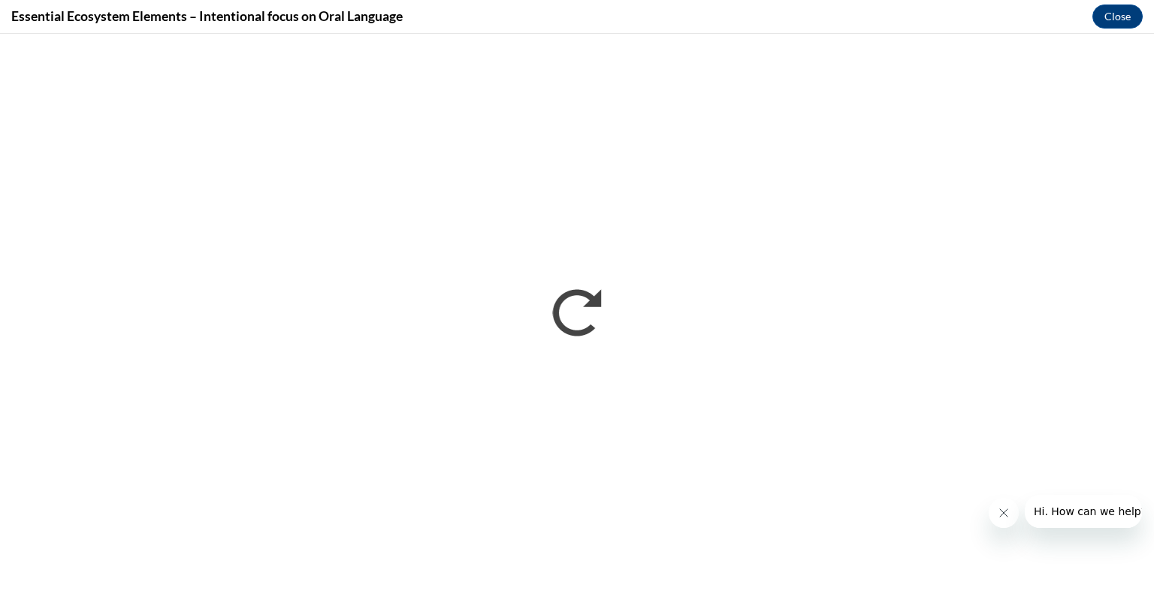
scroll to position [0, 0]
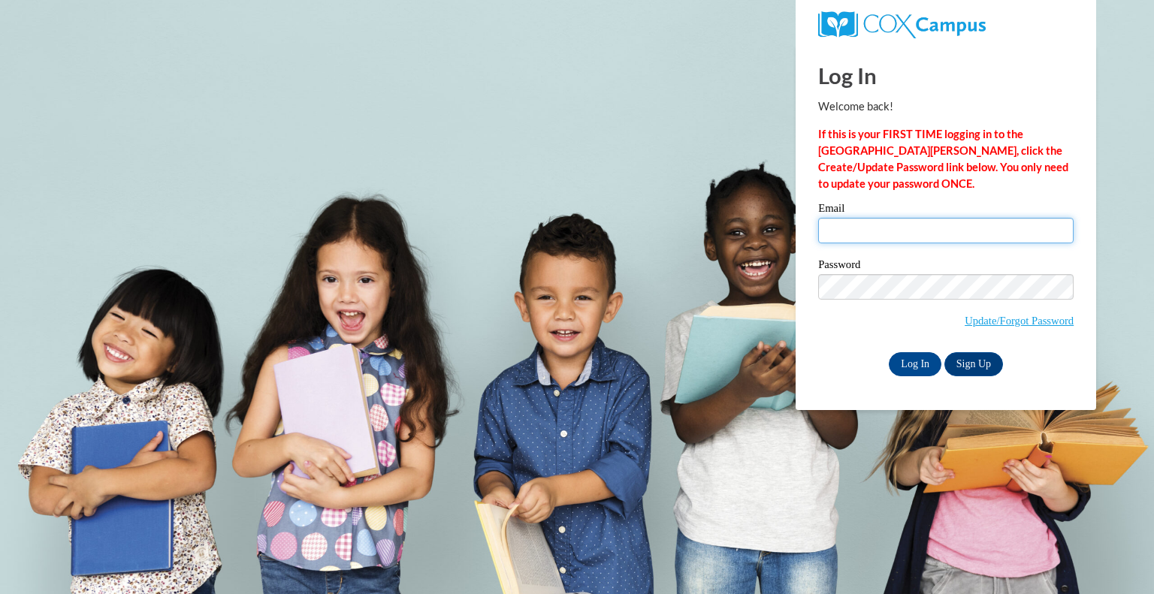
click at [893, 229] on input "Email" at bounding box center [946, 231] width 256 height 26
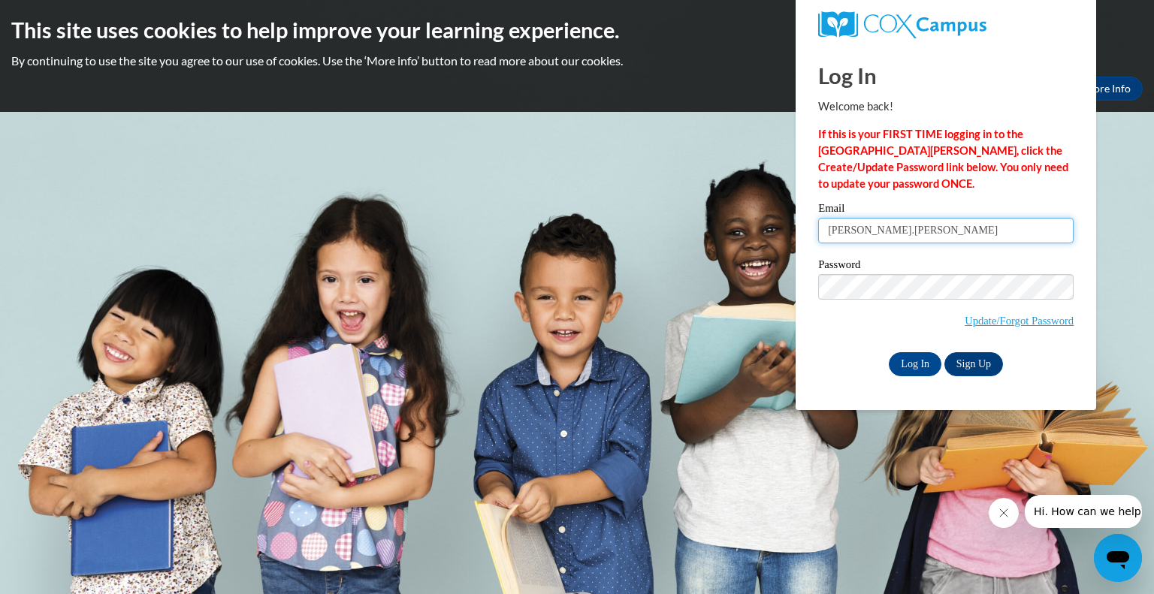
click at [875, 228] on input "kassandr.Cordova" at bounding box center [946, 231] width 256 height 26
type input "[PERSON_NAME].[PERSON_NAME]"
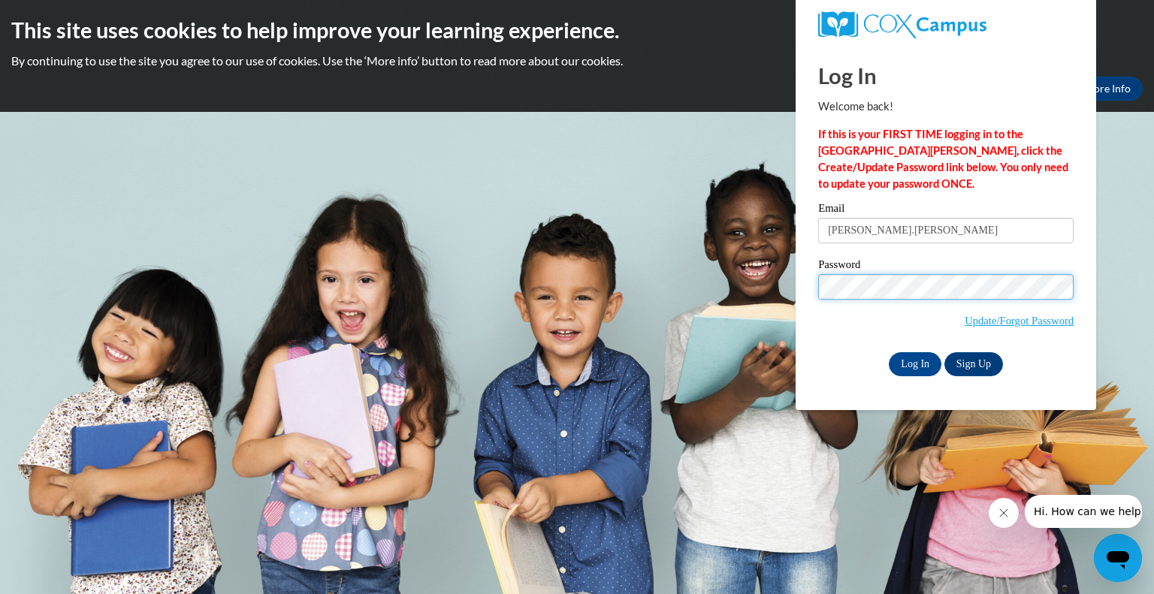
click at [889, 352] on input "Log In" at bounding box center [915, 364] width 53 height 24
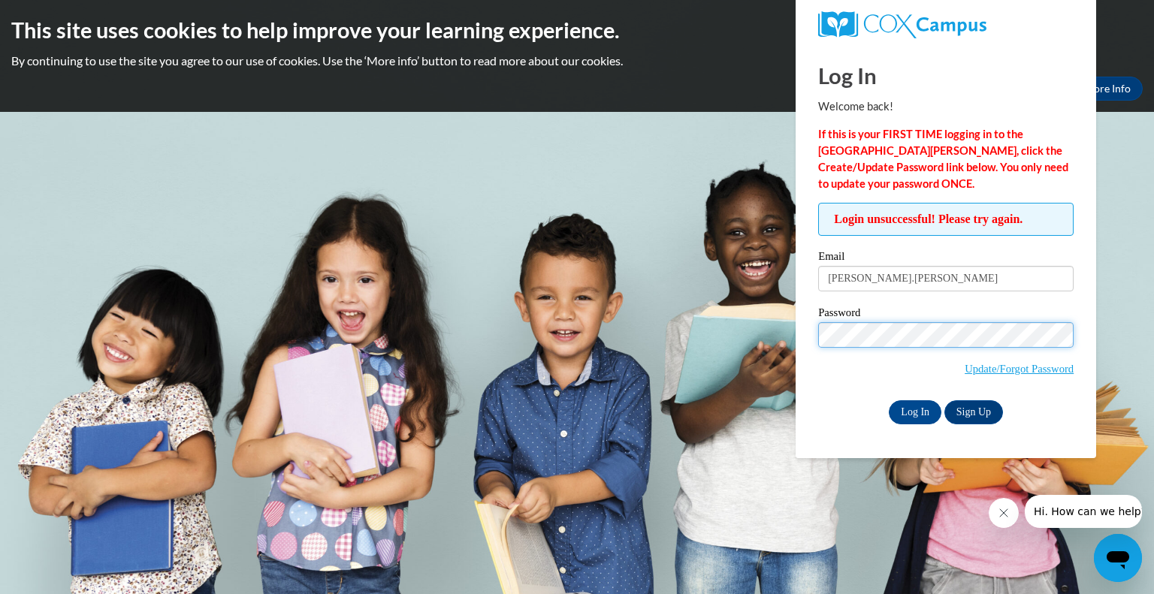
click at [889, 401] on input "Log In" at bounding box center [915, 413] width 53 height 24
click at [919, 291] on div "Email [PERSON_NAME].[PERSON_NAME]" at bounding box center [946, 277] width 256 height 52
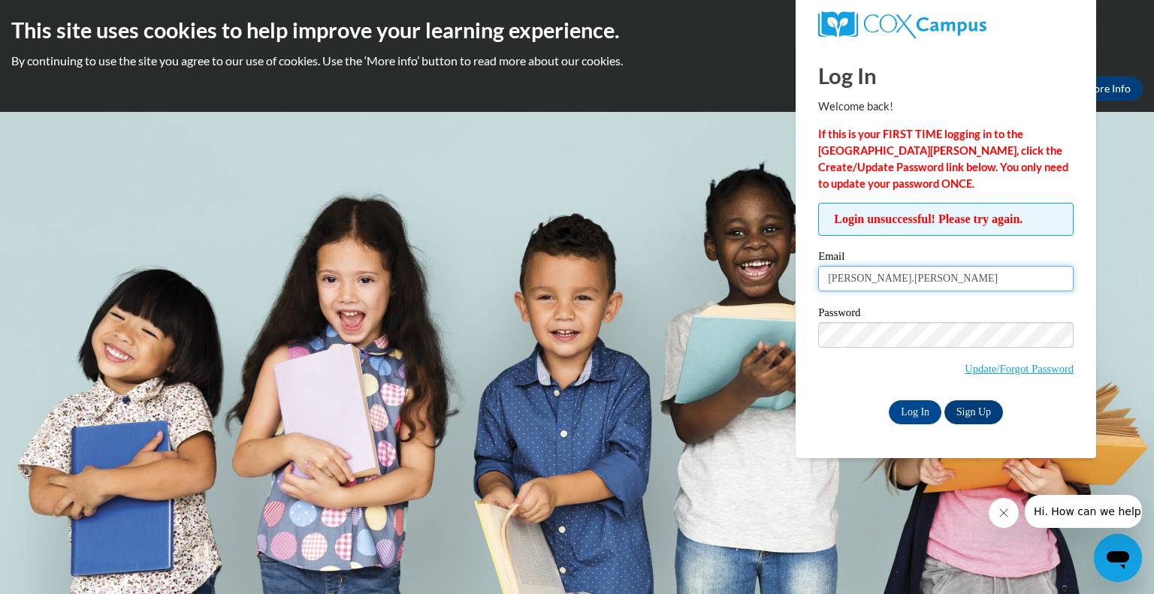
click at [918, 280] on input "[PERSON_NAME].[PERSON_NAME]" at bounding box center [946, 279] width 256 height 26
type input "[PERSON_NAME][EMAIL_ADDRESS][PERSON_NAME][DOMAIN_NAME]"
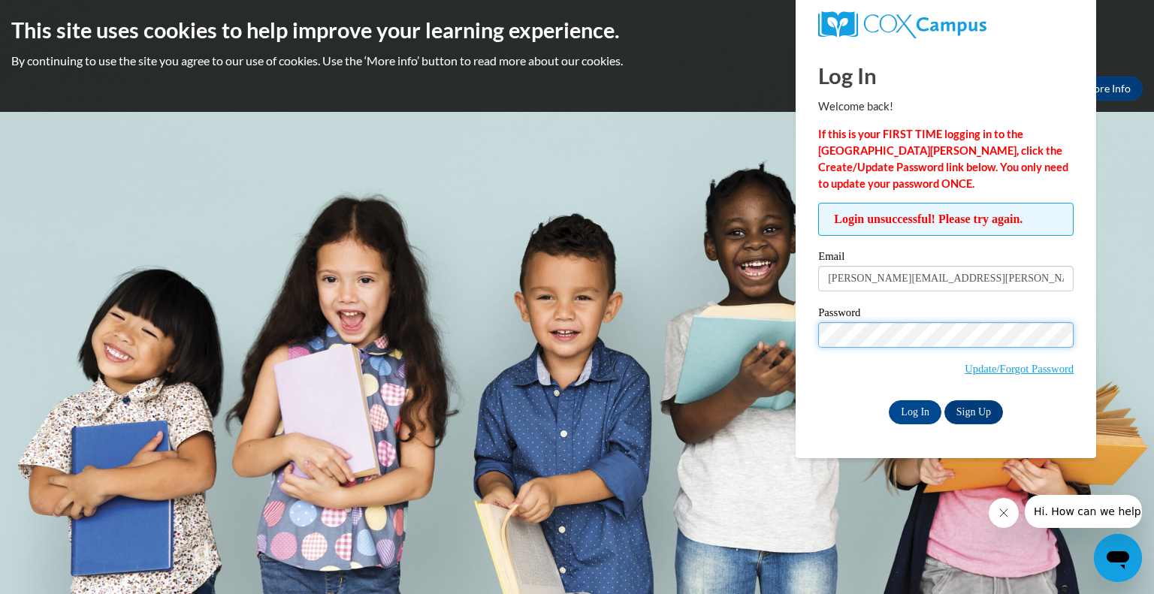
click at [889, 401] on input "Log In" at bounding box center [915, 413] width 53 height 24
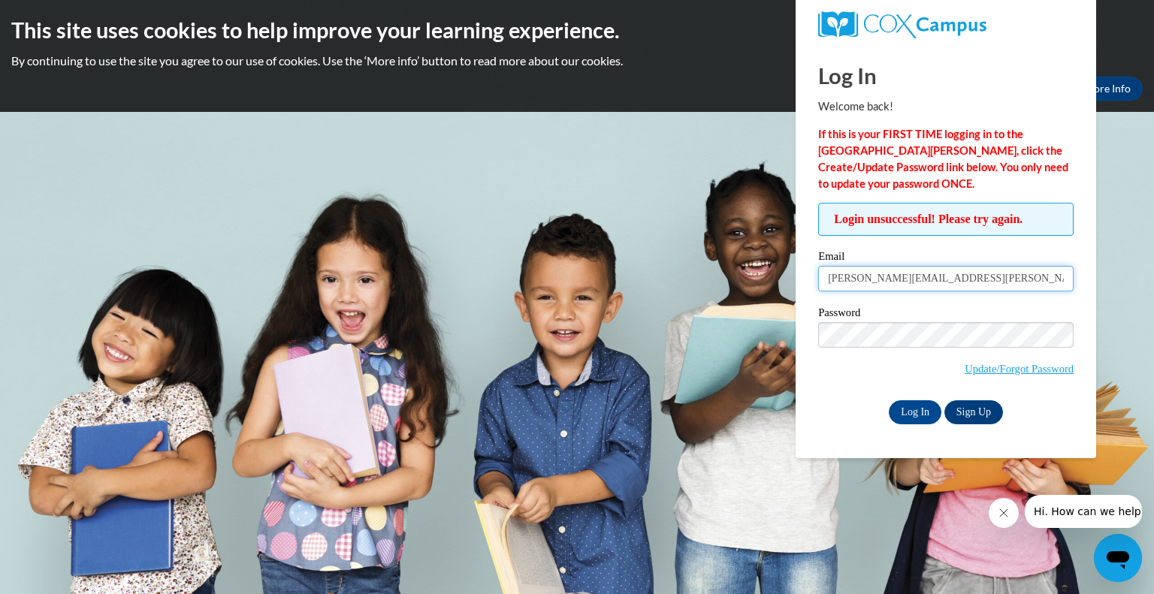
click at [935, 281] on input "[PERSON_NAME][EMAIL_ADDRESS][PERSON_NAME][DOMAIN_NAME]" at bounding box center [946, 279] width 256 height 26
type input "kassandra.Cordova@bostonabcd.org"
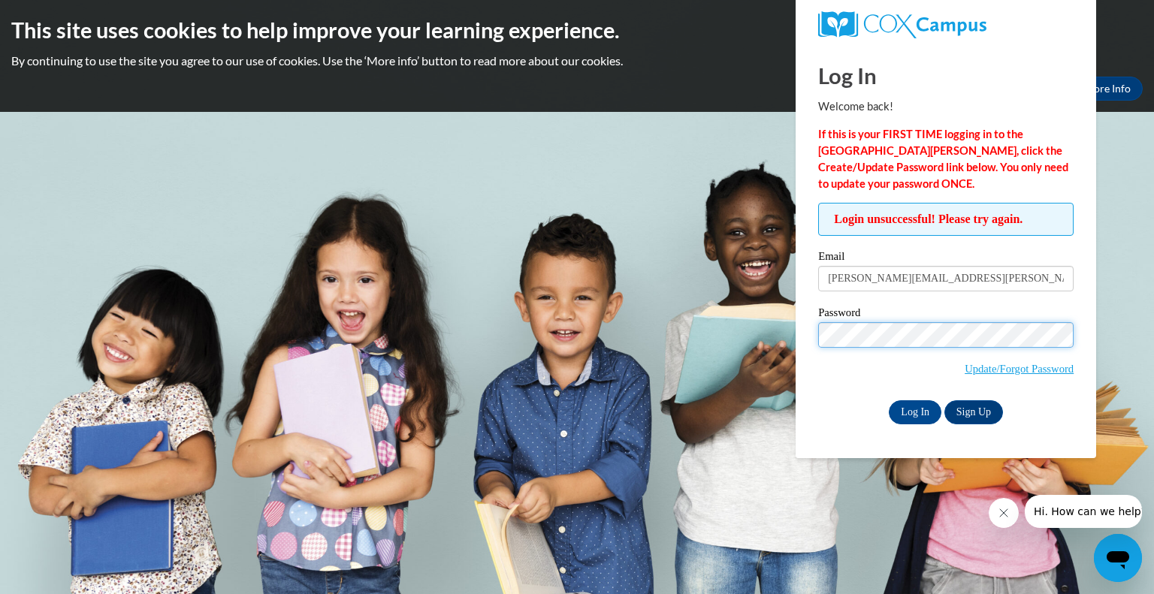
click at [889, 401] on input "Log In" at bounding box center [915, 413] width 53 height 24
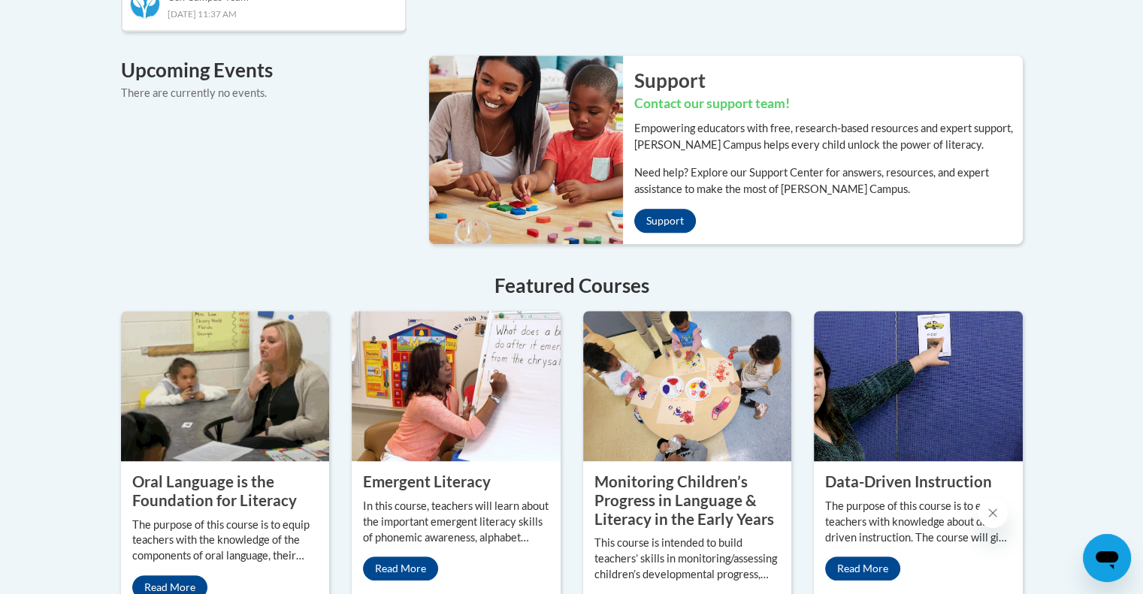
scroll to position [1130, 0]
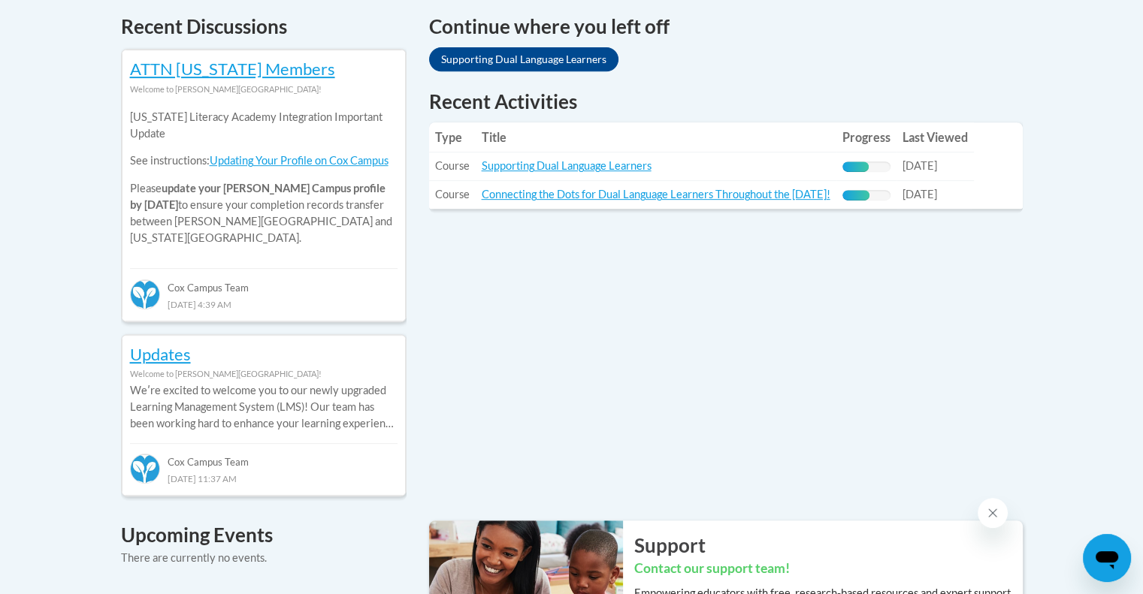
scroll to position [654, 0]
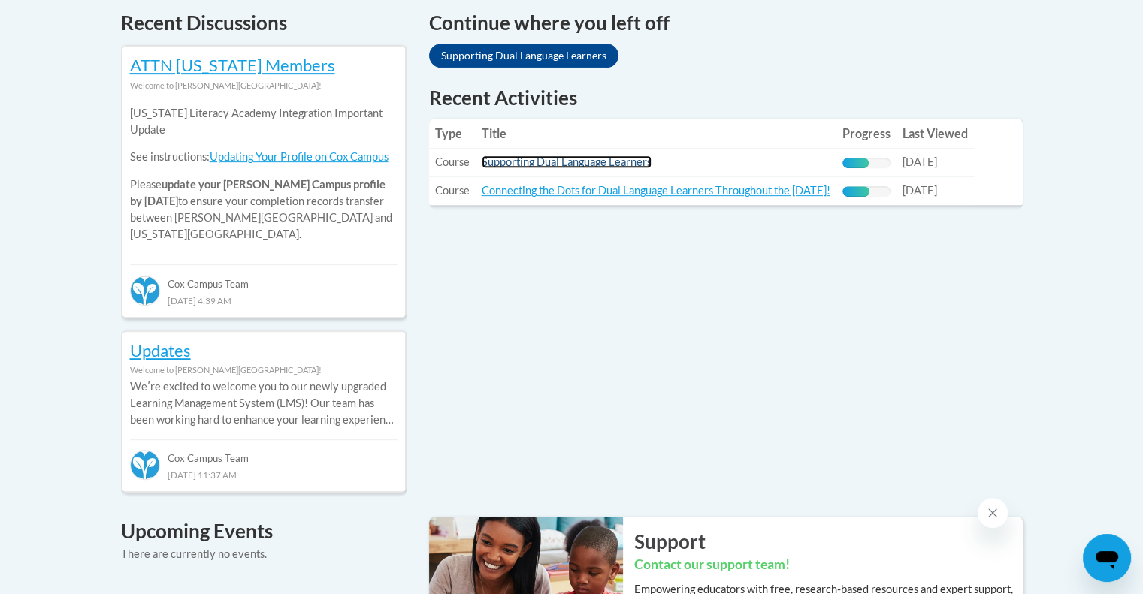
click at [584, 164] on link "Supporting Dual Language Learners" at bounding box center [567, 162] width 170 height 13
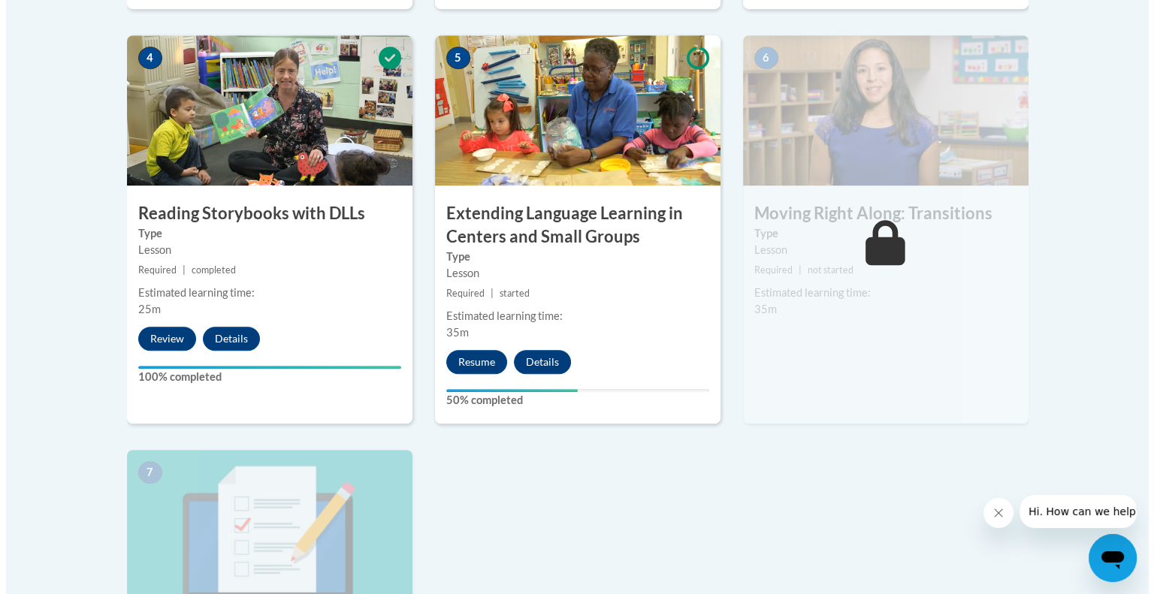
scroll to position [926, 0]
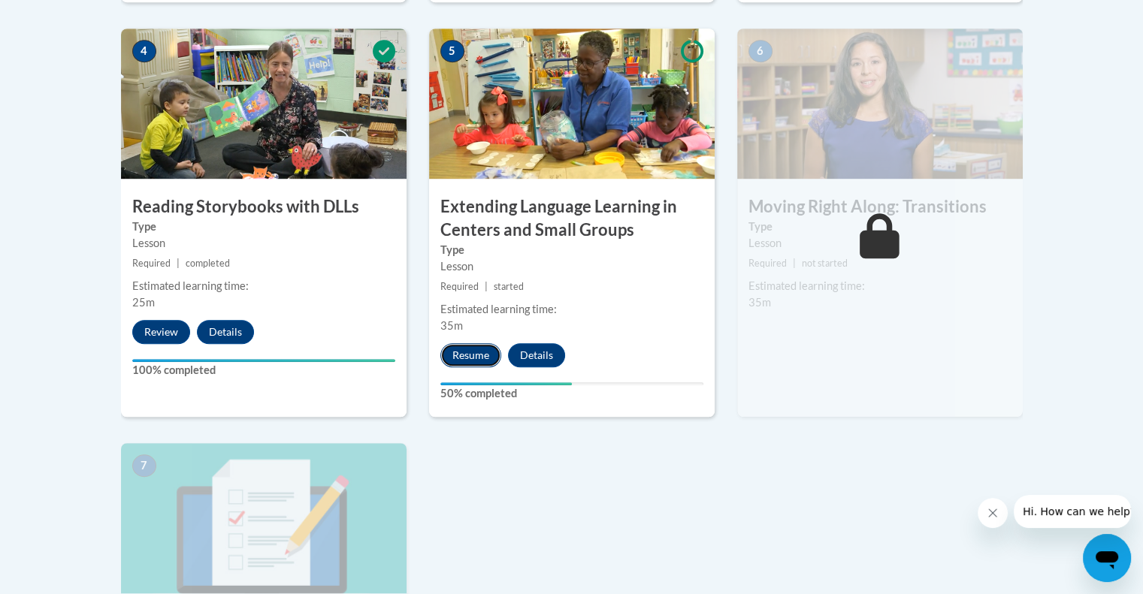
click at [481, 360] on button "Resume" at bounding box center [470, 355] width 61 height 24
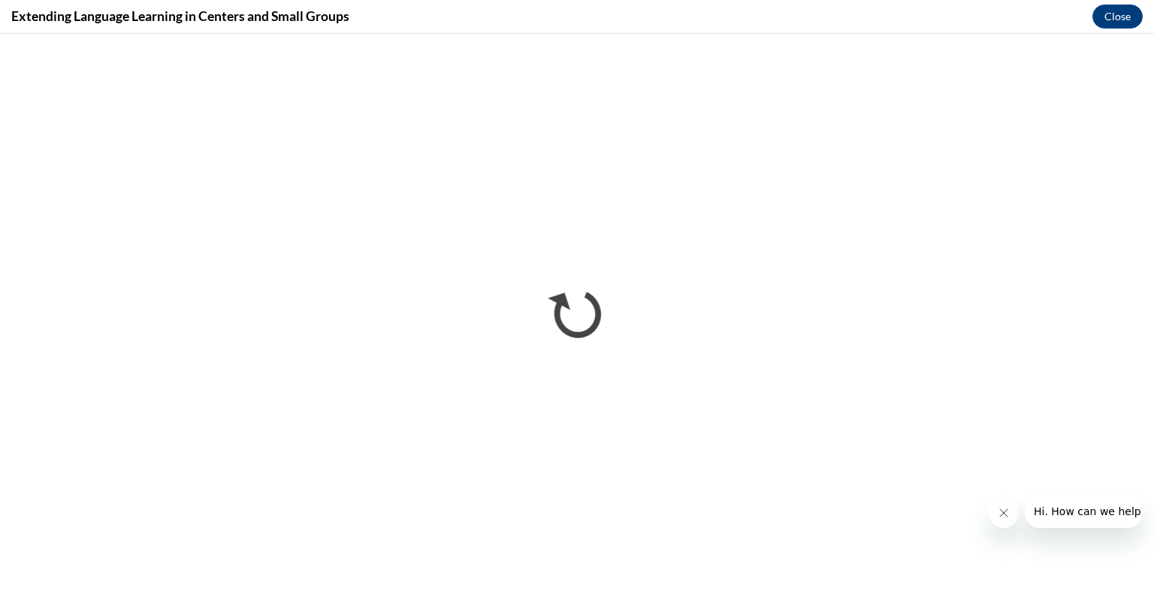
scroll to position [0, 0]
